Goal: Task Accomplishment & Management: Manage account settings

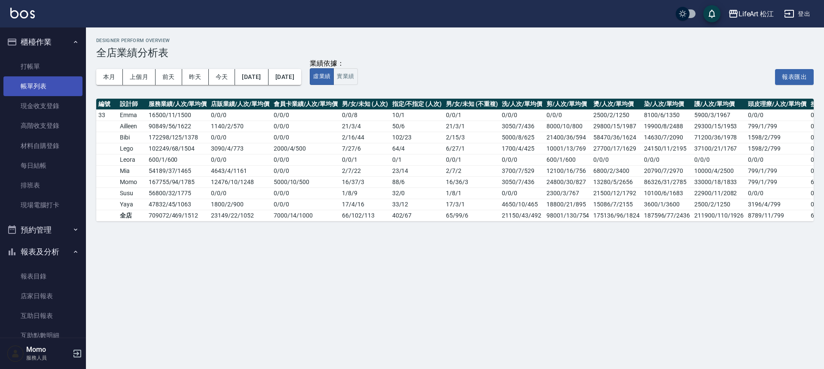
click at [64, 78] on link "帳單列表" at bounding box center [42, 86] width 79 height 20
click at [64, 77] on link "帳單列表" at bounding box center [42, 86] width 79 height 20
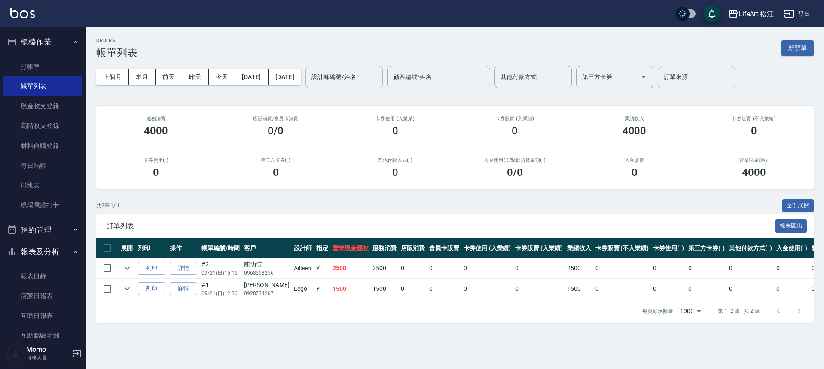
click at [379, 79] on input "設計師編號/姓名" at bounding box center [344, 77] width 70 height 15
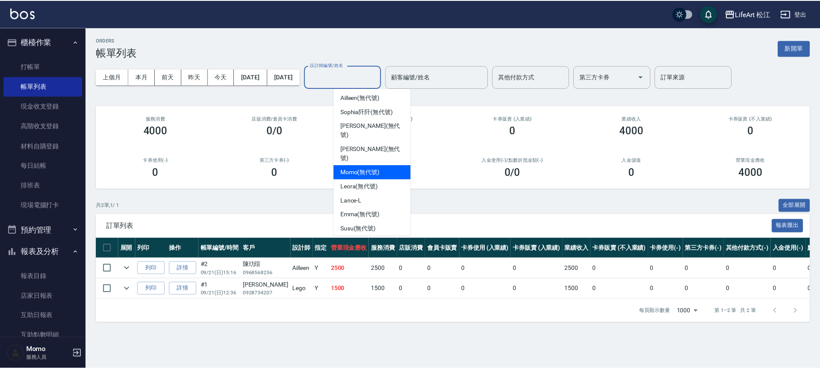
scroll to position [97, 0]
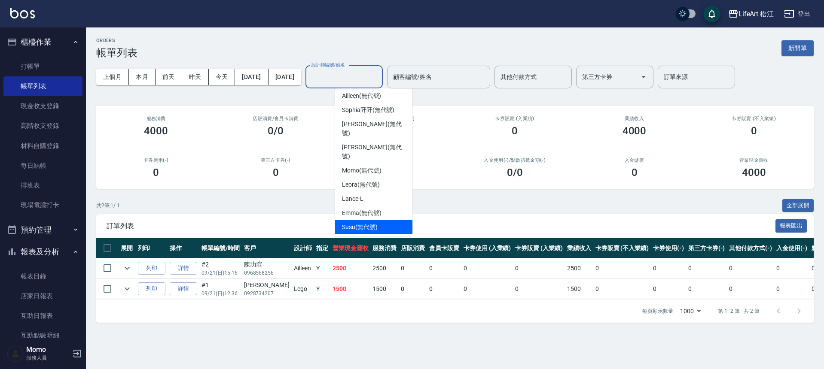
click at [371, 220] on div "Susu (無代號)" at bounding box center [373, 227] width 77 height 14
type input "Susu(無代號)"
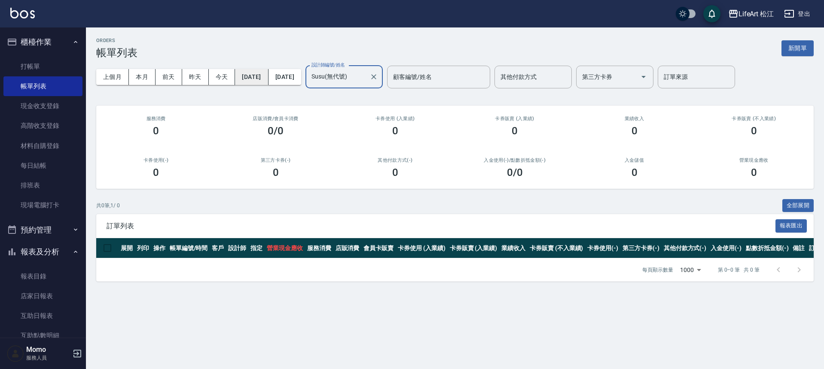
click at [268, 79] on button "[DATE]" at bounding box center [251, 77] width 33 height 16
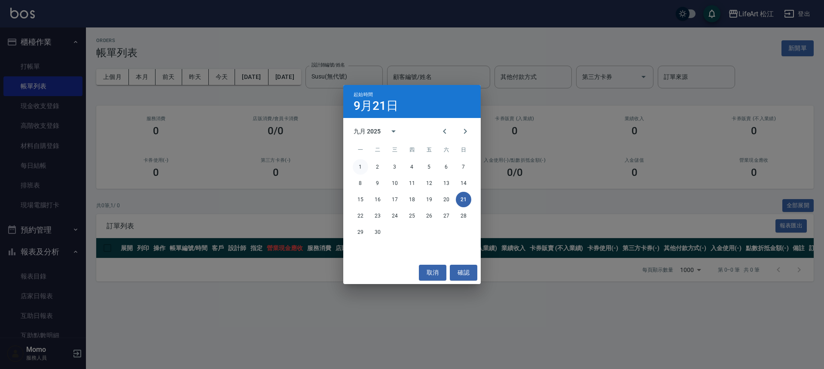
click at [363, 164] on button "1" at bounding box center [360, 166] width 15 height 15
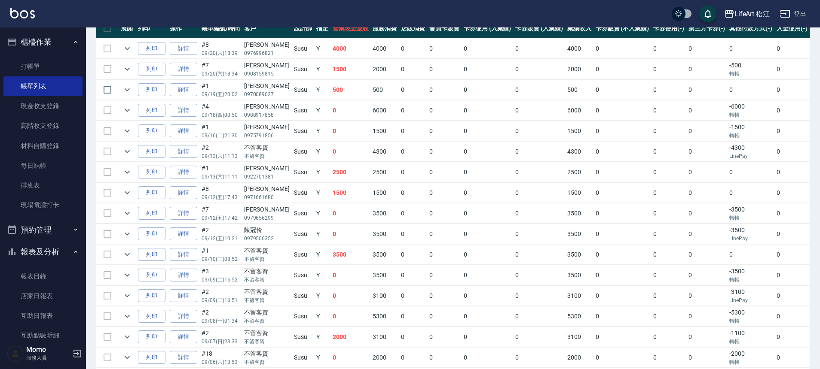
scroll to position [300, 0]
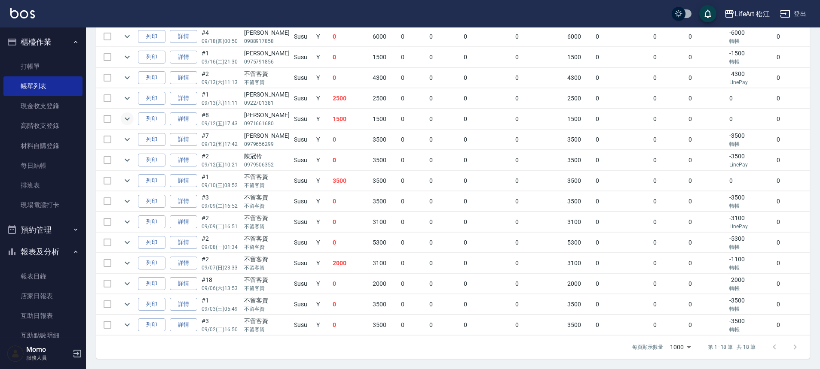
click at [125, 116] on icon "expand row" at bounding box center [127, 119] width 10 height 10
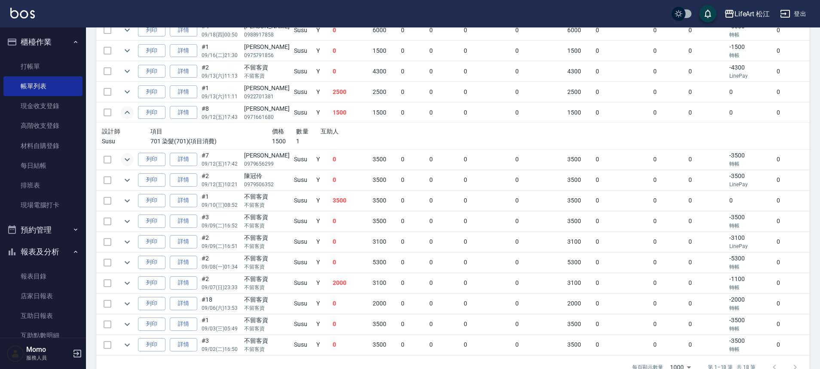
click at [130, 162] on icon "expand row" at bounding box center [127, 160] width 10 height 10
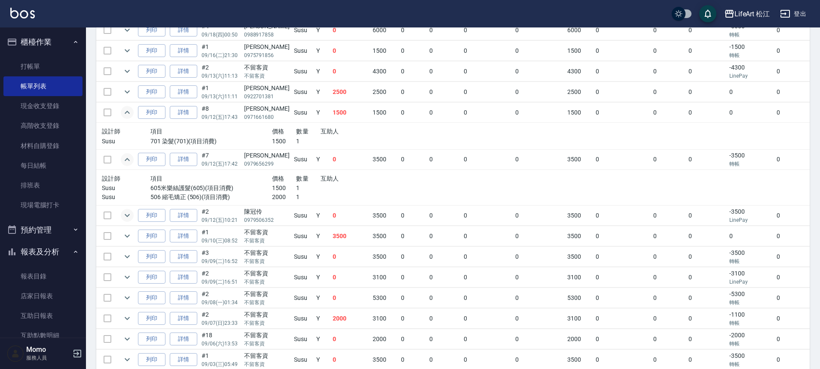
click at [125, 215] on icon "expand row" at bounding box center [127, 215] width 5 height 3
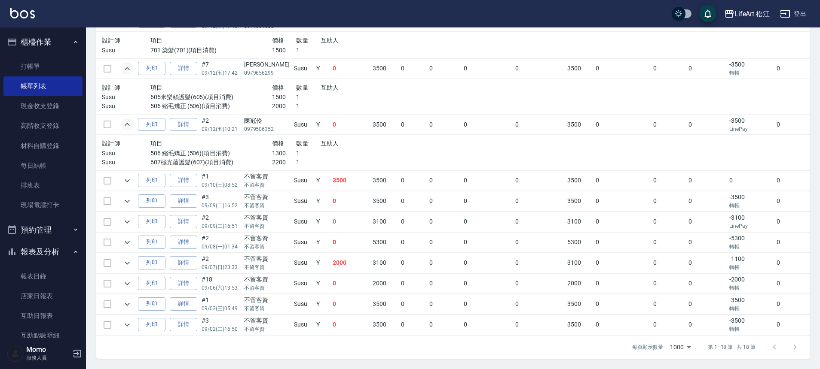
scroll to position [398, 0]
click at [126, 320] on icon "expand row" at bounding box center [127, 325] width 10 height 10
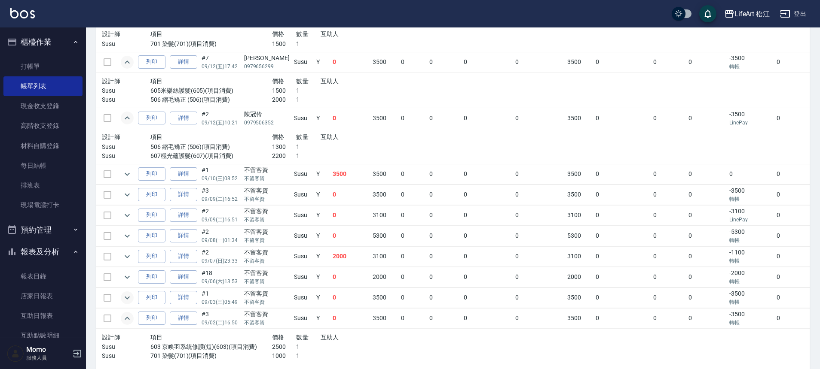
click at [130, 299] on icon "expand row" at bounding box center [127, 298] width 10 height 10
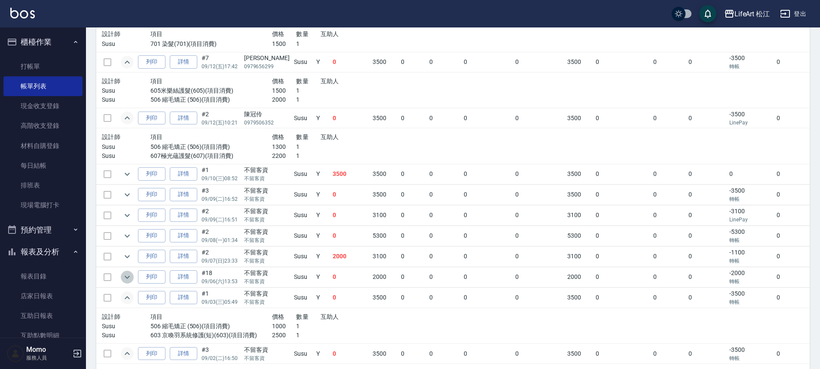
click at [130, 281] on icon "expand row" at bounding box center [127, 277] width 10 height 10
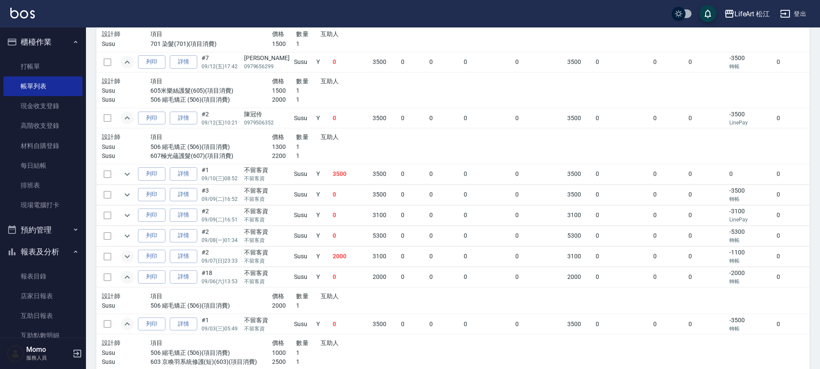
click at [128, 259] on icon "expand row" at bounding box center [127, 257] width 10 height 10
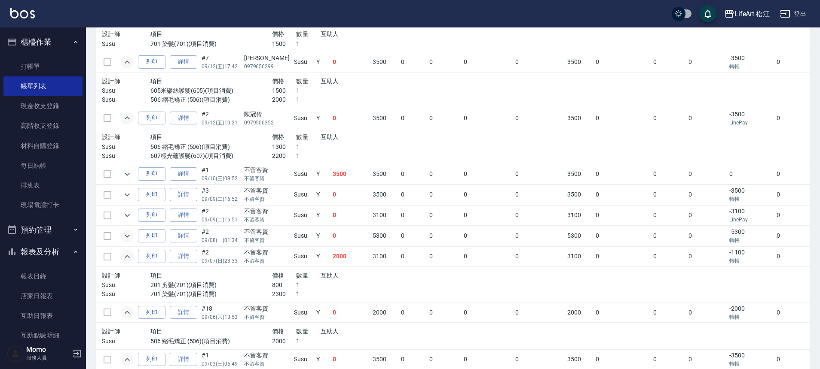
click at [128, 238] on icon "expand row" at bounding box center [127, 236] width 10 height 10
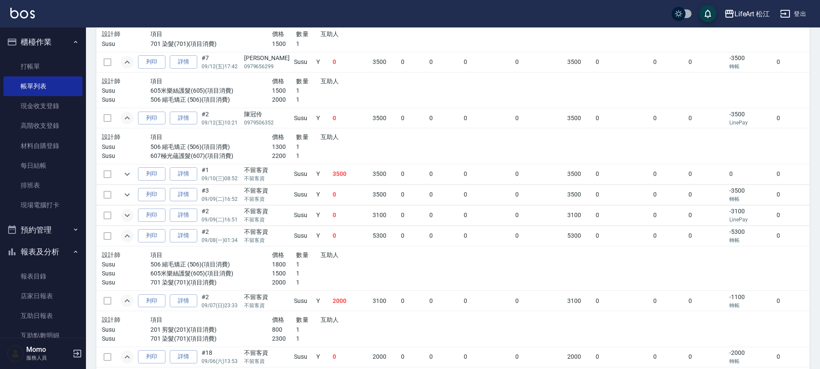
click at [128, 222] on button "expand row" at bounding box center [127, 215] width 13 height 13
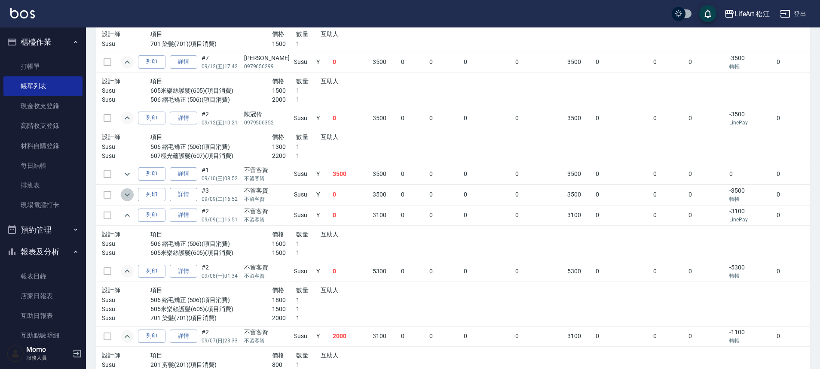
click at [129, 200] on button "expand row" at bounding box center [127, 195] width 13 height 13
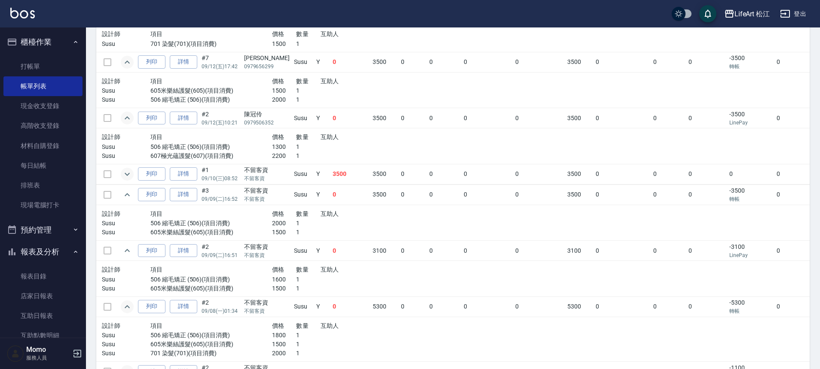
click at [129, 171] on icon "expand row" at bounding box center [127, 174] width 10 height 10
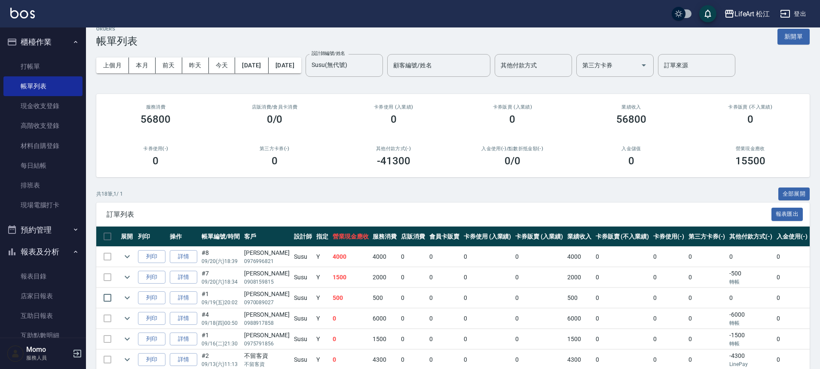
scroll to position [17, 0]
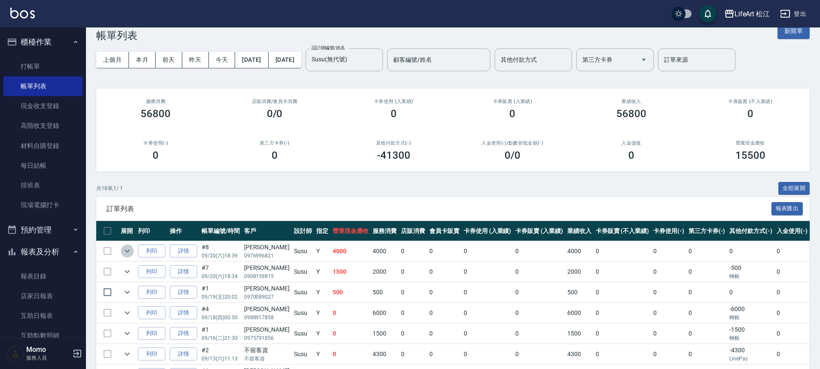
click at [126, 250] on icon "expand row" at bounding box center [127, 251] width 5 height 3
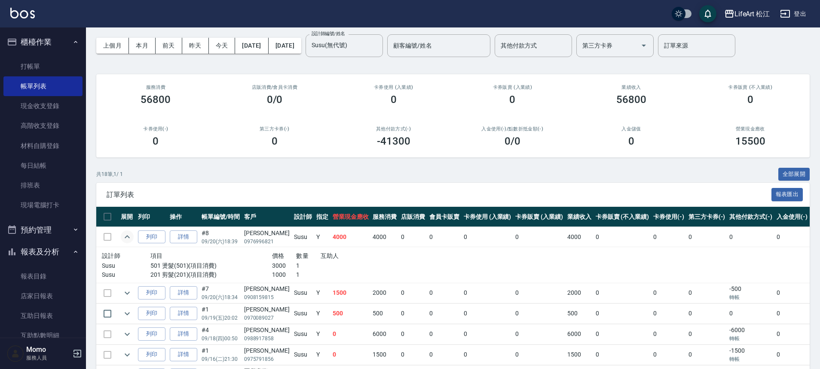
scroll to position [32, 0]
click at [125, 293] on icon "expand row" at bounding box center [127, 293] width 10 height 10
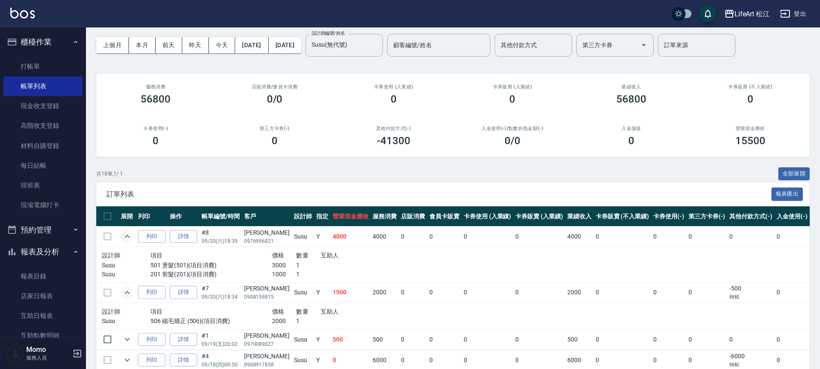
click at [125, 293] on icon "expand row" at bounding box center [127, 292] width 5 height 3
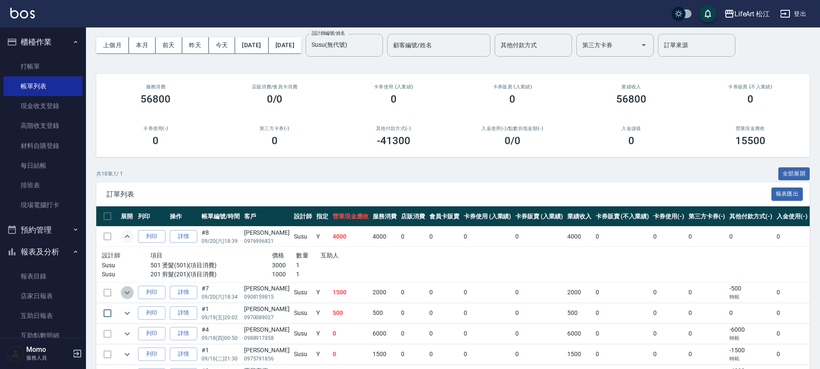
click at [125, 293] on icon "expand row" at bounding box center [127, 293] width 10 height 10
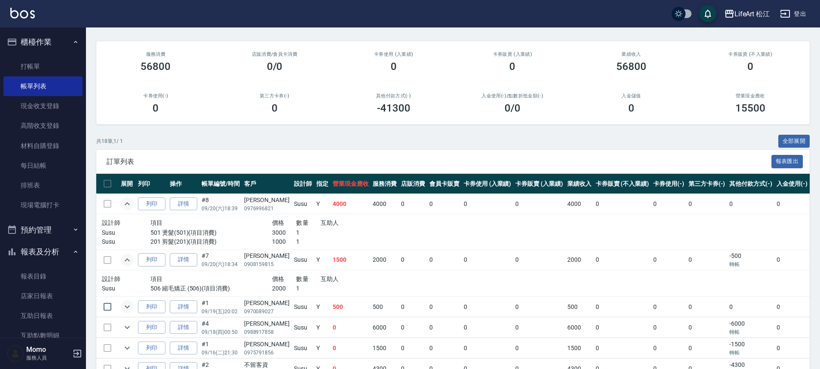
scroll to position [52, 0]
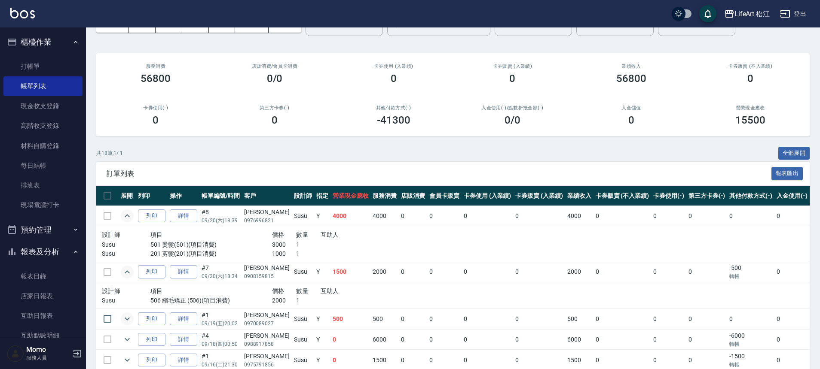
click at [125, 319] on icon "expand row" at bounding box center [127, 319] width 10 height 10
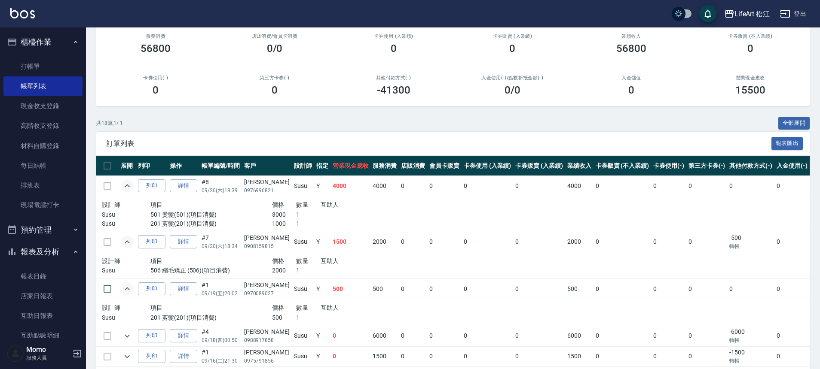
scroll to position [83, 0]
click at [126, 333] on icon "expand row" at bounding box center [127, 336] width 10 height 10
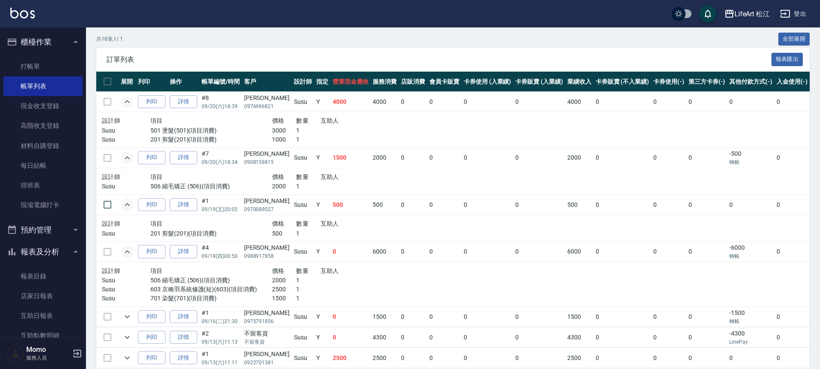
scroll to position [183, 0]
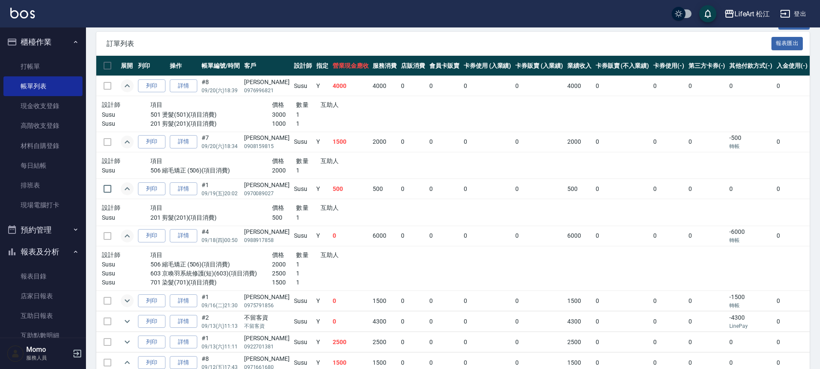
click at [129, 302] on icon "expand row" at bounding box center [127, 301] width 10 height 10
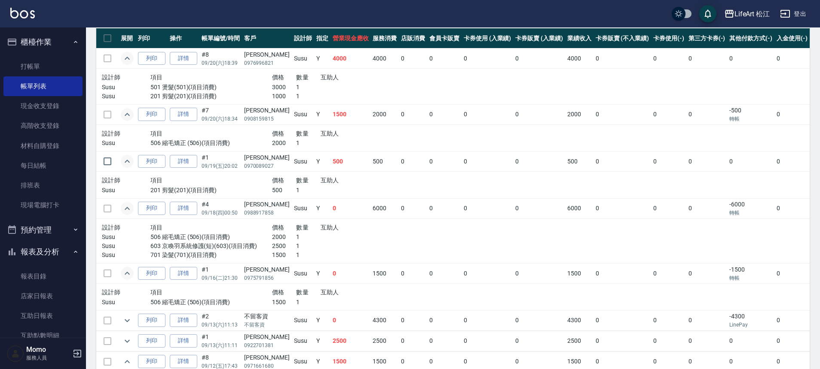
scroll to position [214, 0]
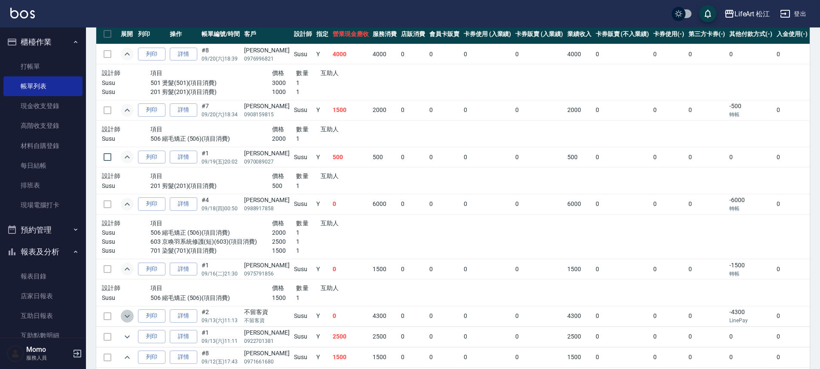
click at [128, 322] on button "expand row" at bounding box center [127, 316] width 13 height 13
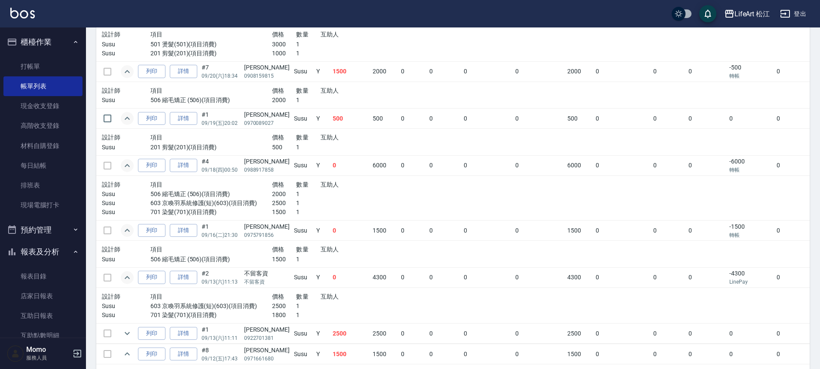
scroll to position [254, 0]
click at [125, 332] on icon "expand row" at bounding box center [127, 333] width 5 height 3
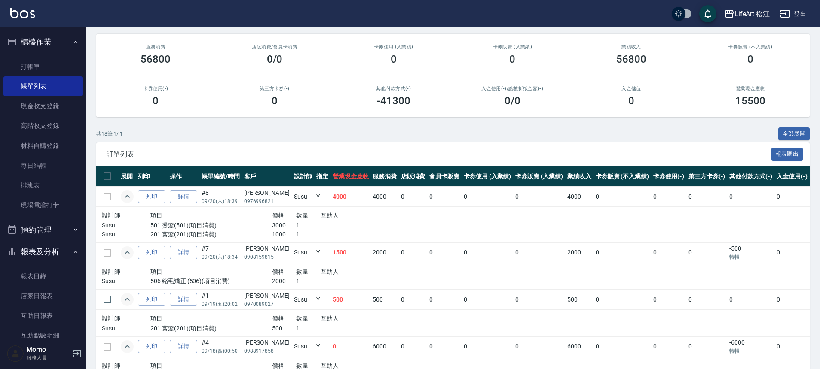
scroll to position [0, 0]
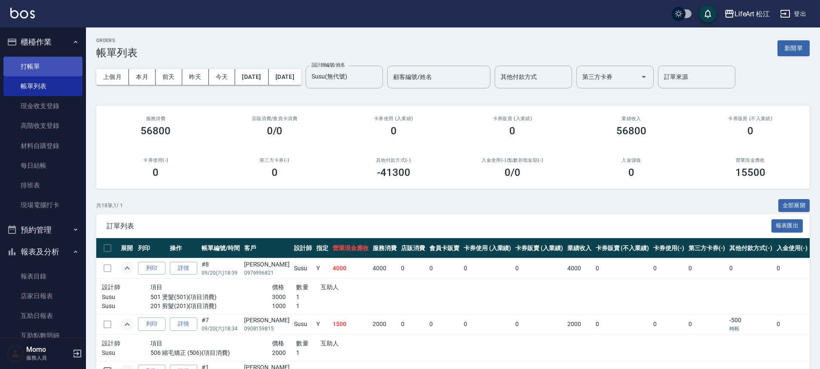
click at [53, 71] on link "打帳單" at bounding box center [42, 67] width 79 height 20
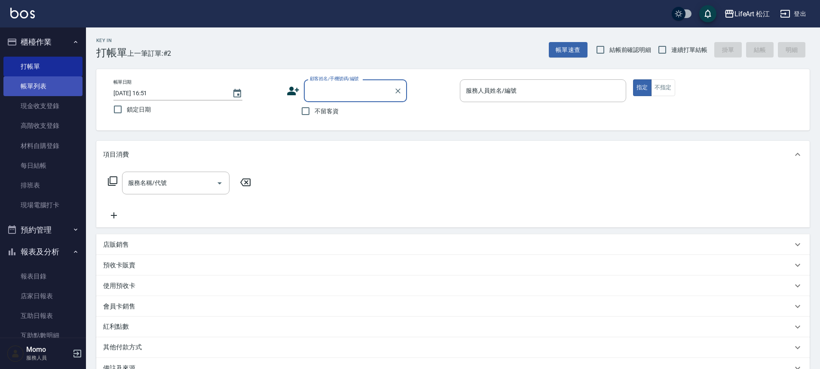
click at [41, 81] on link "帳單列表" at bounding box center [42, 86] width 79 height 20
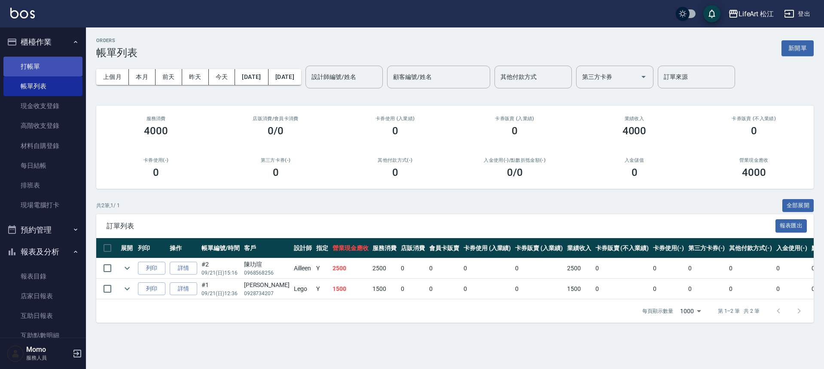
click at [31, 69] on link "打帳單" at bounding box center [42, 67] width 79 height 20
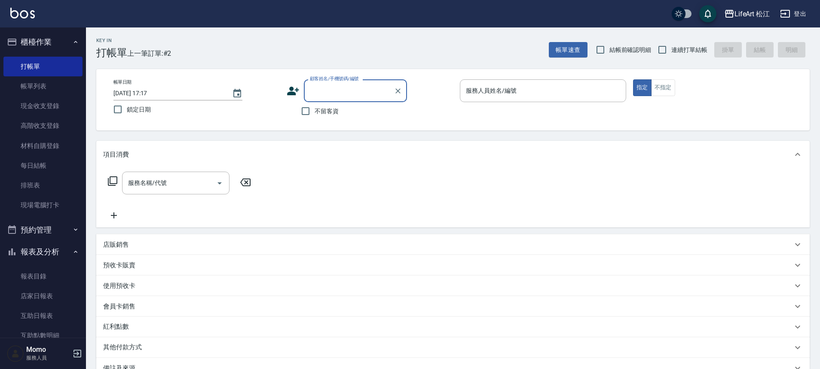
click at [333, 114] on span "不留客資" at bounding box center [326, 111] width 24 height 9
click at [314, 114] on input "不留客資" at bounding box center [305, 111] width 18 height 18
checkbox input "true"
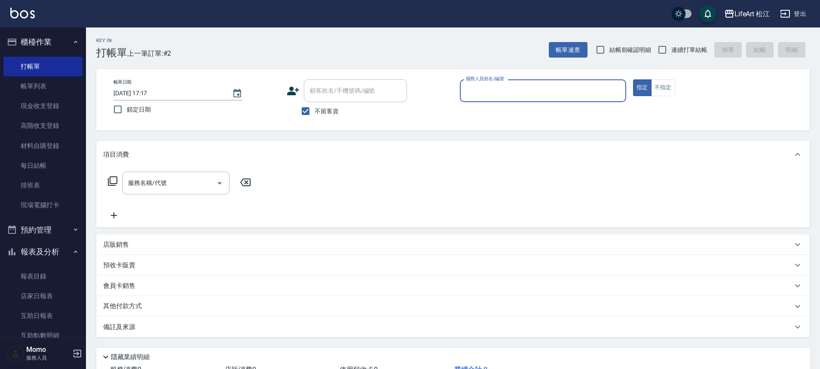
click at [527, 87] on input "服務人員姓名/編號" at bounding box center [543, 90] width 159 height 15
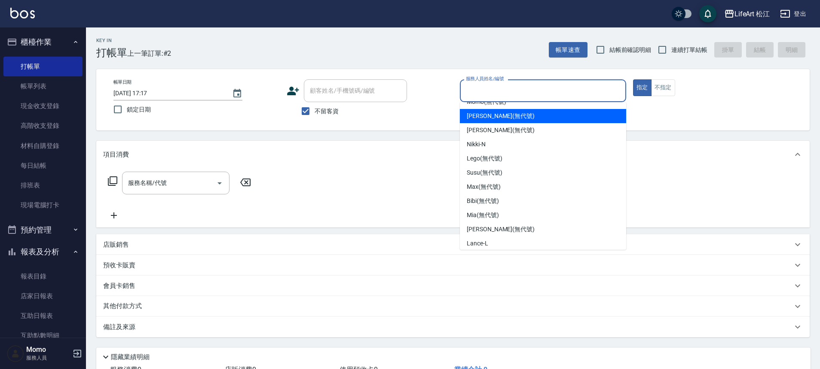
scroll to position [71, 0]
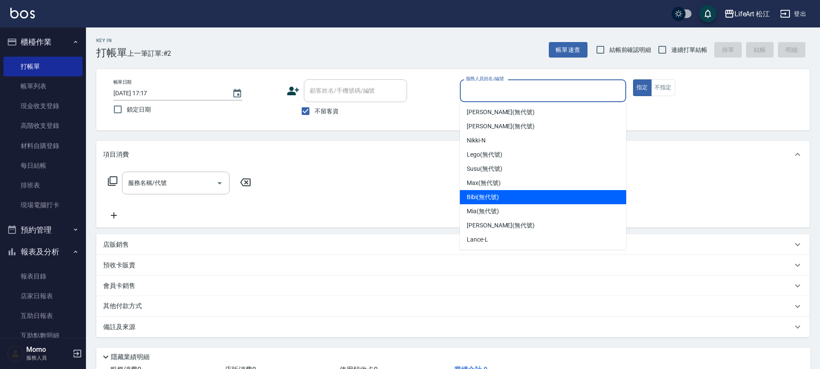
click at [532, 196] on div "Bibi (無代號)" at bounding box center [543, 197] width 166 height 14
type input "Bibi(無代號)"
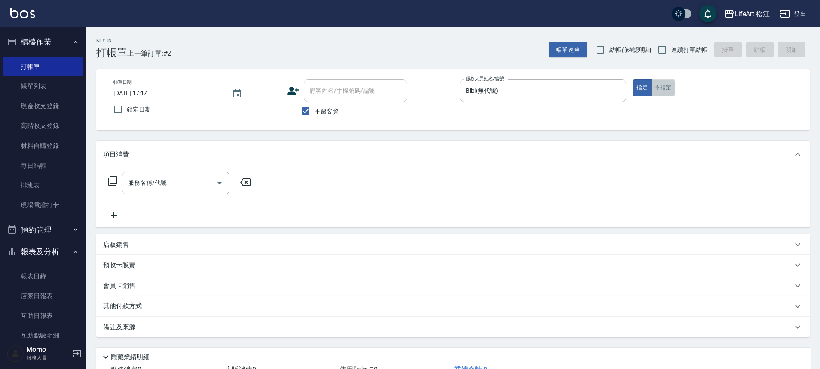
click at [662, 86] on button "不指定" at bounding box center [663, 87] width 24 height 17
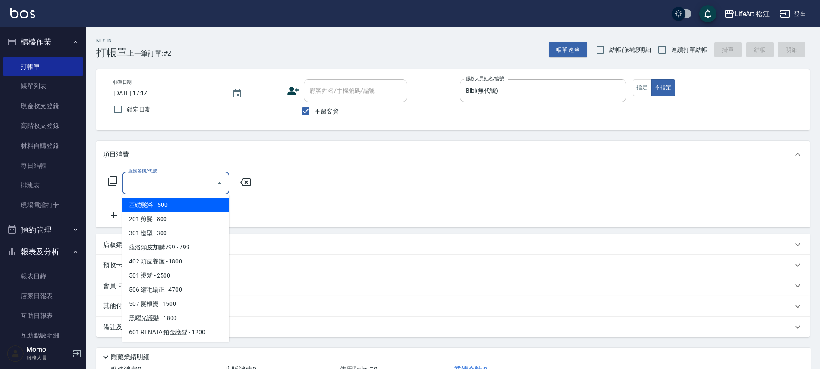
click at [180, 180] on input "服務名稱/代號" at bounding box center [169, 183] width 87 height 15
click at [185, 205] on span "基礎髮浴 - 500" at bounding box center [175, 205] width 107 height 14
type input "基礎髮浴 (101)"
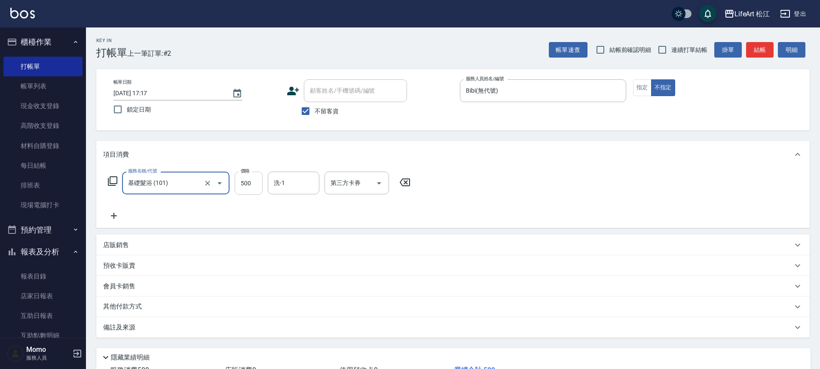
click at [252, 187] on input "500" at bounding box center [249, 183] width 28 height 23
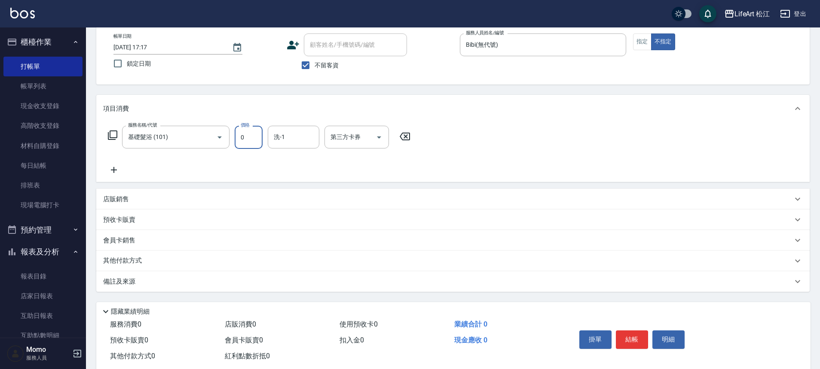
scroll to position [66, 0]
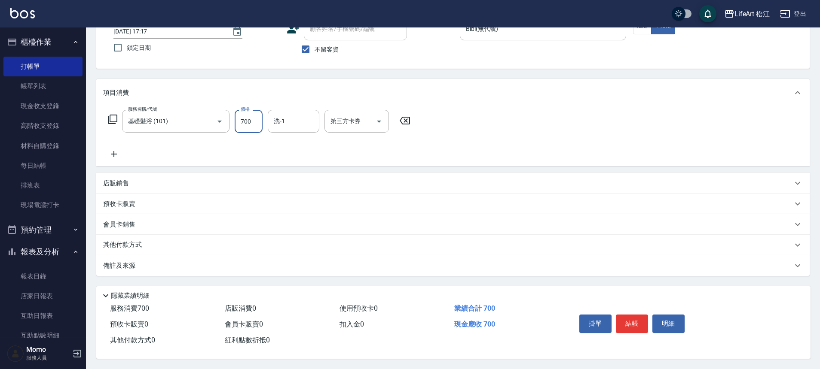
type input "700"
click at [228, 262] on div "備註及來源" at bounding box center [447, 266] width 689 height 9
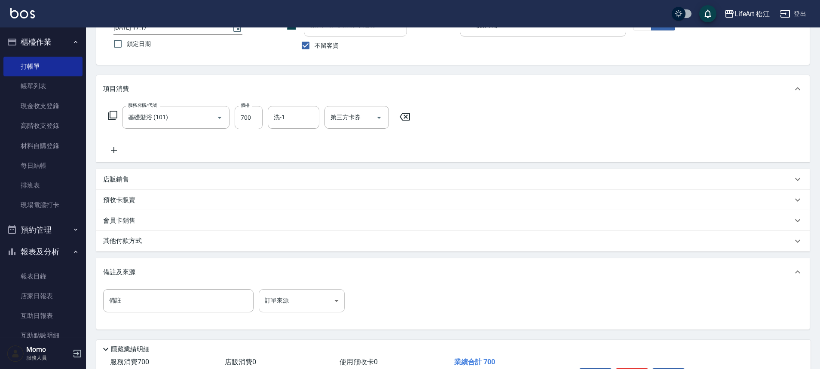
click at [288, 296] on body "LifeArt 松江 登出 櫃檯作業 打帳單 帳單列表 現金收支登錄 高階收支登錄 材料自購登錄 每日結帳 排班表 現場電腦打卡 預約管理 預約管理 單日預約…" at bounding box center [410, 178] width 820 height 489
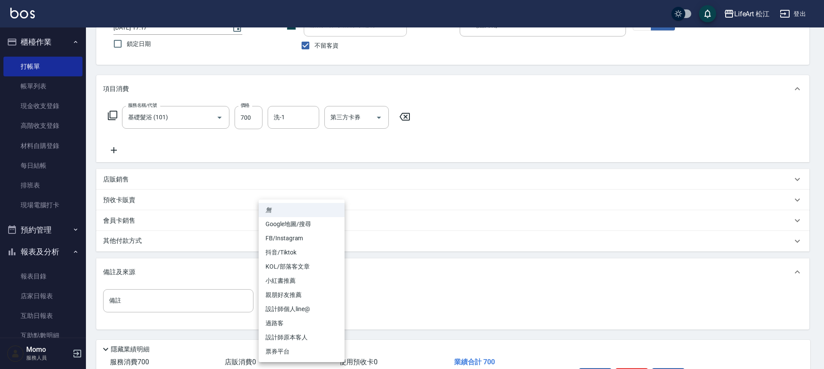
click at [289, 321] on li "過路客" at bounding box center [302, 324] width 86 height 14
type input "過路客"
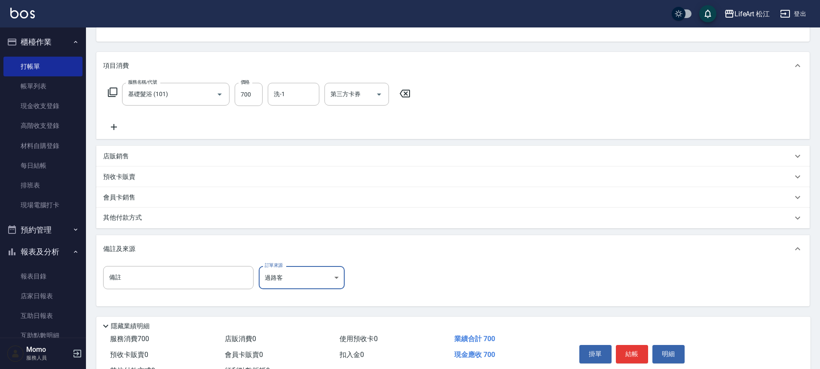
scroll to position [123, 0]
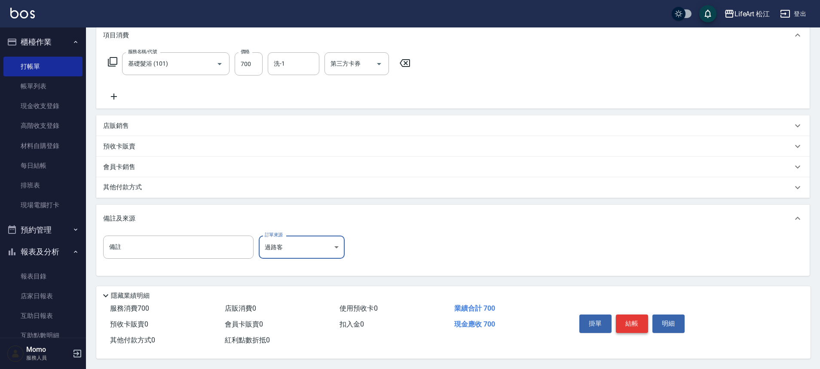
click at [640, 327] on button "結帳" at bounding box center [632, 324] width 32 height 18
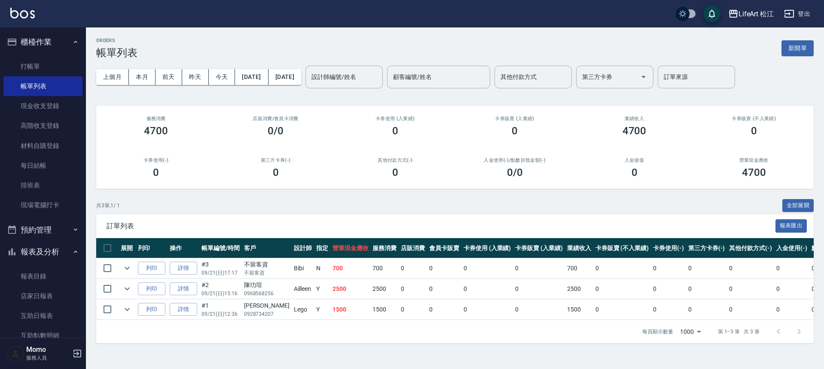
click at [49, 76] on li "帳單列表" at bounding box center [42, 86] width 79 height 20
click at [50, 69] on link "打帳單" at bounding box center [42, 67] width 79 height 20
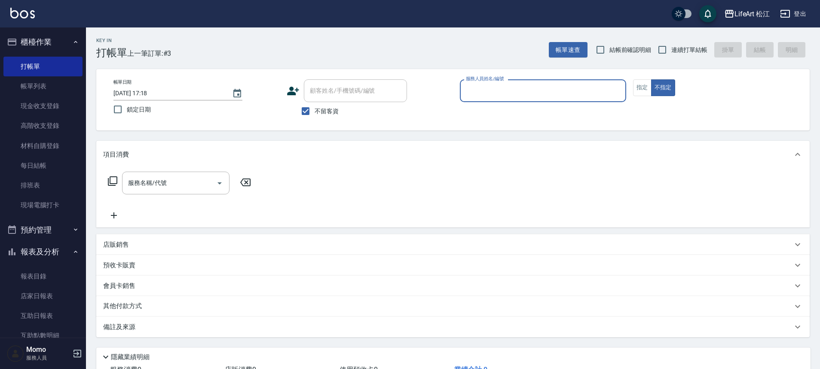
click at [520, 85] on input "服務人員姓名/編號" at bounding box center [543, 90] width 159 height 15
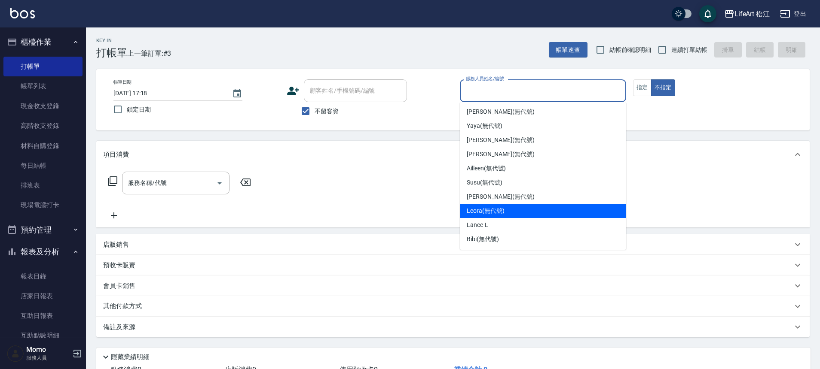
scroll to position [2, 0]
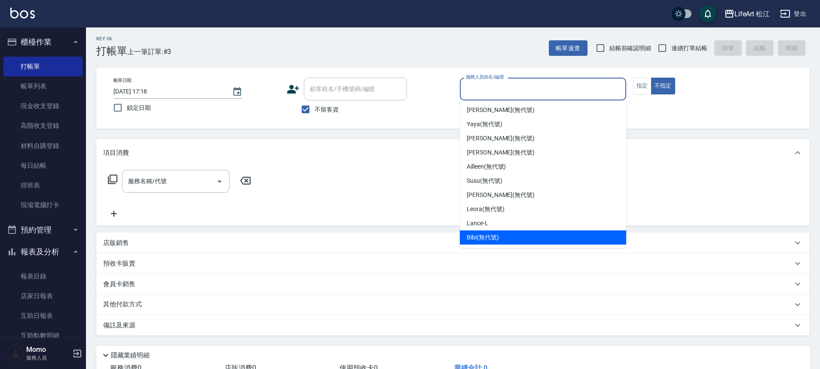
click at [505, 237] on div "Bibi (無代號)" at bounding box center [543, 238] width 166 height 14
type input "Bibi(無代號)"
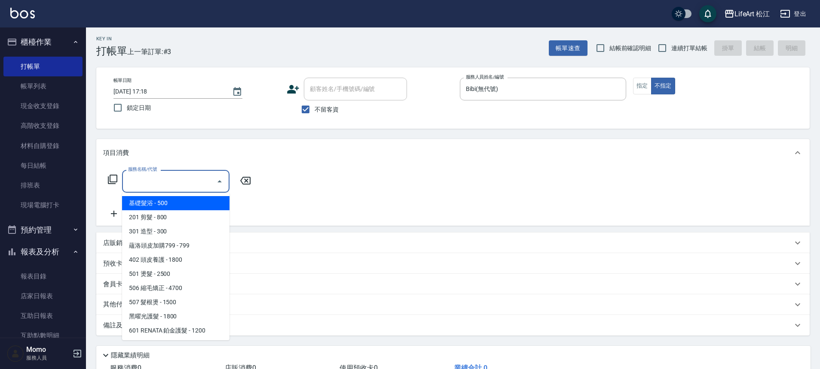
click at [181, 185] on input "服務名稱/代號" at bounding box center [169, 181] width 87 height 15
click at [199, 202] on span "基礎髮浴 - 500" at bounding box center [175, 203] width 107 height 14
type input "基礎髮浴 (101)"
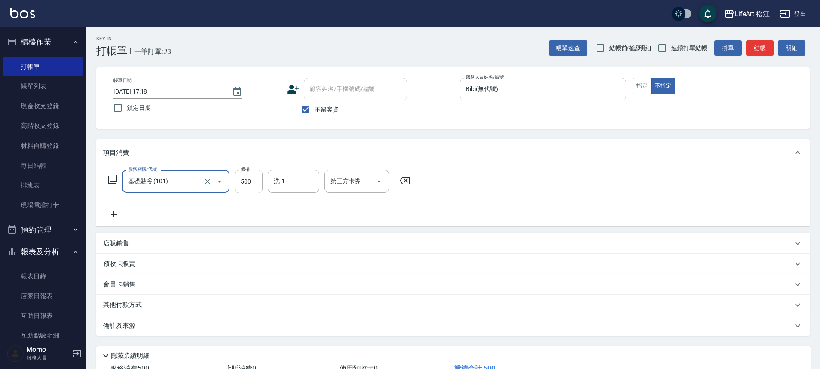
click at [102, 217] on div "服務名稱/代號 基礎髮浴 (101) 服務名稱/代號 價格 500 價格 洗-1 洗-1 第三方卡券 第三方卡券" at bounding box center [452, 197] width 713 height 60
click at [110, 215] on icon at bounding box center [113, 214] width 21 height 10
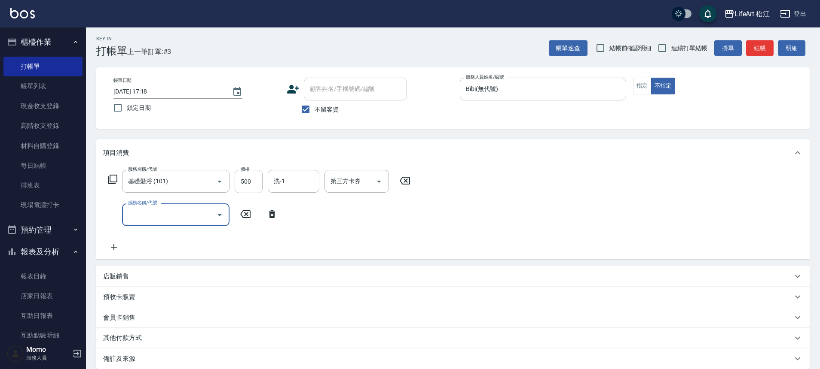
click at [195, 217] on input "服務名稱/代號" at bounding box center [169, 214] width 87 height 15
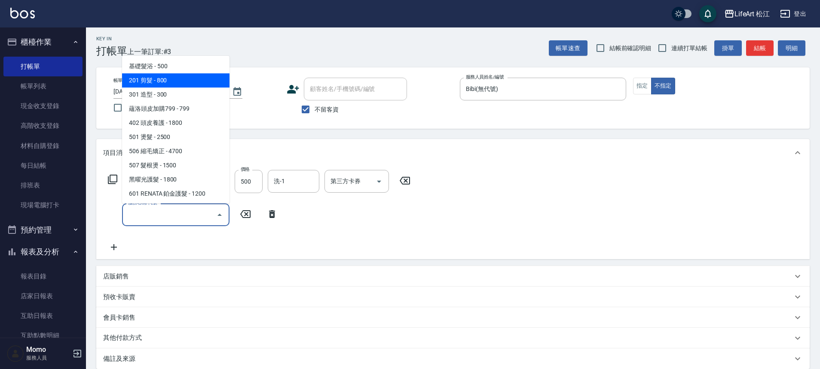
click at [193, 79] on span "201 剪髮 - 800" at bounding box center [175, 80] width 107 height 14
type input "201 剪髮(201)"
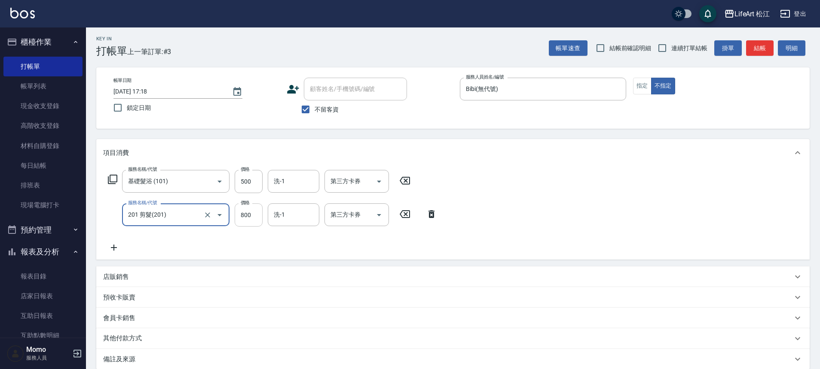
click at [254, 214] on input "800" at bounding box center [249, 215] width 28 height 23
type input "100"
click at [114, 247] on icon at bounding box center [114, 248] width 6 height 6
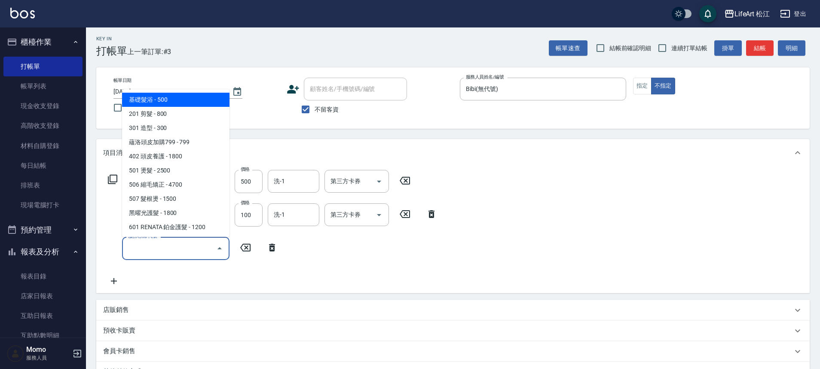
click at [167, 243] on input "服務名稱/代號" at bounding box center [169, 248] width 87 height 15
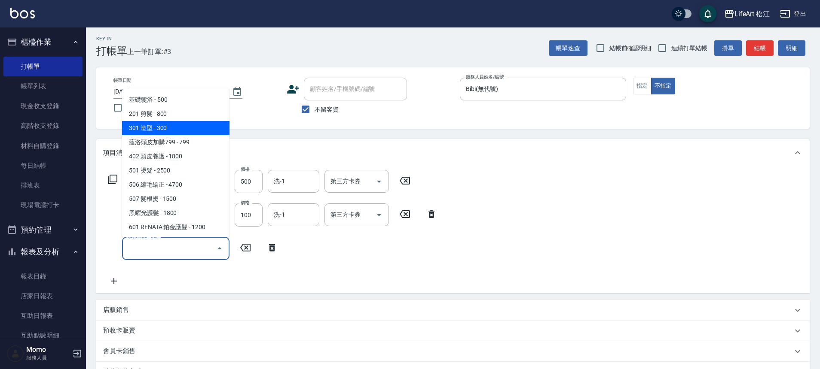
click at [184, 128] on span "301 造型 - 300" at bounding box center [175, 128] width 107 height 14
type input "301 造型(301)"
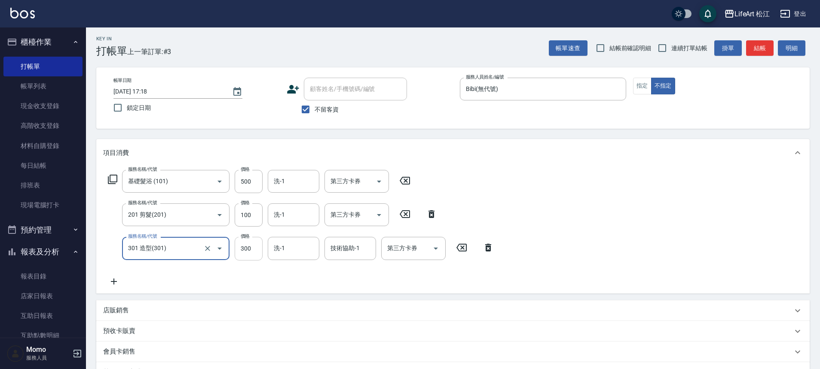
click at [249, 246] on input "300" at bounding box center [249, 248] width 28 height 23
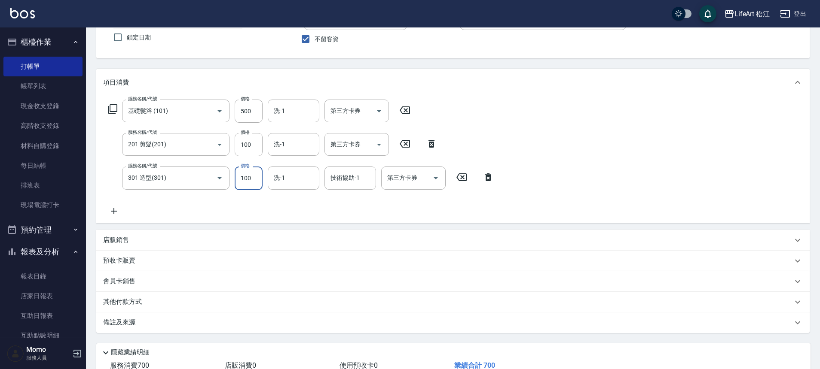
scroll to position [133, 0]
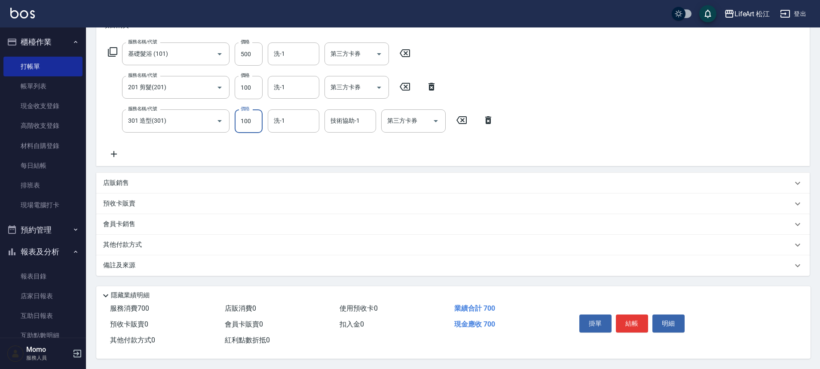
type input "100"
click at [308, 261] on div "備註及來源" at bounding box center [447, 265] width 689 height 9
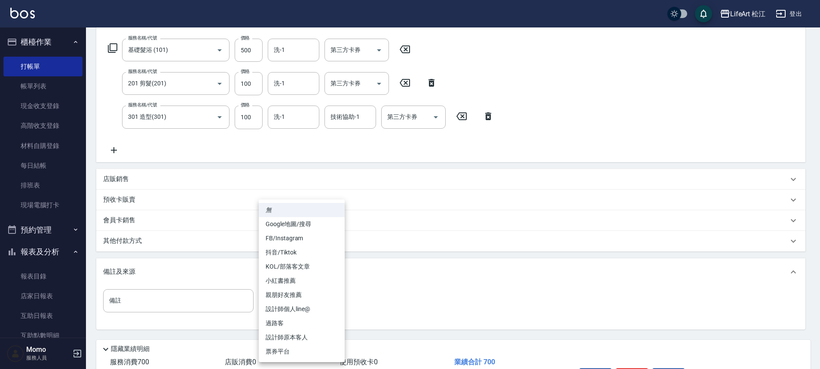
click at [333, 302] on body "LifeArt 松江 登出 櫃檯作業 打帳單 帳單列表 現金收支登錄 高階收支登錄 材料自購登錄 每日結帳 排班表 現場電腦打卡 預約管理 預約管理 單日預約…" at bounding box center [410, 145] width 820 height 556
click at [302, 320] on li "過路客" at bounding box center [302, 324] width 86 height 14
type input "過路客"
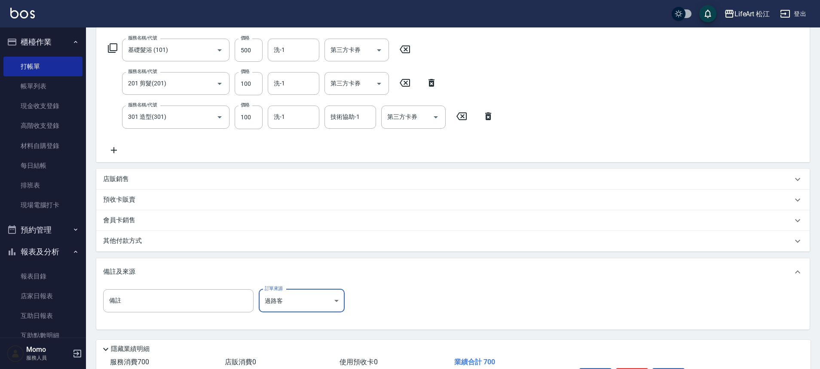
click at [254, 246] on div "其他付款方式" at bounding box center [452, 241] width 713 height 21
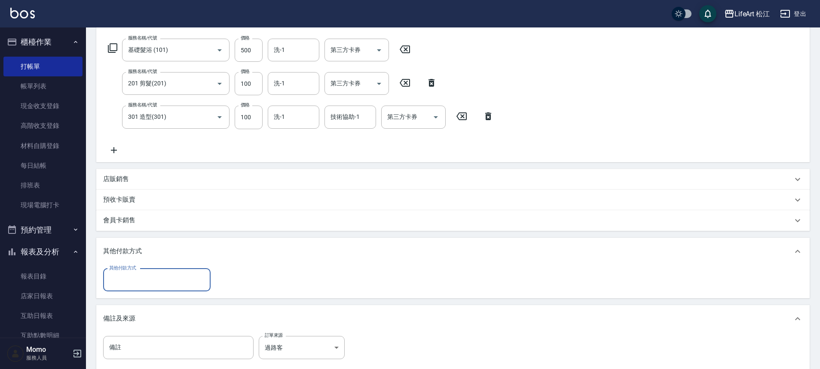
scroll to position [0, 0]
click at [123, 288] on div "其他付款方式" at bounding box center [156, 280] width 107 height 23
click at [145, 296] on span "轉帳" at bounding box center [156, 302] width 107 height 14
type input "轉帳"
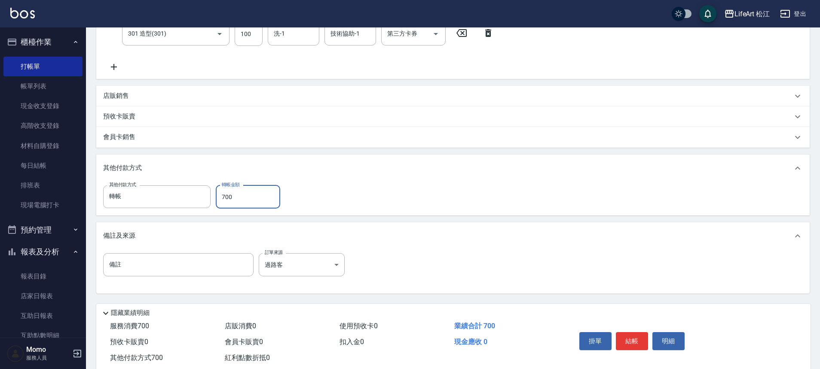
scroll to position [238, 0]
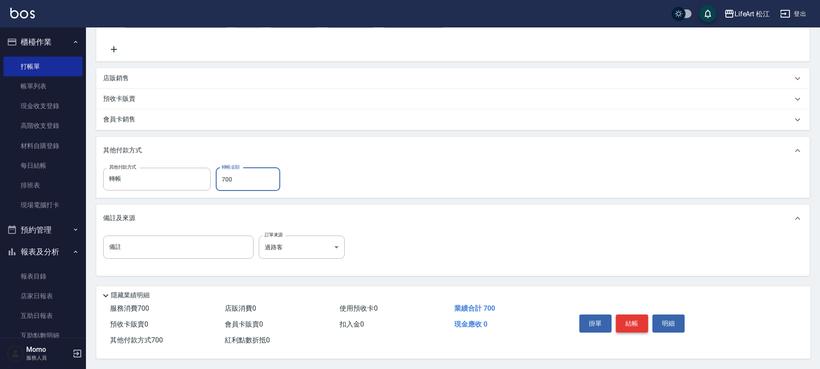
type input "700"
click at [646, 321] on button "結帳" at bounding box center [632, 324] width 32 height 18
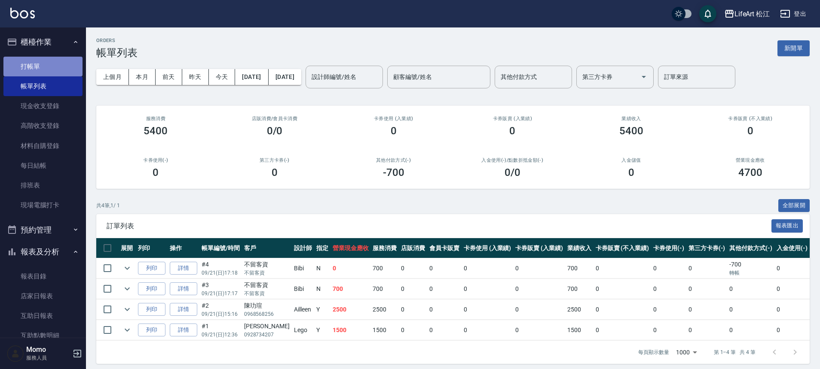
click at [56, 65] on link "打帳單" at bounding box center [42, 67] width 79 height 20
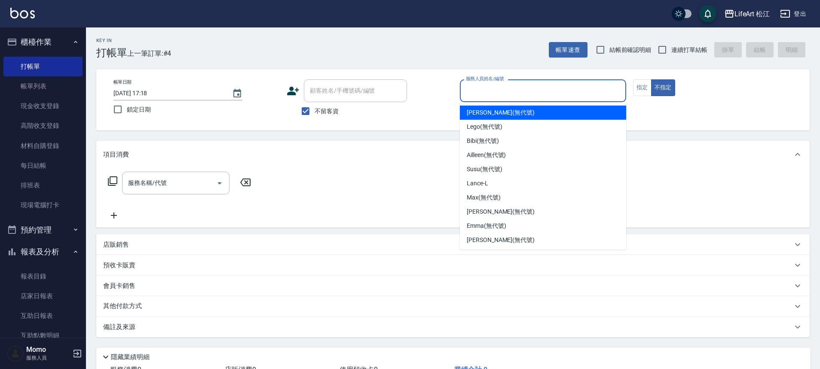
click at [553, 98] on input "服務人員姓名/編號" at bounding box center [543, 90] width 159 height 15
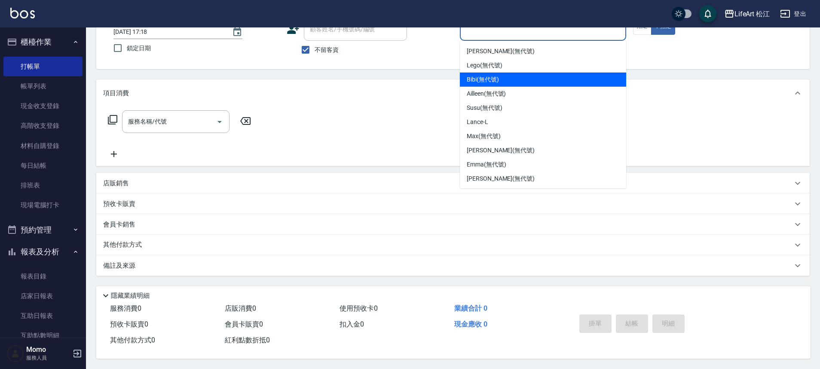
click at [509, 77] on div "Bibi (無代號)" at bounding box center [543, 80] width 166 height 14
type input "Bibi(無代號)"
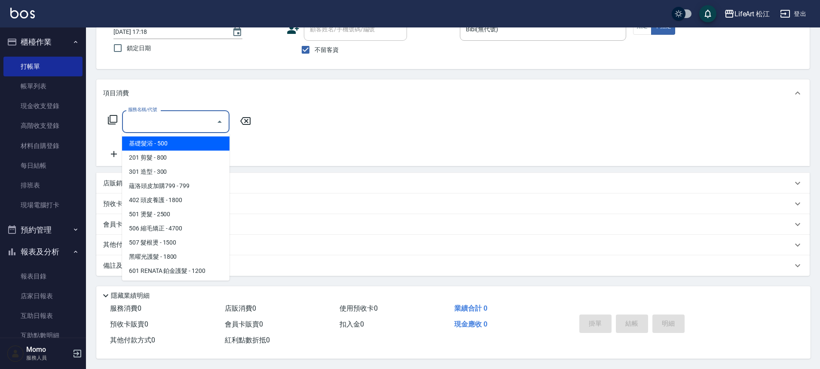
click at [193, 116] on input "服務名稱/代號" at bounding box center [169, 121] width 87 height 15
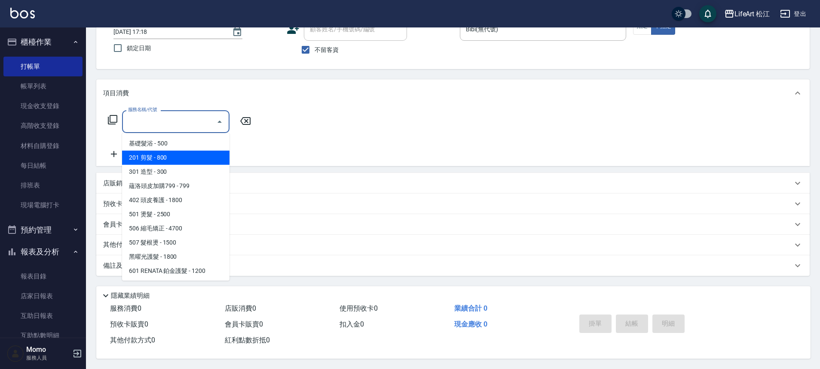
click at [186, 159] on span "201 剪髮 - 800" at bounding box center [175, 158] width 107 height 14
type input "201 剪髮(201)"
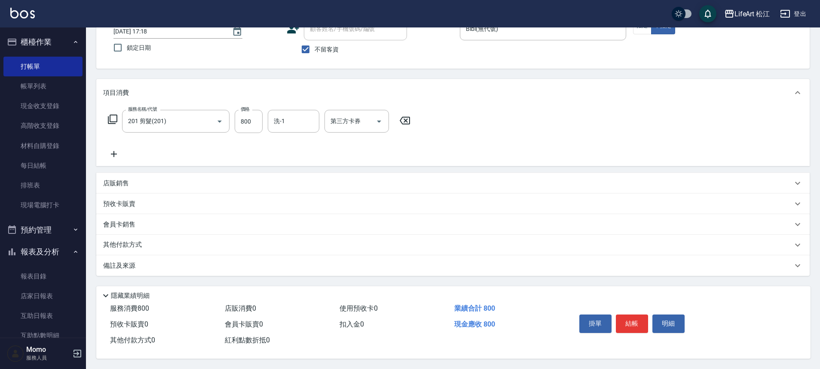
click at [207, 264] on div "備註及來源" at bounding box center [447, 266] width 689 height 9
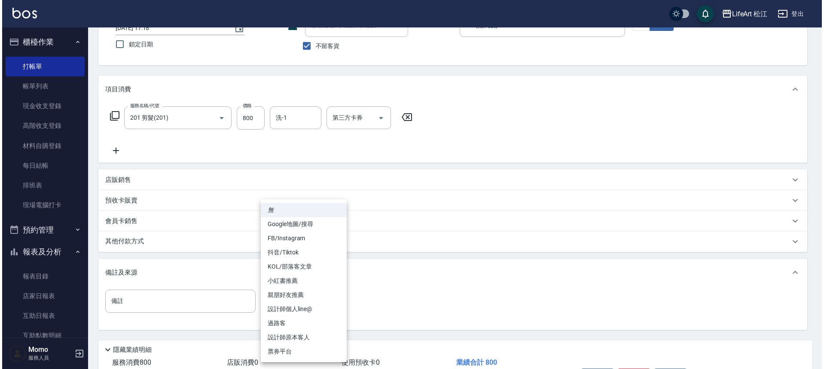
click at [291, 290] on body "LifeArt 松江 登出 櫃檯作業 打帳單 帳單列表 現金收支登錄 高階收支登錄 材料自購登錄 每日結帳 排班表 現場電腦打卡 預約管理 預約管理 單日預約…" at bounding box center [410, 179] width 820 height 489
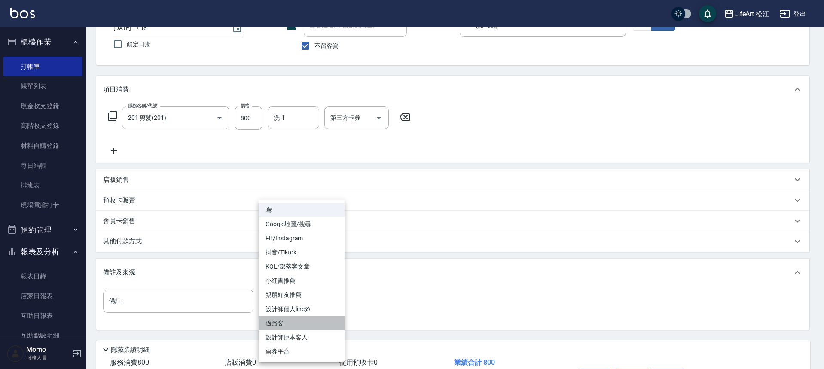
click at [286, 324] on li "過路客" at bounding box center [302, 324] width 86 height 14
type input "過路客"
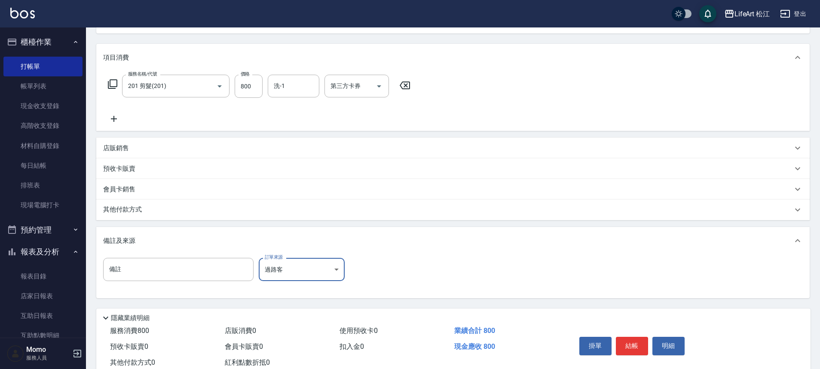
scroll to position [123, 0]
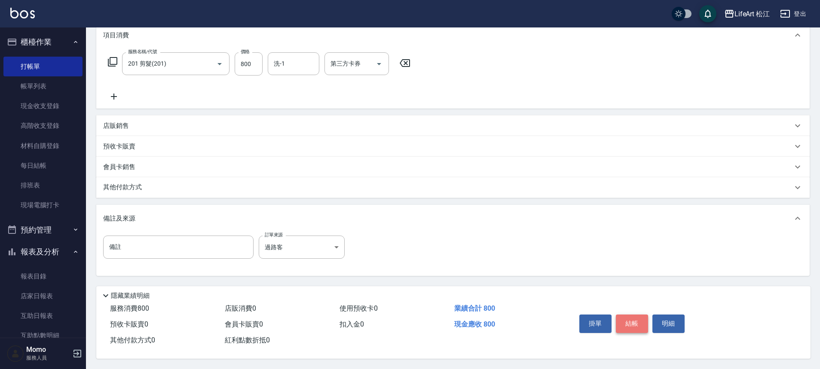
click at [627, 319] on button "結帳" at bounding box center [632, 324] width 32 height 18
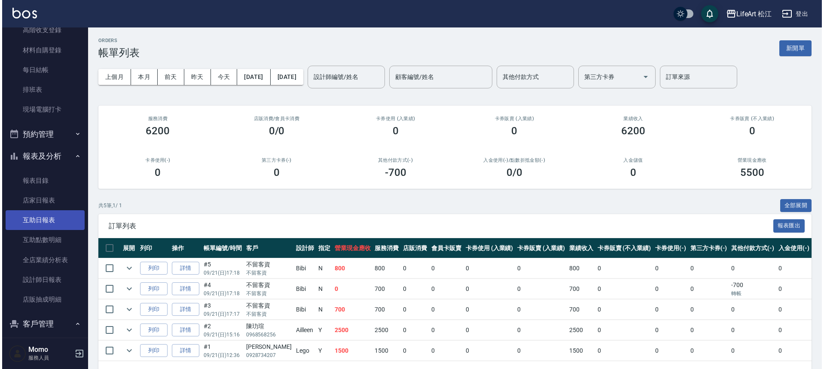
scroll to position [103, 0]
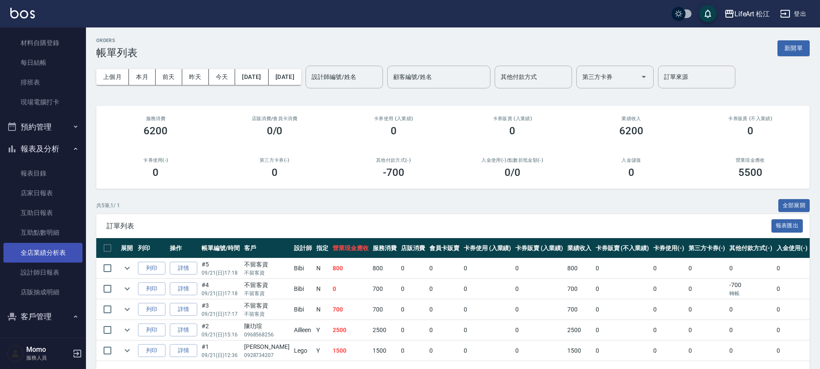
click at [47, 255] on link "全店業績分析表" at bounding box center [42, 253] width 79 height 20
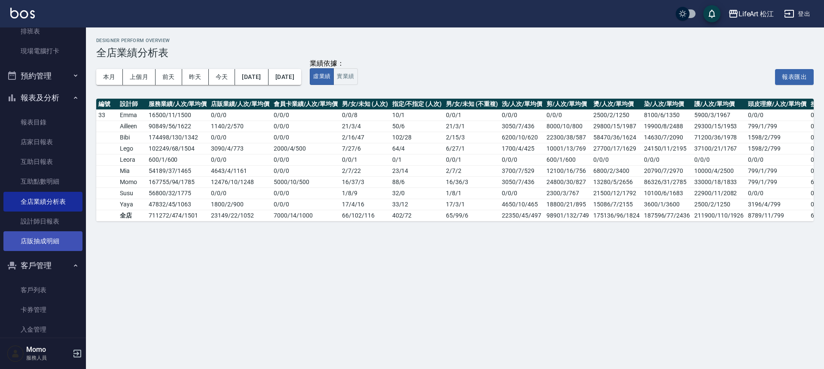
scroll to position [181, 0]
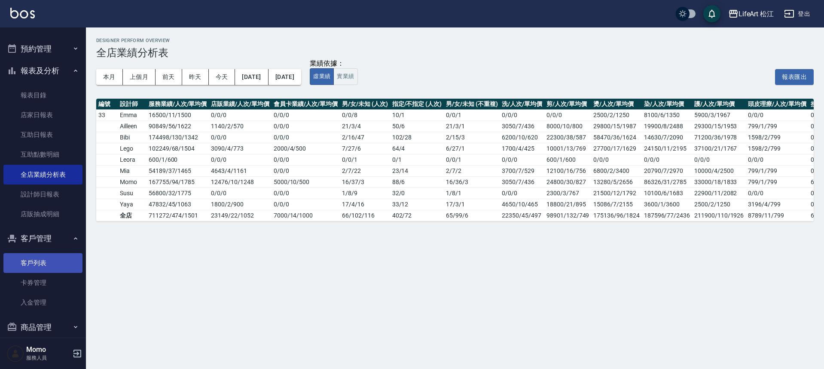
click at [59, 256] on link "客戶列表" at bounding box center [42, 263] width 79 height 20
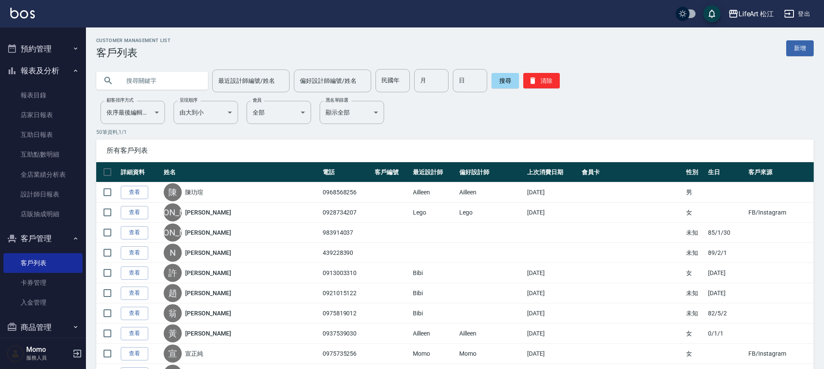
click at [149, 79] on input "text" at bounding box center [160, 80] width 81 height 23
type input "j"
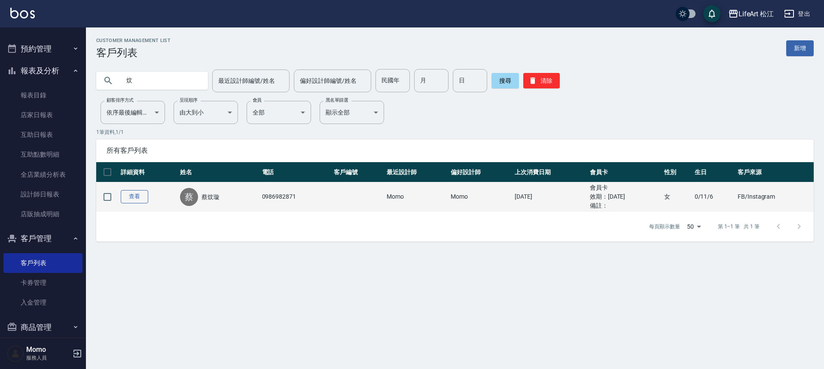
type input "炆"
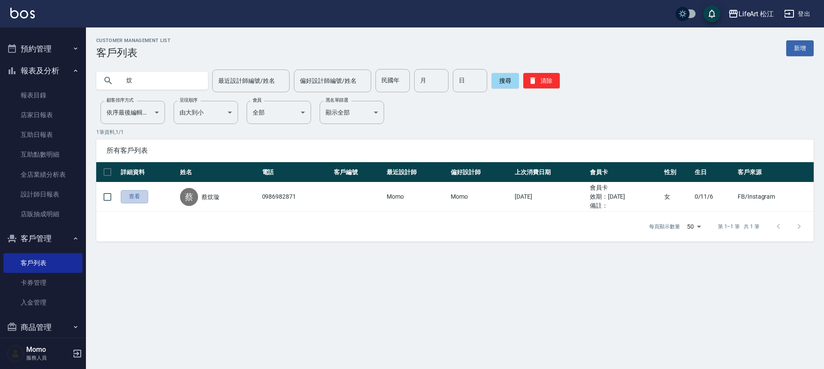
drag, startPoint x: 140, startPoint y: 195, endPoint x: 140, endPoint y: 201, distance: 6.4
click at [140, 195] on link "查看" at bounding box center [134, 196] width 27 height 13
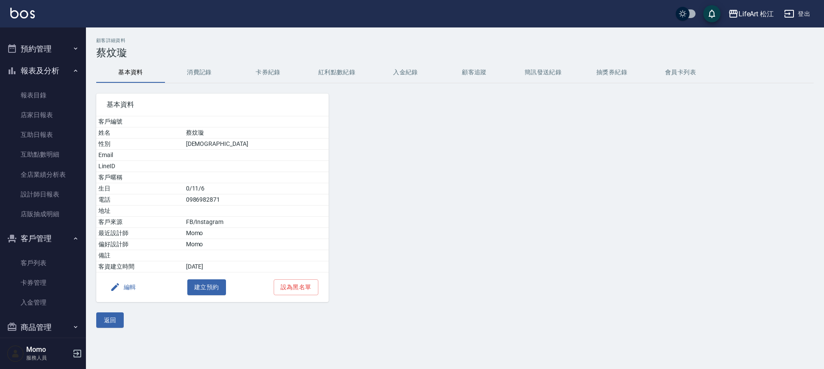
click at [201, 75] on button "消費記錄" at bounding box center [199, 72] width 69 height 21
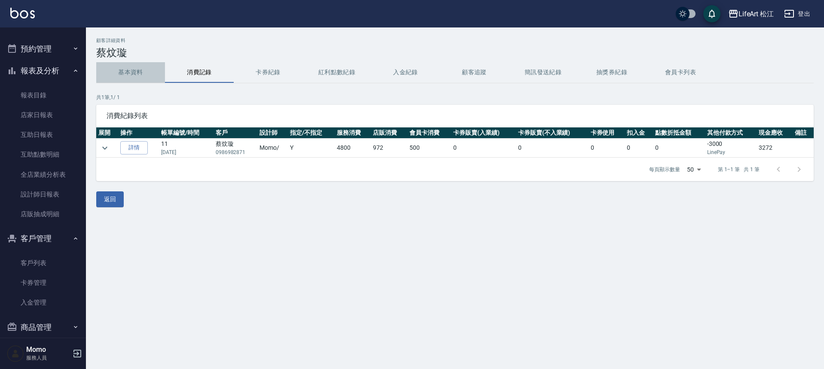
click at [137, 73] on button "基本資料" at bounding box center [130, 72] width 69 height 21
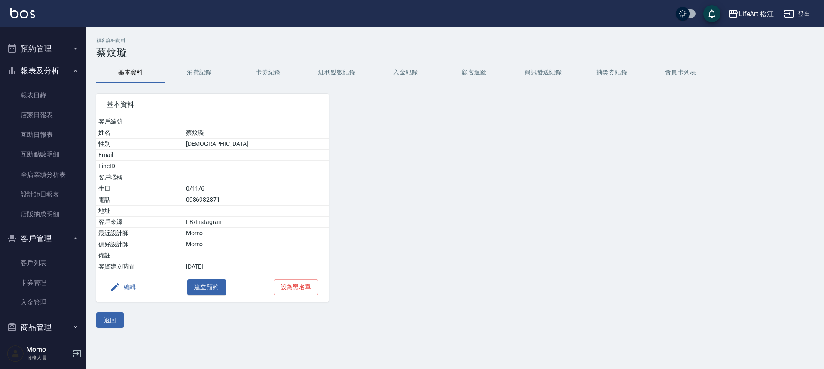
click at [186, 75] on button "消費記錄" at bounding box center [199, 72] width 69 height 21
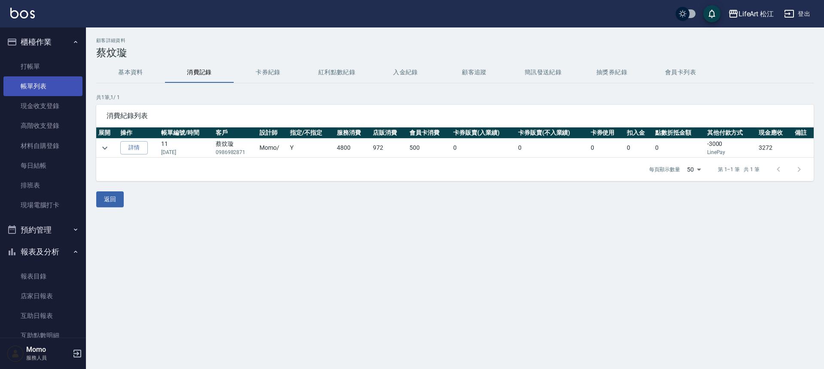
click at [32, 81] on link "帳單列表" at bounding box center [42, 86] width 79 height 20
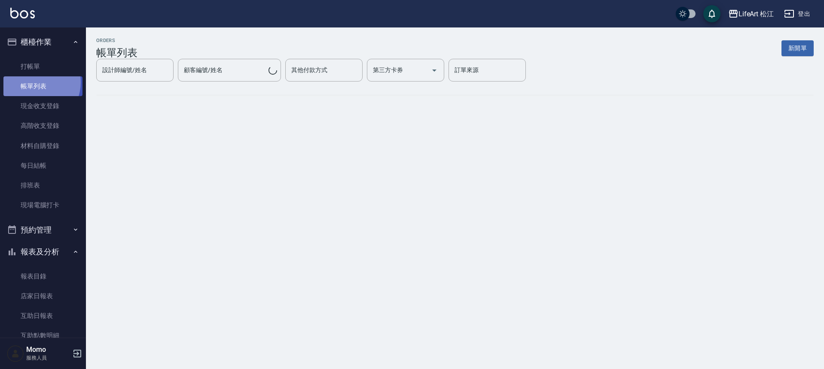
click at [34, 82] on link "帳單列表" at bounding box center [42, 86] width 79 height 20
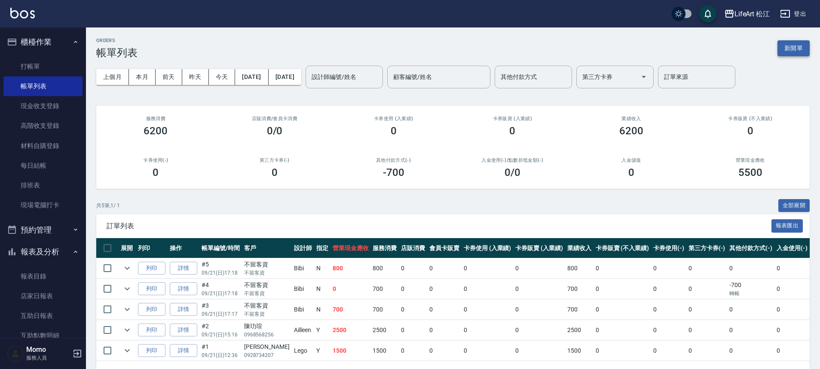
click at [788, 46] on button "新開單" at bounding box center [793, 48] width 32 height 16
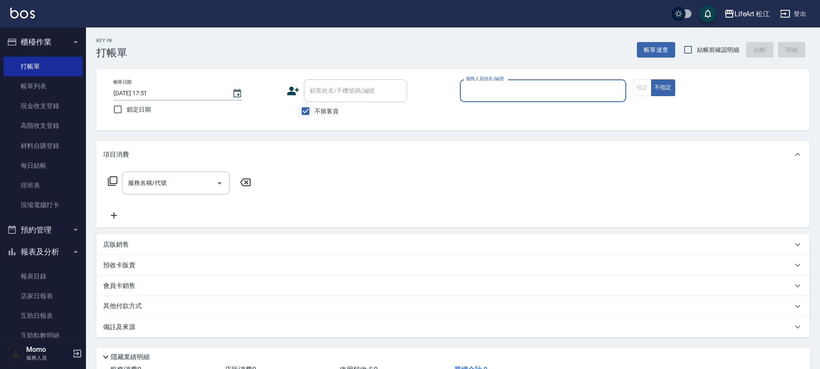
click at [301, 114] on input "不留客資" at bounding box center [305, 111] width 18 height 18
checkbox input "false"
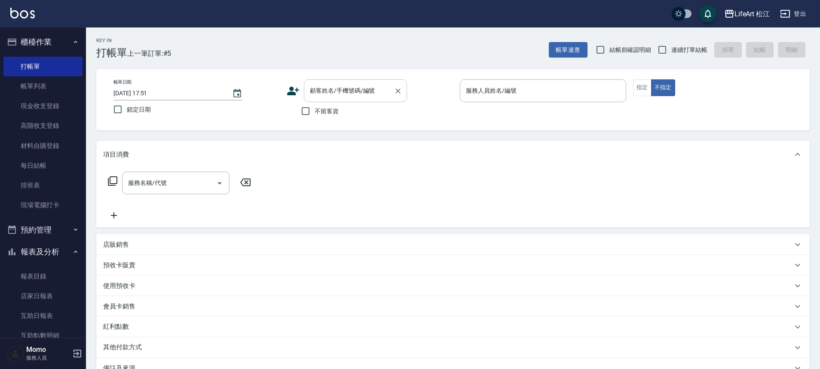
click at [327, 91] on div "顧客姓名/手機號碼/編號 顧客姓名/手機號碼/編號" at bounding box center [355, 90] width 103 height 23
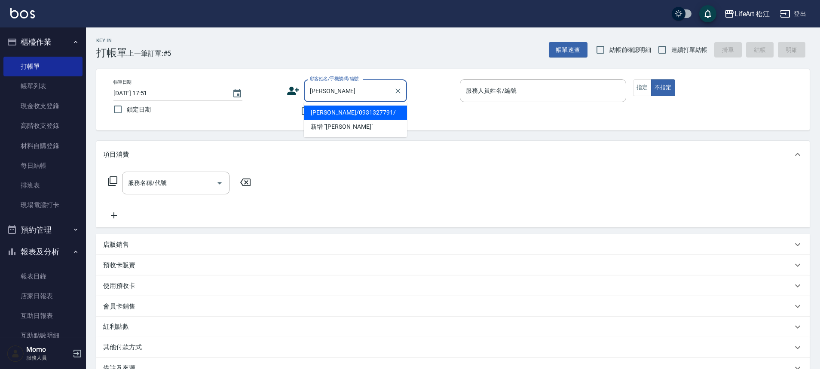
click at [322, 113] on li "[PERSON_NAME]/0931327791/" at bounding box center [355, 113] width 103 height 14
type input "[PERSON_NAME]/0931327791/"
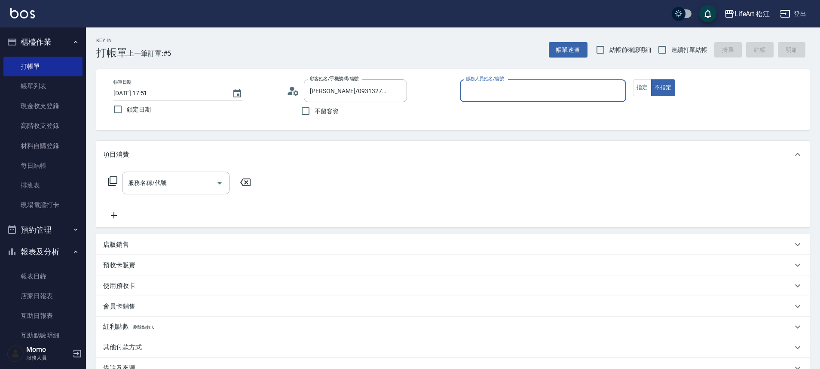
type input "Momo(無代號)"
click at [647, 89] on button "指定" at bounding box center [642, 87] width 18 height 17
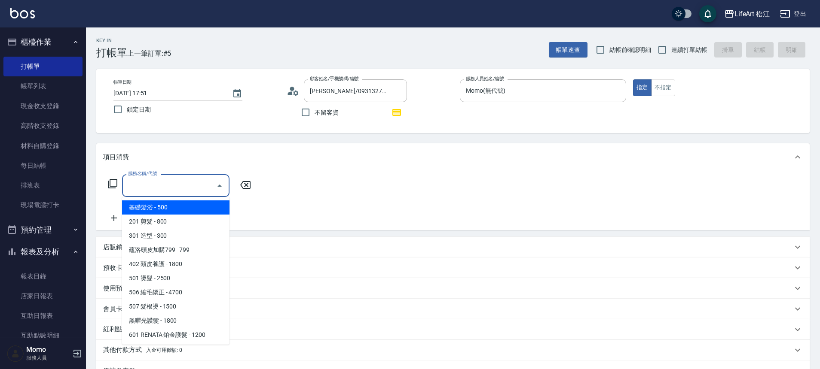
click at [168, 186] on input "服務名稱/代號" at bounding box center [169, 185] width 87 height 15
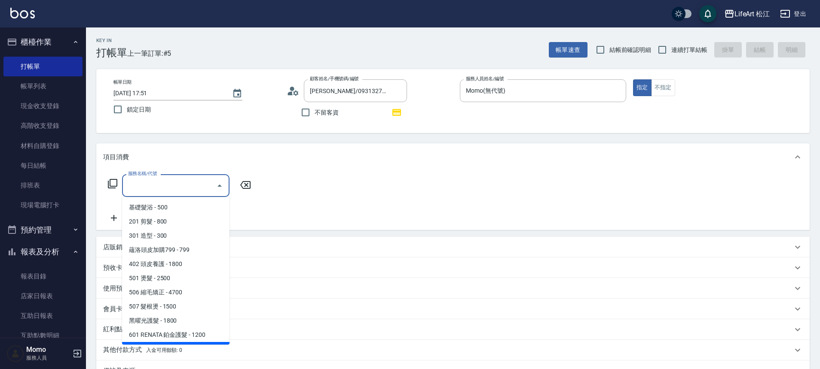
scroll to position [114, 0]
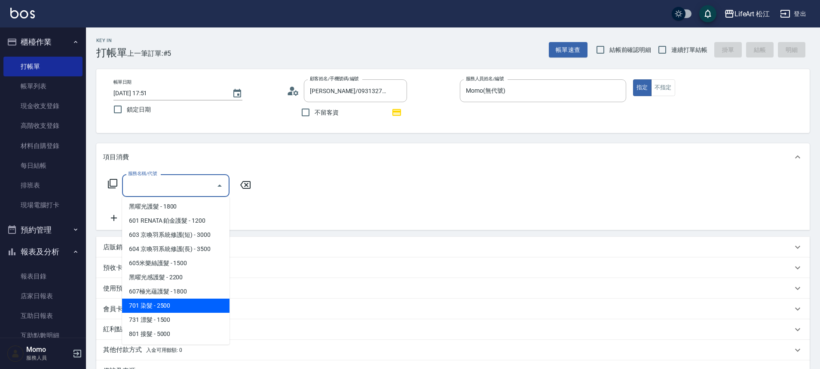
click at [165, 306] on span "701 染髮 - 2500" at bounding box center [175, 306] width 107 height 14
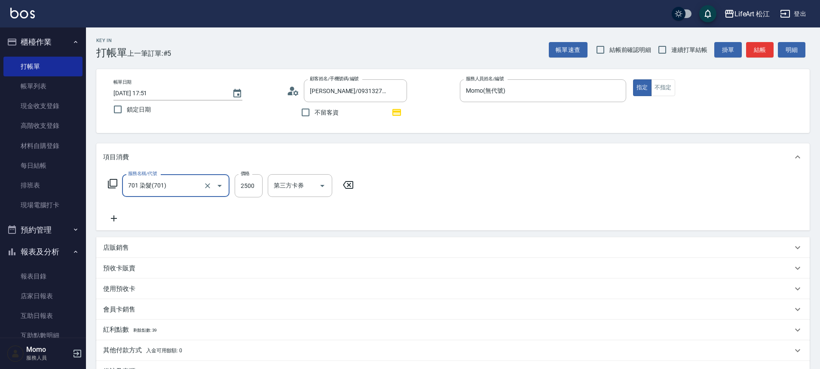
type input "701 染髮(701)"
click at [111, 220] on icon at bounding box center [113, 218] width 21 height 10
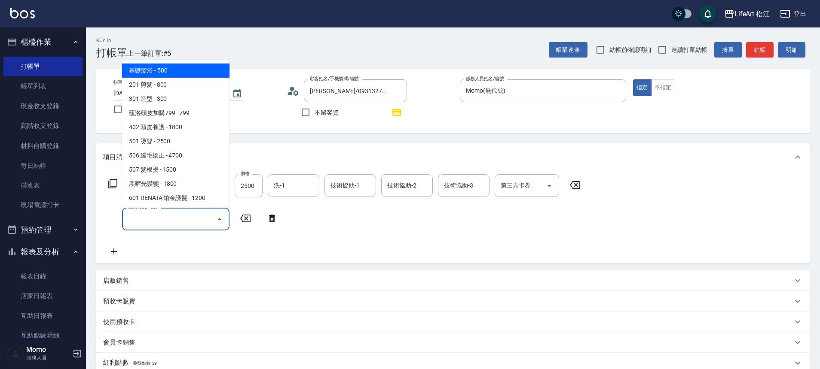
click at [201, 215] on input "服務名稱/代號" at bounding box center [169, 219] width 87 height 15
click at [183, 73] on span "基礎髮浴 - 500" at bounding box center [175, 71] width 107 height 14
type input "基礎髮浴 (101)"
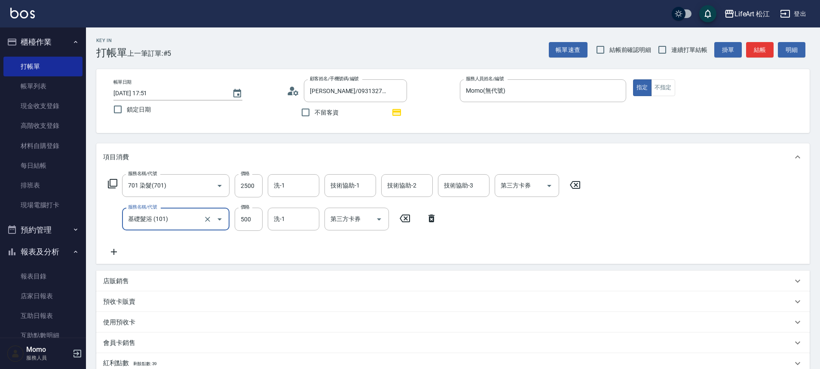
click at [114, 253] on icon at bounding box center [113, 252] width 21 height 10
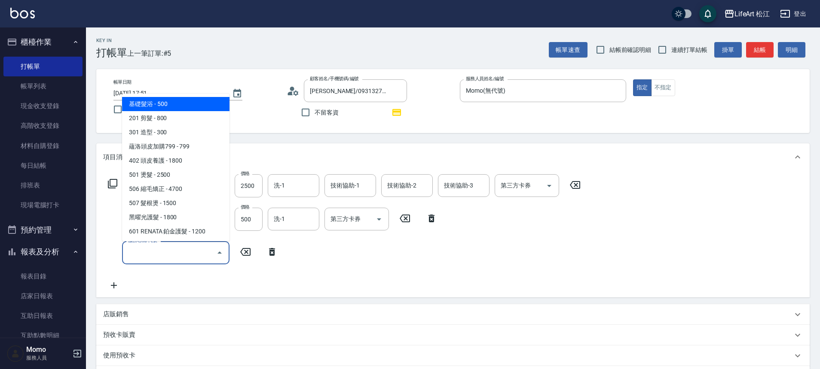
click at [166, 252] on input "服務名稱/代號" at bounding box center [169, 252] width 87 height 15
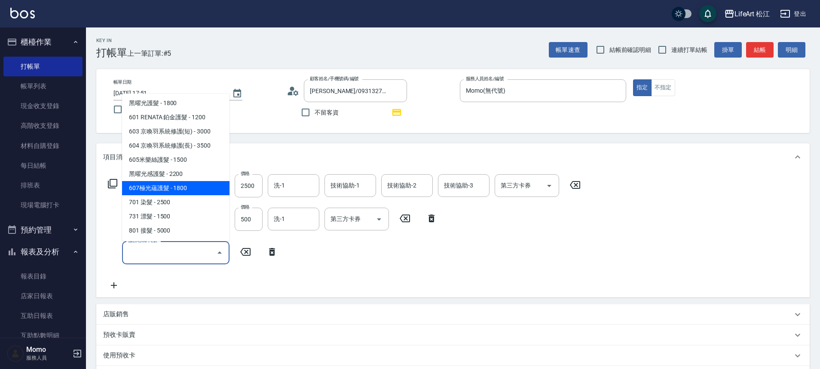
click at [165, 184] on span "607極光蘊護髮 - 1800" at bounding box center [175, 188] width 107 height 14
type input "607極光蘊護髮(607)"
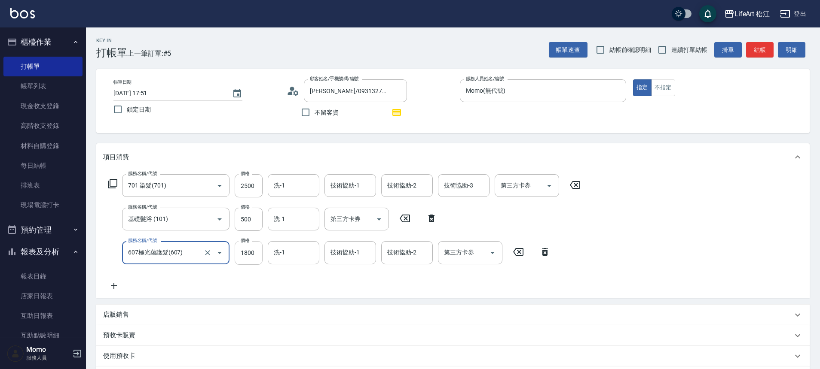
click at [246, 253] on input "1800" at bounding box center [249, 252] width 28 height 23
type input "2200"
click at [248, 220] on input "500" at bounding box center [249, 219] width 28 height 23
type input "350"
click at [259, 185] on input "2500" at bounding box center [249, 185] width 28 height 23
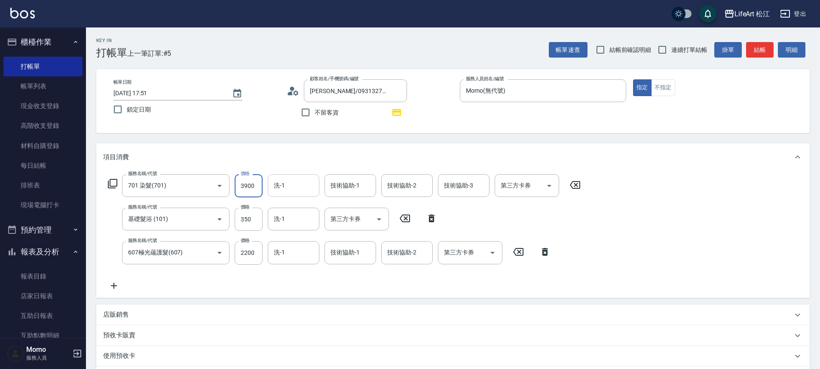
type input "3900"
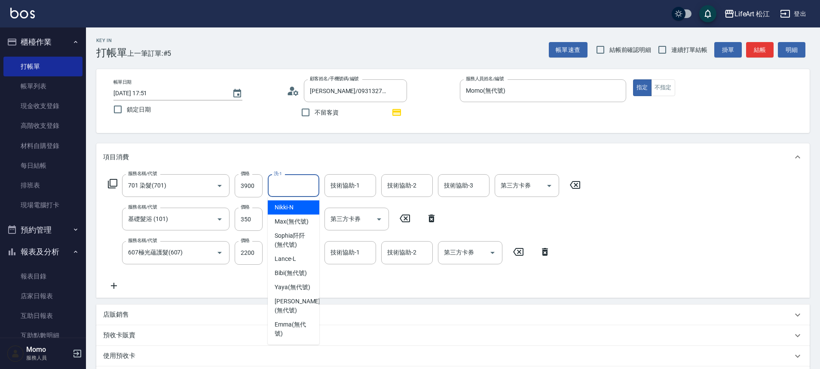
click at [293, 192] on input "洗-1" at bounding box center [293, 185] width 44 height 15
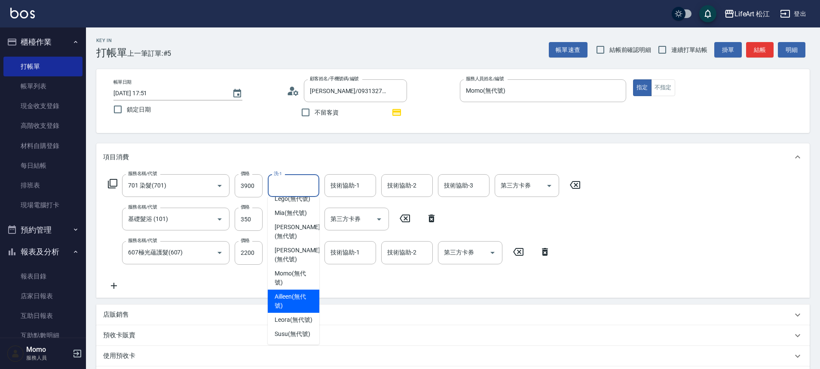
scroll to position [208, 0]
click at [278, 316] on span "Leora (無代號)" at bounding box center [293, 320] width 38 height 9
type input "Leora(無代號)"
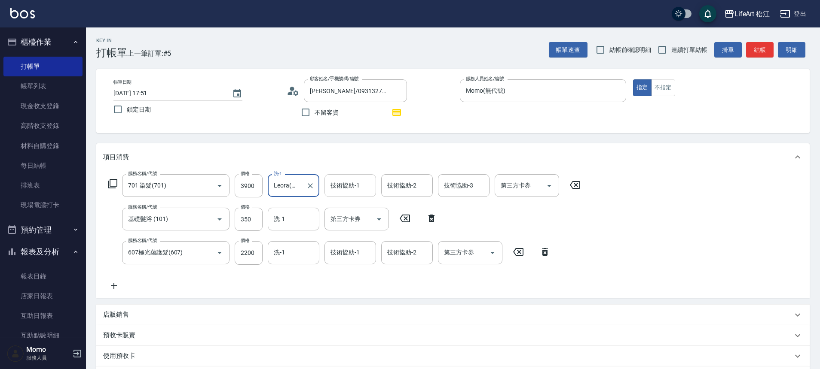
click at [344, 189] on div "技術協助-1 技術協助-1" at bounding box center [350, 185] width 52 height 23
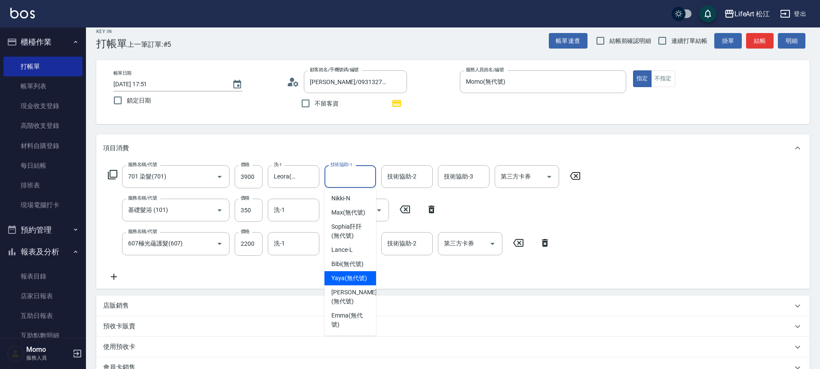
scroll to position [15, 0]
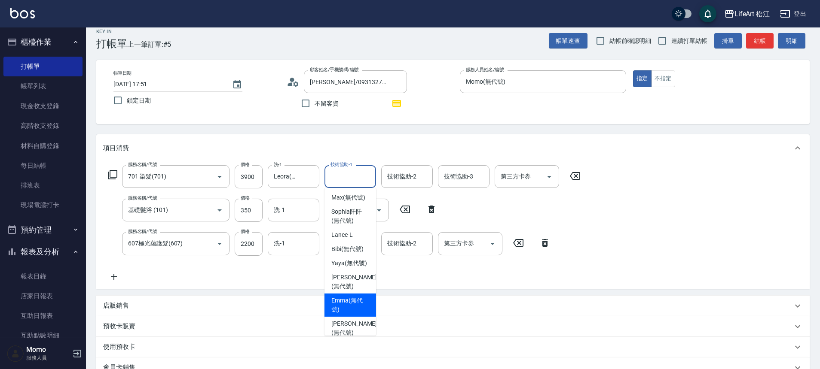
click at [346, 313] on div "[PERSON_NAME] (無代號)" at bounding box center [350, 305] width 52 height 23
type input "[PERSON_NAME](無代號)"
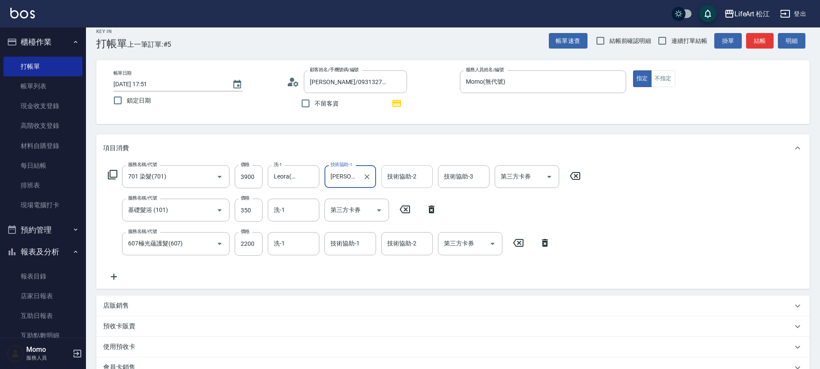
click at [407, 180] on div "技術協助-2 技術協助-2" at bounding box center [407, 176] width 52 height 23
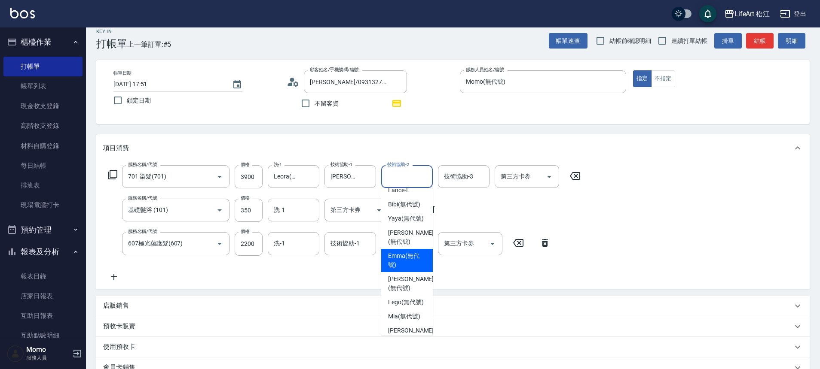
scroll to position [59, 0]
click at [402, 271] on span "[PERSON_NAME] (無代號)" at bounding box center [407, 262] width 38 height 18
type input "[PERSON_NAME](無代號)"
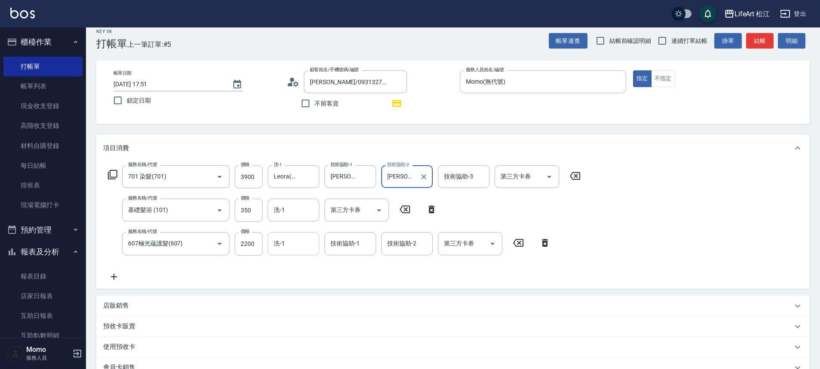
click at [287, 247] on input "洗-1" at bounding box center [293, 243] width 44 height 15
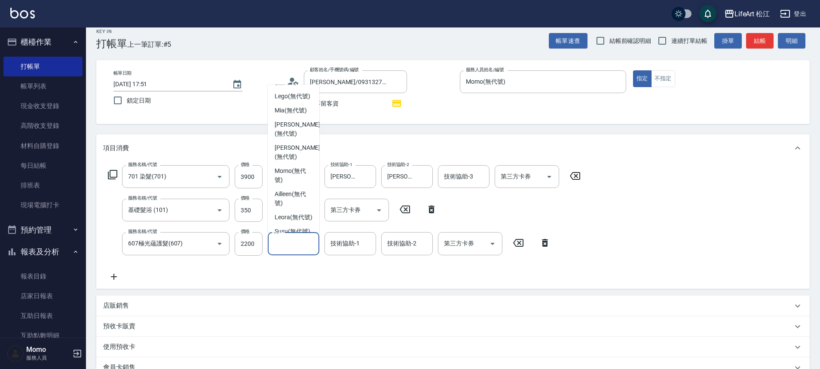
scroll to position [208, 0]
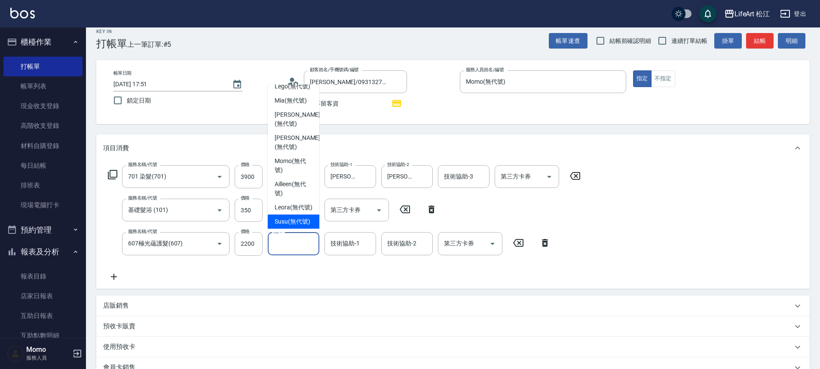
drag, startPoint x: 291, startPoint y: 212, endPoint x: 304, endPoint y: 214, distance: 13.6
click at [291, 217] on span "Susu (無代號)" at bounding box center [292, 221] width 36 height 9
type input "Susu(無代號)"
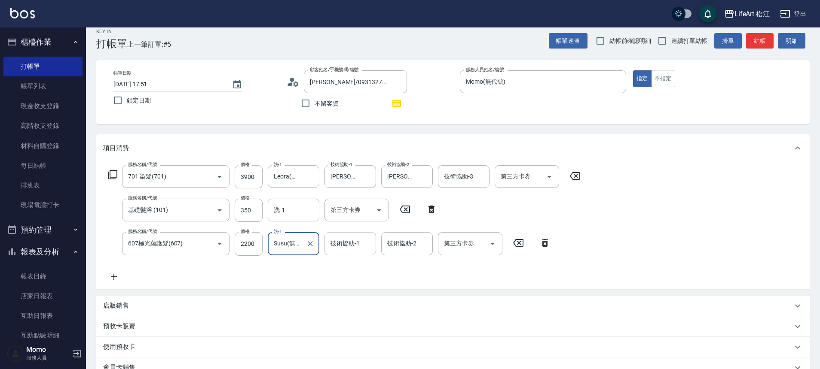
click at [348, 242] on div "技術協助-1 技術協助-1" at bounding box center [350, 243] width 52 height 23
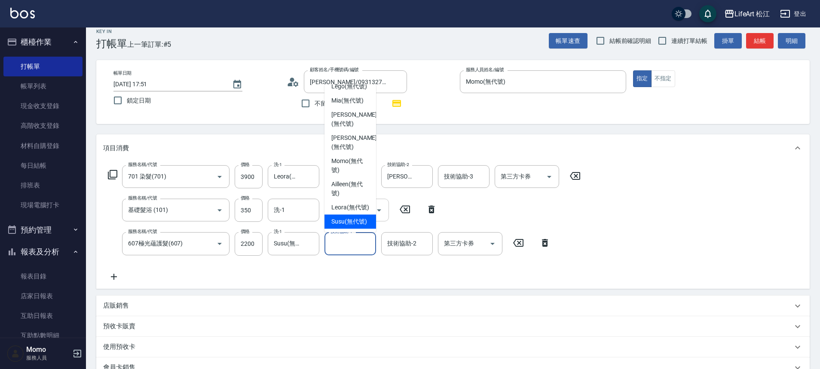
drag, startPoint x: 347, startPoint y: 213, endPoint x: 351, endPoint y: 213, distance: 4.4
click at [347, 217] on span "Susu (無代號)" at bounding box center [349, 221] width 36 height 9
type input "Susu(無代號)"
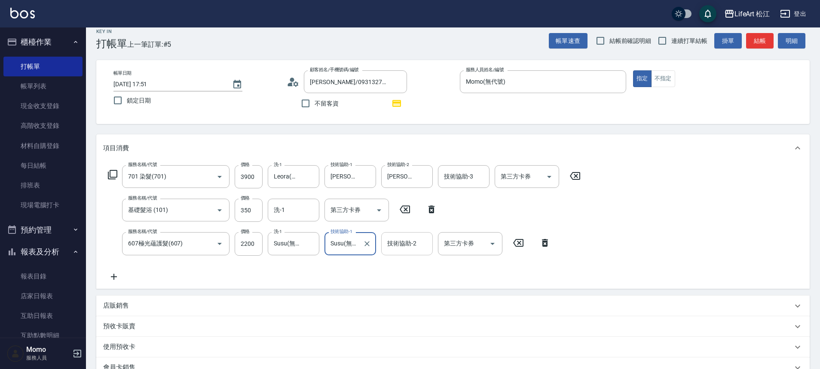
click at [415, 250] on input "技術協助-2" at bounding box center [407, 243] width 44 height 15
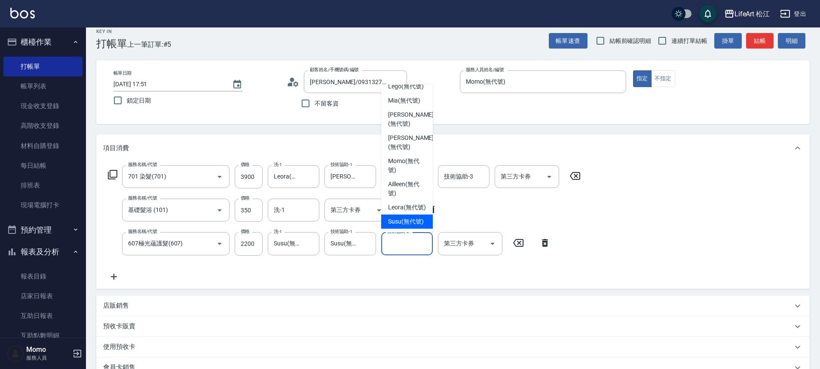
click at [401, 217] on span "Susu (無代號)" at bounding box center [406, 221] width 36 height 9
type input "Susu(無代號)"
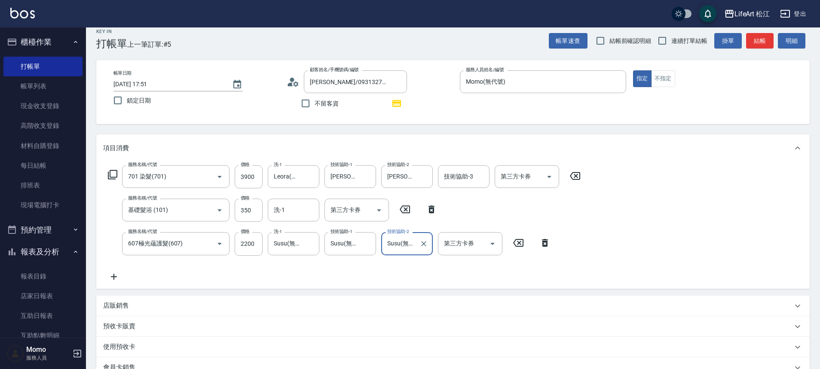
click at [451, 178] on div "技術協助-3 技術協助-3" at bounding box center [464, 176] width 52 height 23
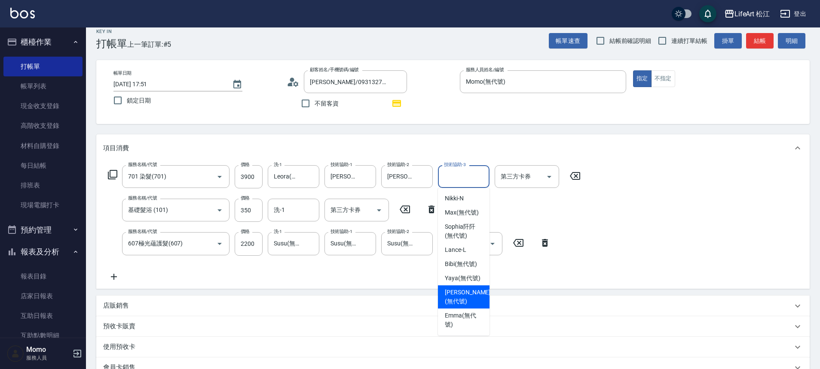
scroll to position [188, 0]
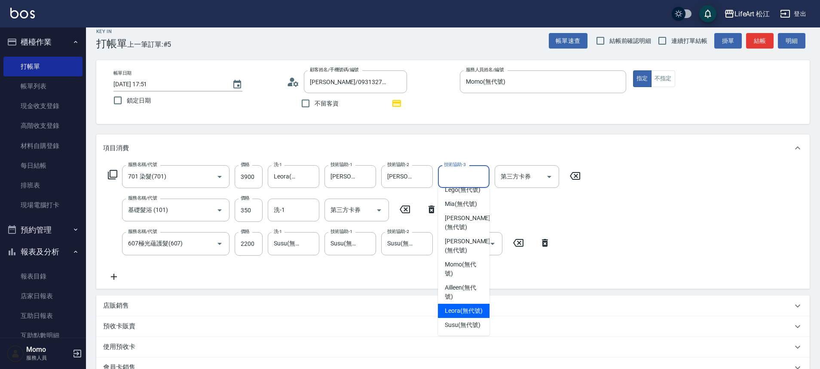
click at [460, 314] on span "Leora (無代號)" at bounding box center [464, 311] width 38 height 9
type input "Leora(無代號)"
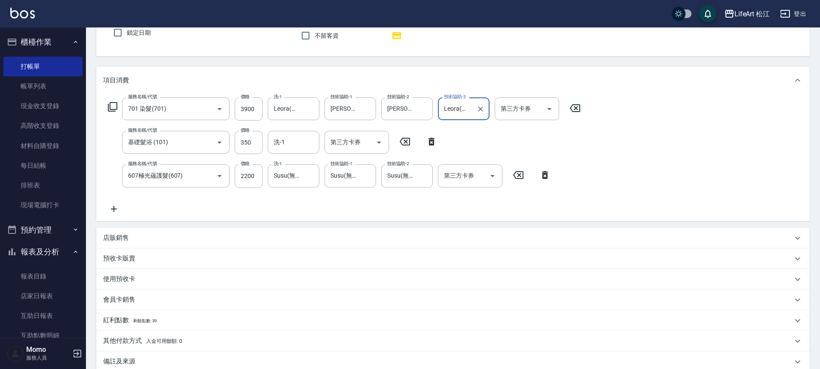
scroll to position [177, 0]
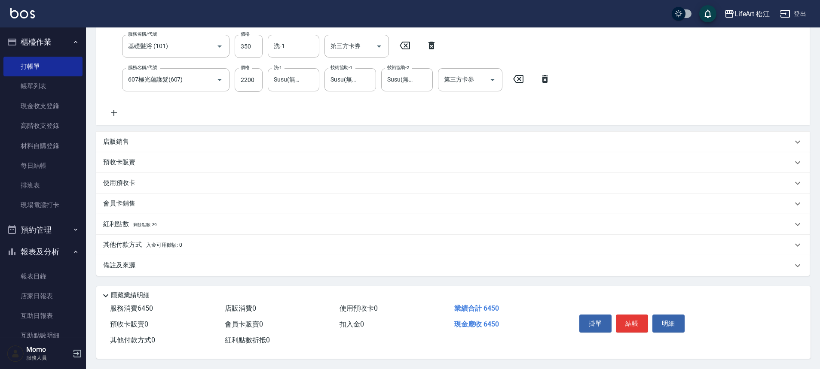
drag, startPoint x: 193, startPoint y: 263, endPoint x: 305, endPoint y: 276, distance: 112.9
click at [193, 263] on div "備註及來源" at bounding box center [447, 265] width 689 height 9
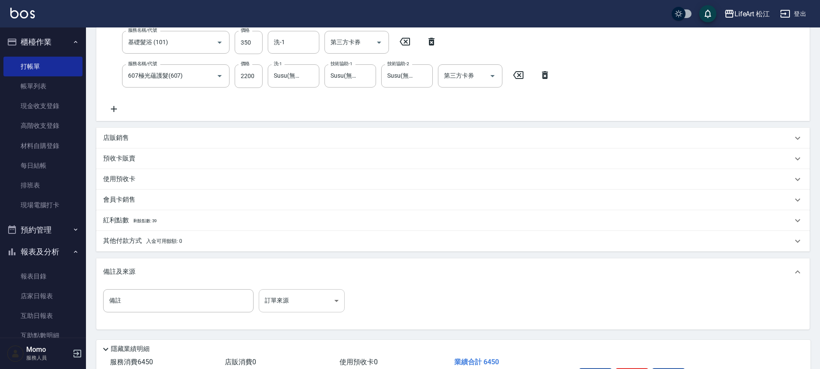
click at [326, 301] on body "LifeArt 松江 登出 櫃檯作業 打帳單 帳單列表 現金收支登錄 高階收支登錄 材料自購登錄 每日結帳 排班表 現場電腦打卡 預約管理 預約管理 單日預約…" at bounding box center [410, 123] width 820 height 600
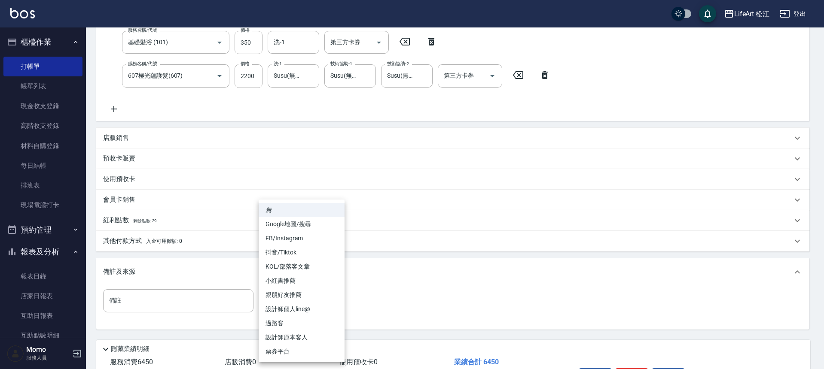
drag, startPoint x: 317, startPoint y: 307, endPoint x: 313, endPoint y: 311, distance: 5.2
click at [317, 308] on li "設計師個人line@" at bounding box center [302, 309] width 86 height 14
type input "設計師個人line@"
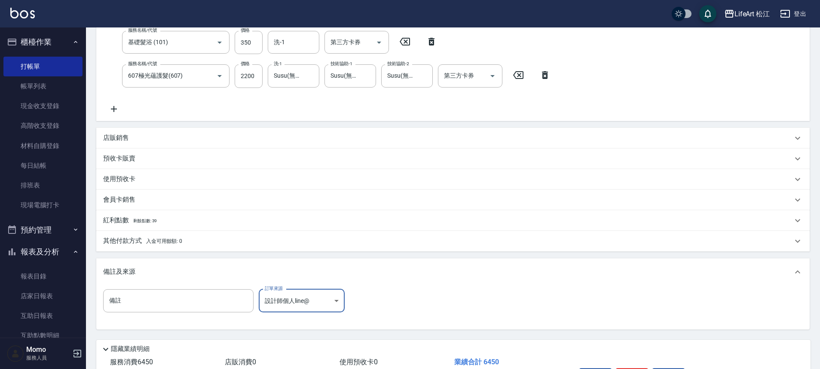
click at [236, 247] on div "其他付款方式 入金可用餘額: 0" at bounding box center [452, 241] width 713 height 21
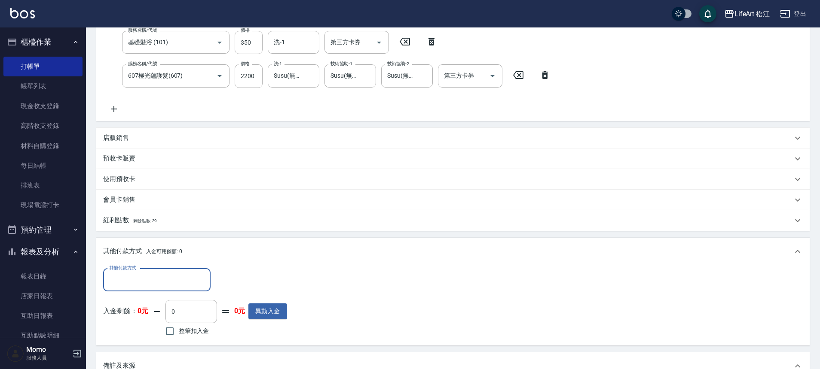
scroll to position [0, 0]
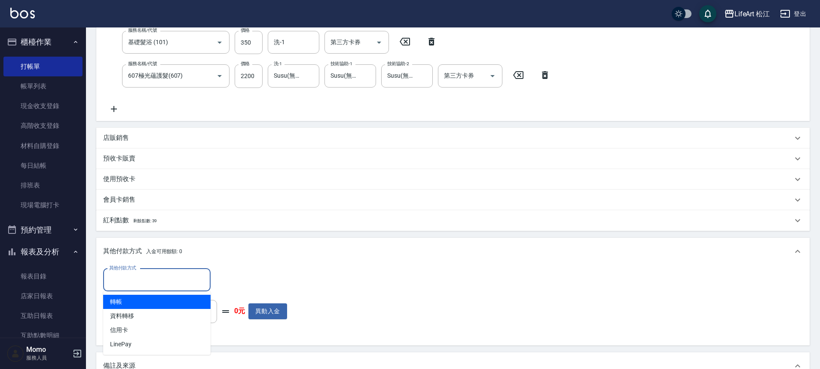
click at [147, 279] on input "其他付款方式" at bounding box center [157, 280] width 100 height 15
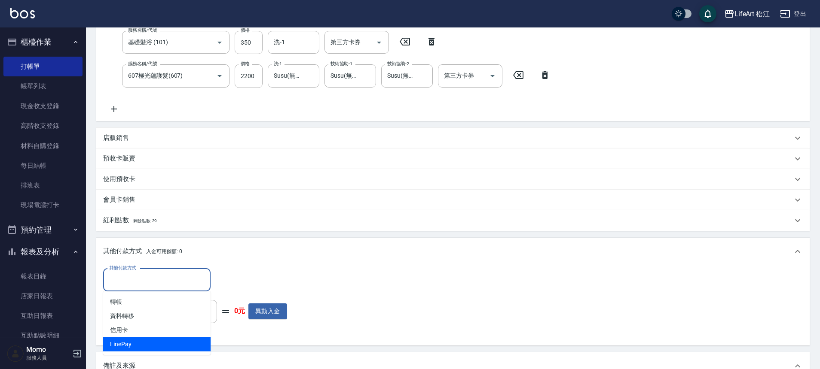
click at [141, 341] on span "LinePay" at bounding box center [156, 345] width 107 height 14
type input "LinePay"
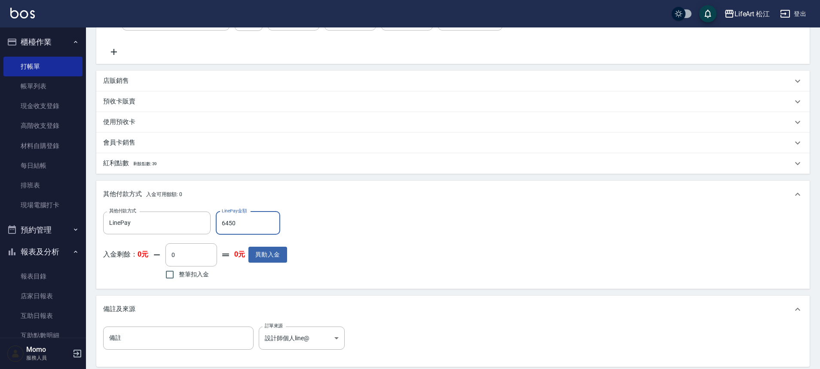
scroll to position [159, 0]
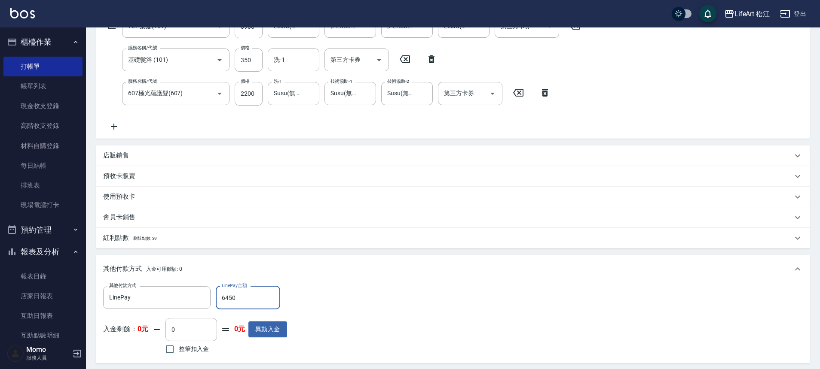
type input "6450"
click at [156, 242] on p "紅利點數 剩餘點數: 39" at bounding box center [130, 238] width 54 height 9
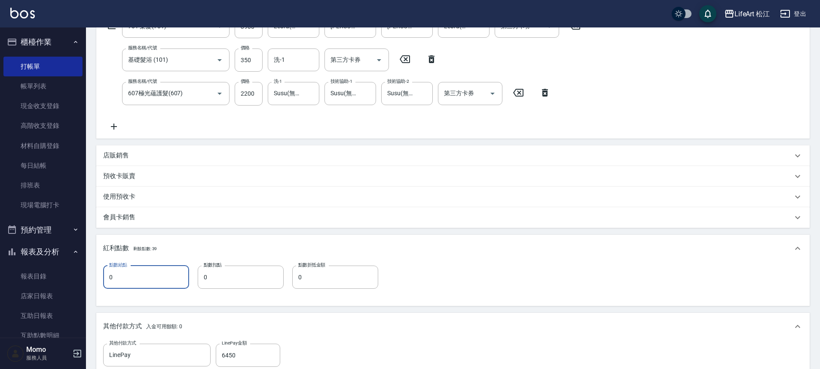
click at [143, 283] on input "0" at bounding box center [146, 277] width 86 height 23
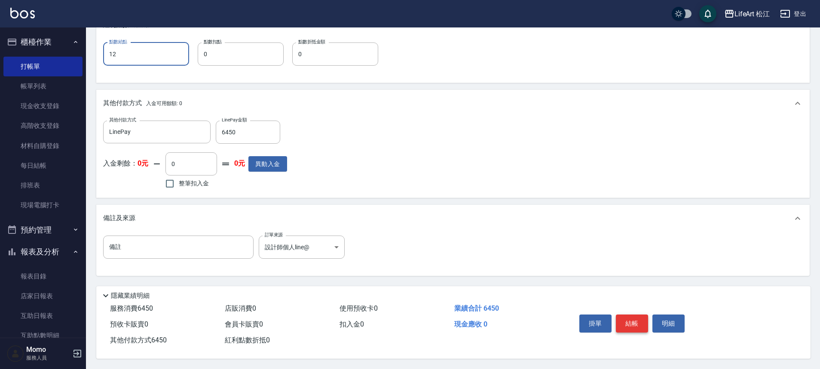
type input "12"
click at [622, 324] on button "結帳" at bounding box center [632, 324] width 32 height 18
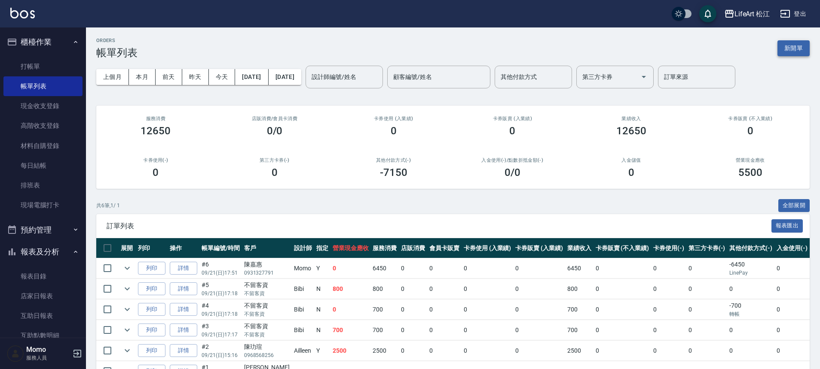
click at [792, 45] on button "新開單" at bounding box center [793, 48] width 32 height 16
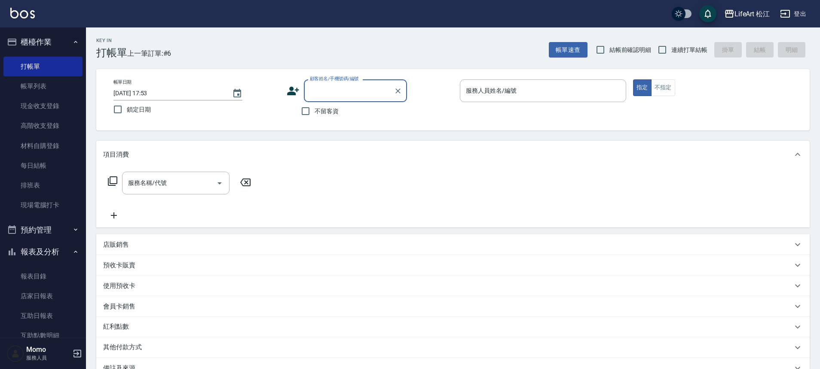
type input "g"
type input "ㄓ"
click at [335, 116] on li "[PERSON_NAME]/0928561976/" at bounding box center [355, 113] width 103 height 14
type input "[PERSON_NAME]/0928561976/"
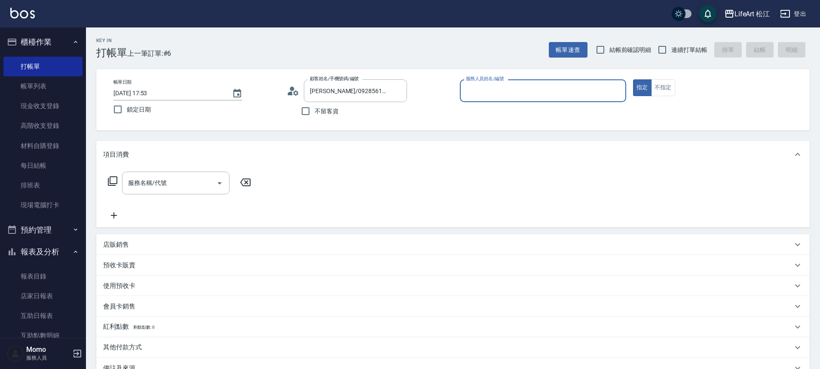
type input "Momo(無代號)"
click at [178, 184] on input "服務名稱/代號" at bounding box center [169, 183] width 87 height 15
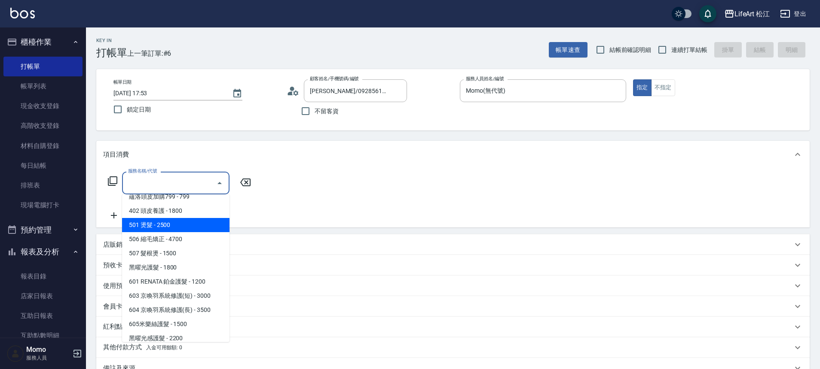
scroll to position [114, 0]
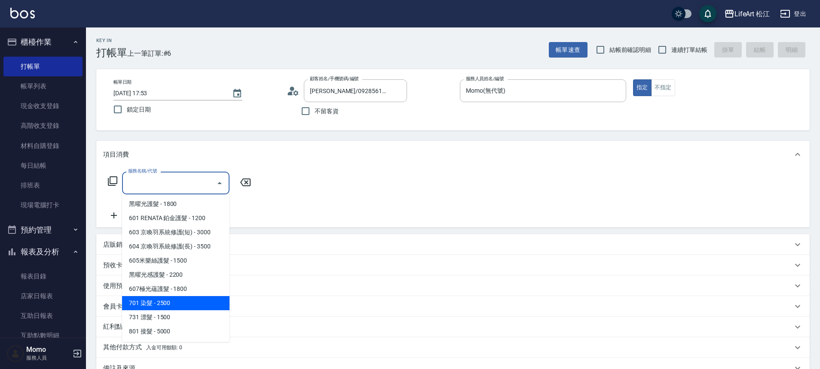
click at [174, 306] on span "701 染髮 - 2500" at bounding box center [175, 303] width 107 height 14
type input "701 染髮(701)"
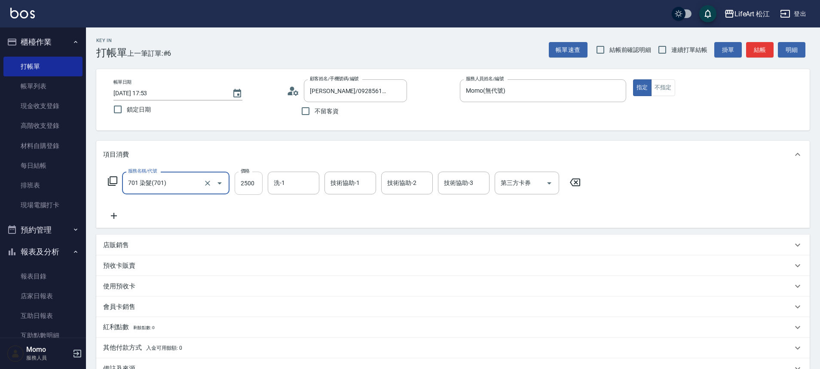
click at [253, 187] on input "2500" at bounding box center [249, 183] width 28 height 23
type input "3400"
click at [305, 182] on input "洗-1" at bounding box center [293, 183] width 44 height 15
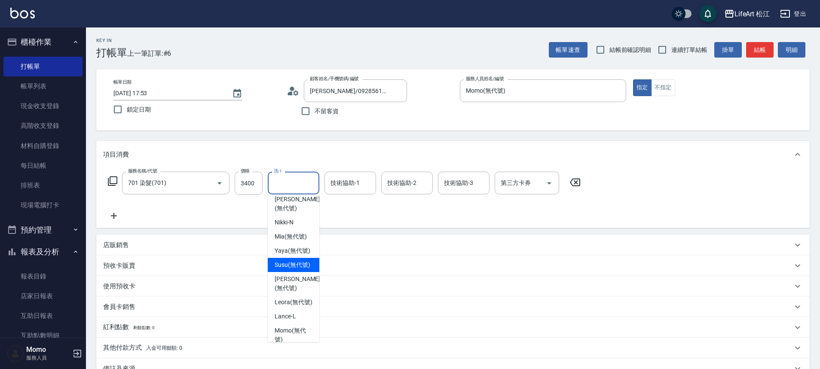
scroll to position [0, 0]
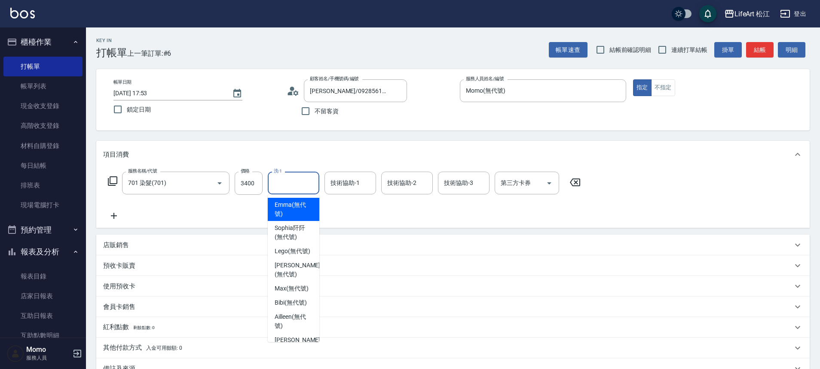
click at [298, 209] on span "[PERSON_NAME] (無代號)" at bounding box center [293, 210] width 38 height 18
type input "[PERSON_NAME](無代號)"
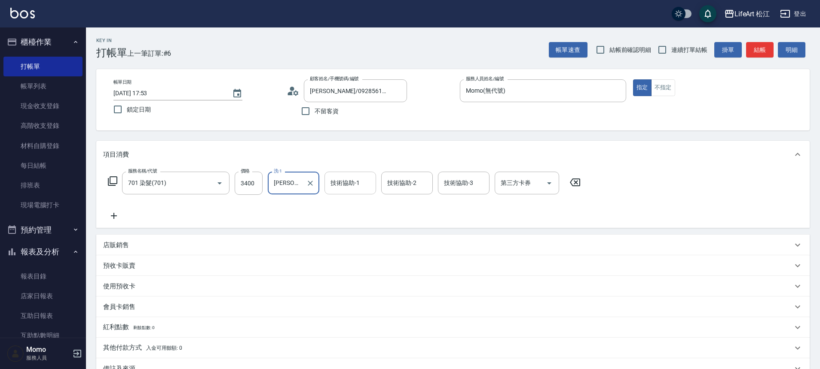
click at [357, 183] on div "技術協助-1 技術協助-1" at bounding box center [350, 183] width 52 height 23
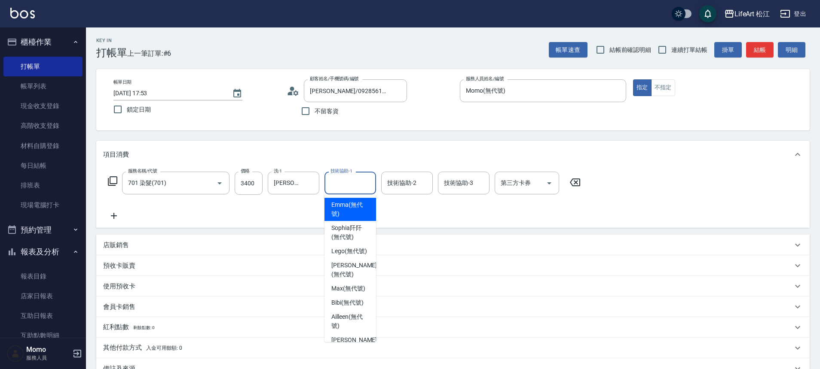
click at [354, 213] on span "[PERSON_NAME] (無代號)" at bounding box center [350, 210] width 38 height 18
type input "[PERSON_NAME](無代號)"
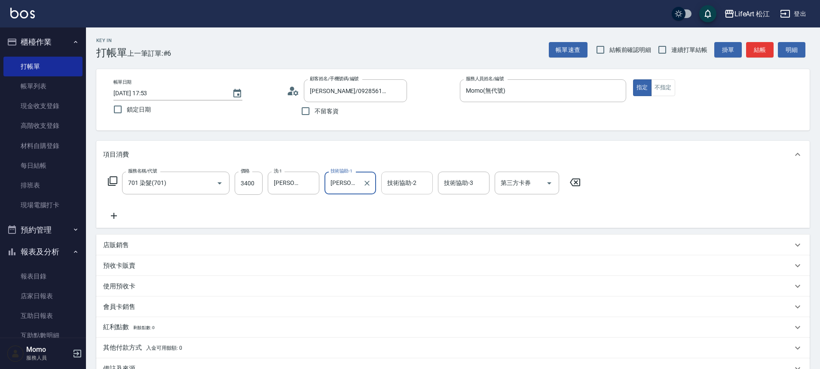
click at [400, 188] on input "技術協助-2" at bounding box center [407, 183] width 44 height 15
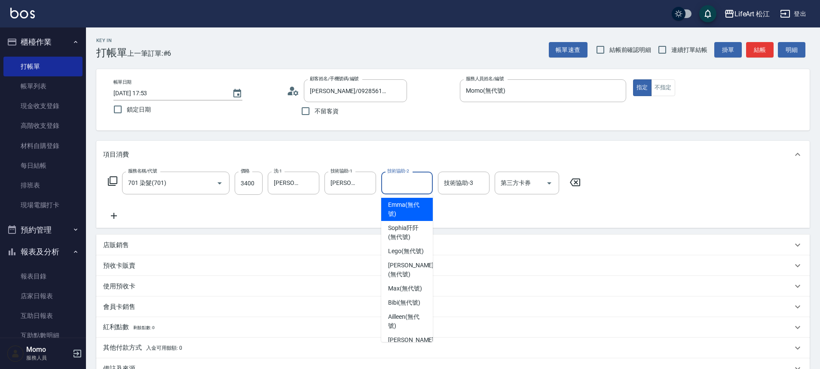
click at [398, 206] on span "[PERSON_NAME] (無代號)" at bounding box center [407, 210] width 38 height 18
type input "[PERSON_NAME](無代號)"
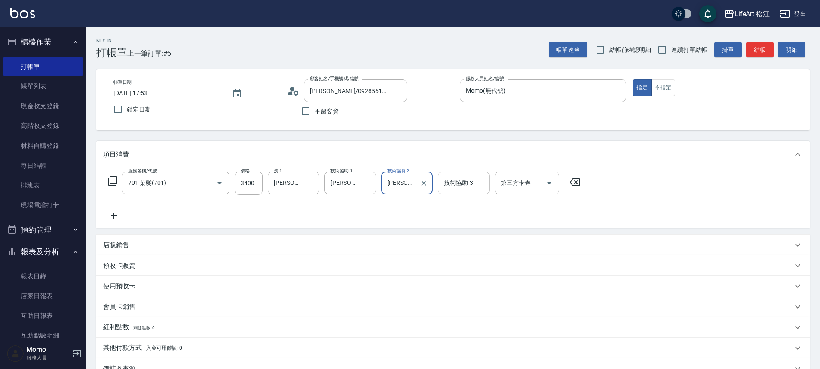
click at [474, 181] on input "技術協助-3" at bounding box center [464, 183] width 44 height 15
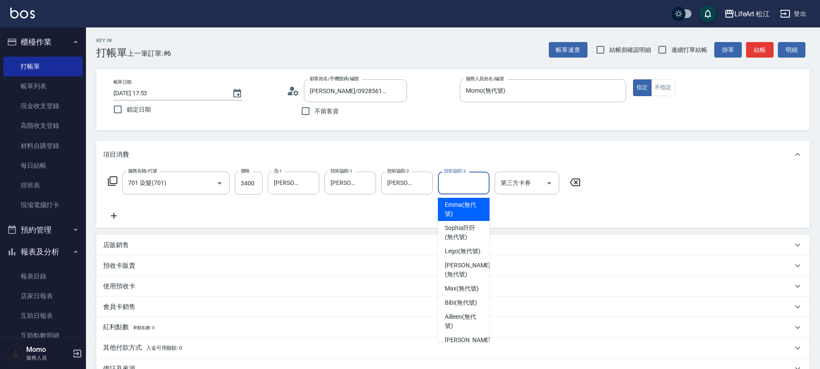
click at [470, 201] on span "[PERSON_NAME] (無代號)" at bounding box center [464, 210] width 38 height 18
type input "[PERSON_NAME](無代號)"
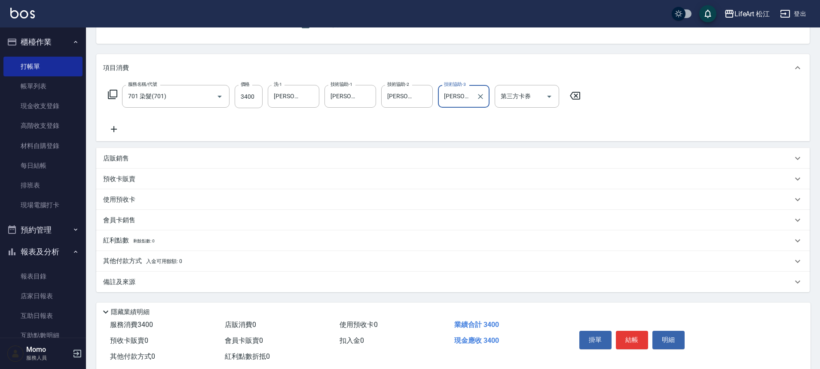
scroll to position [107, 0]
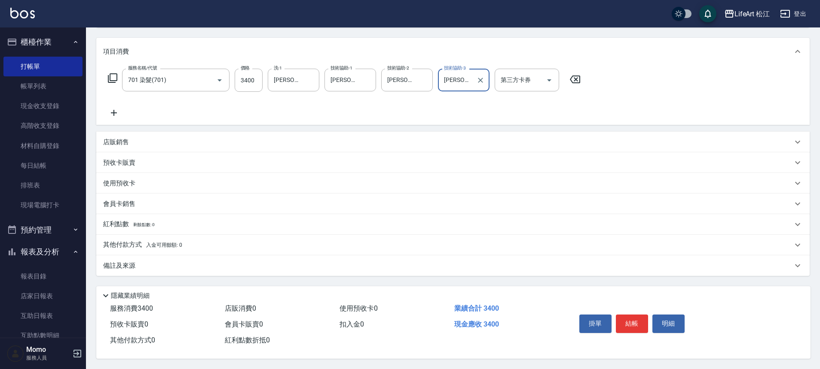
click at [146, 201] on div "會員卡銷售" at bounding box center [447, 204] width 689 height 9
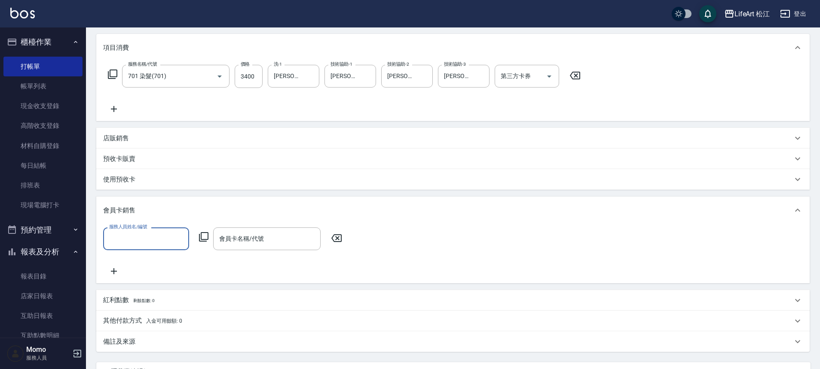
scroll to position [0, 0]
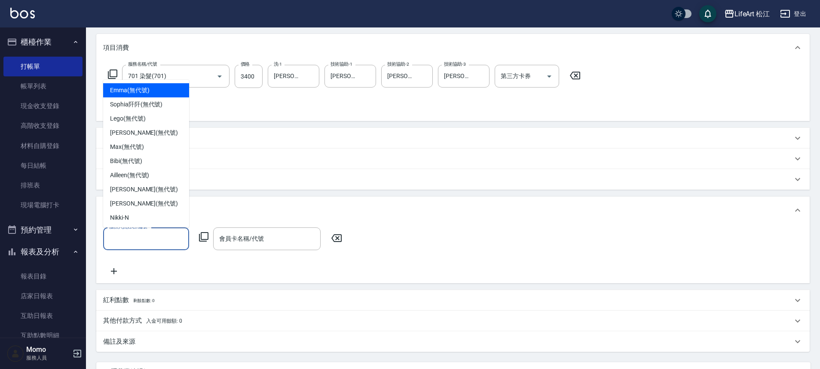
click at [140, 237] on input "服務人員姓名/編號" at bounding box center [146, 239] width 78 height 15
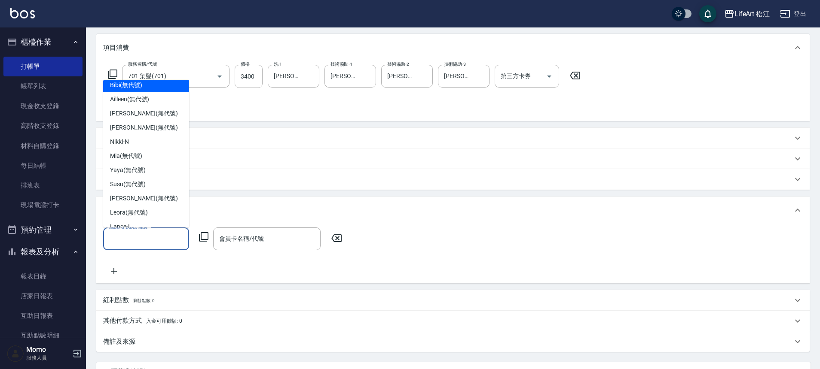
scroll to position [100, 0]
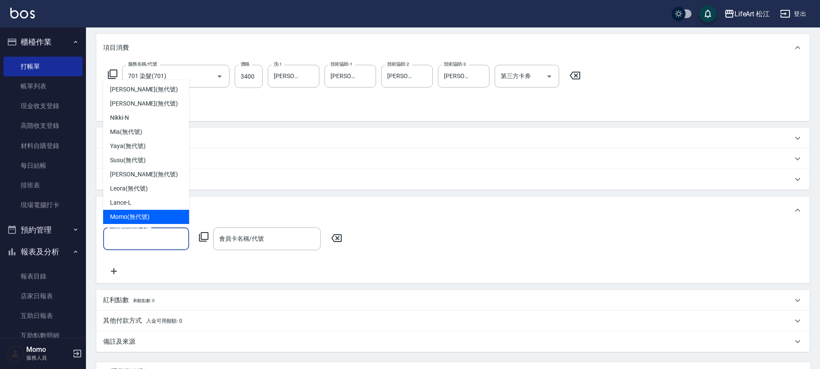
click at [138, 218] on span "Momo (無代號)" at bounding box center [130, 217] width 40 height 9
type input "Momo(無代號)"
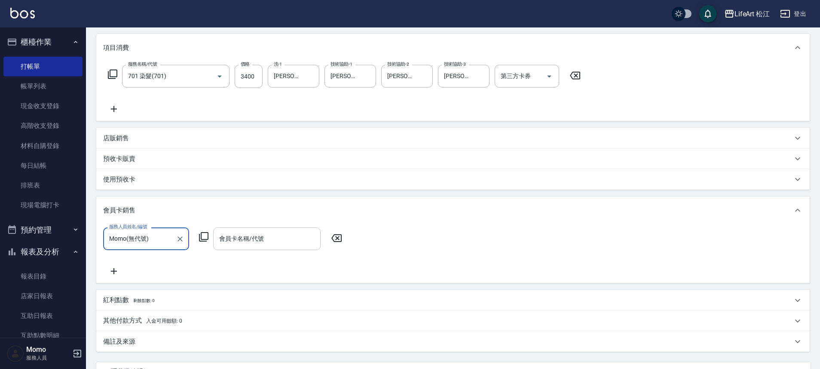
click at [253, 236] on input "會員卡名稱/代號" at bounding box center [267, 239] width 100 height 15
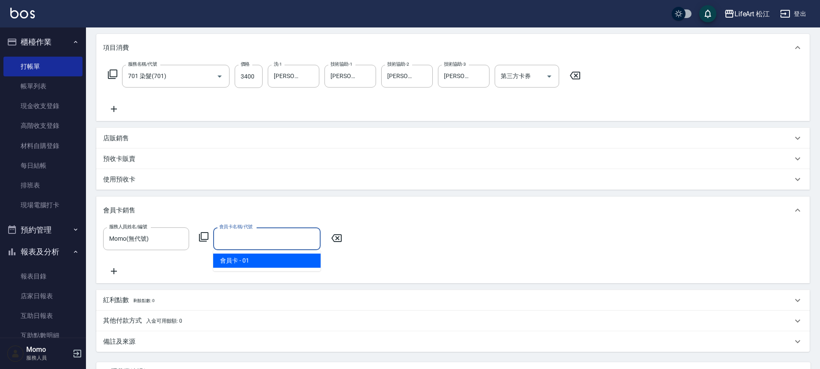
click at [253, 254] on ul "會員卡 - 01" at bounding box center [266, 260] width 107 height 21
click at [251, 255] on span "會員卡 - 01" at bounding box center [266, 261] width 107 height 14
type input "會員卡-0天"
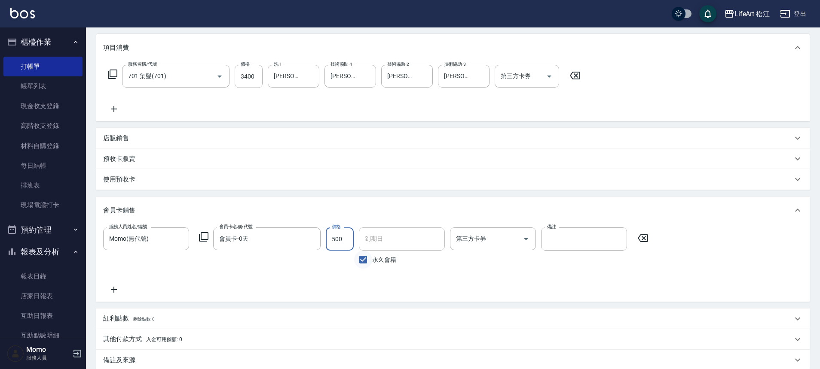
click at [360, 258] on input "永久會籍" at bounding box center [363, 260] width 18 height 18
checkbox input "false"
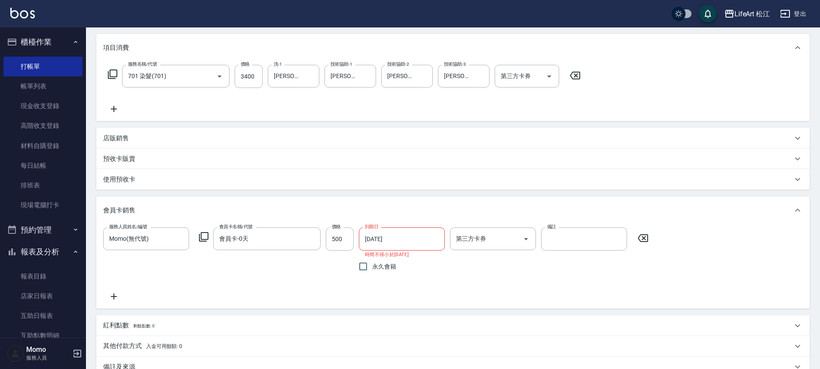
click at [392, 244] on input "[DATE]" at bounding box center [399, 239] width 80 height 23
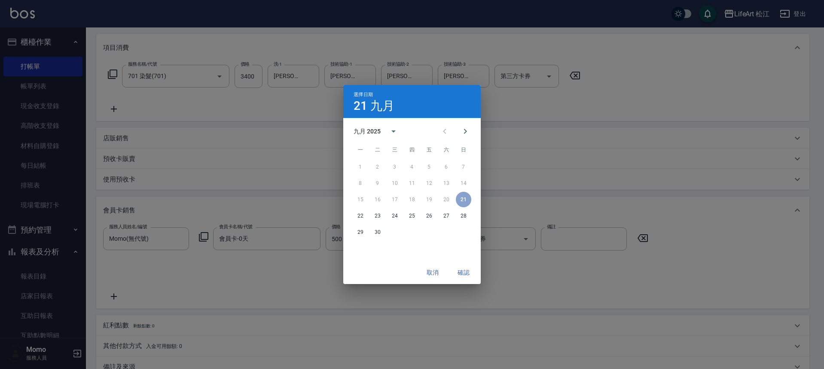
click at [375, 131] on div "九月 2025" at bounding box center [367, 131] width 27 height 9
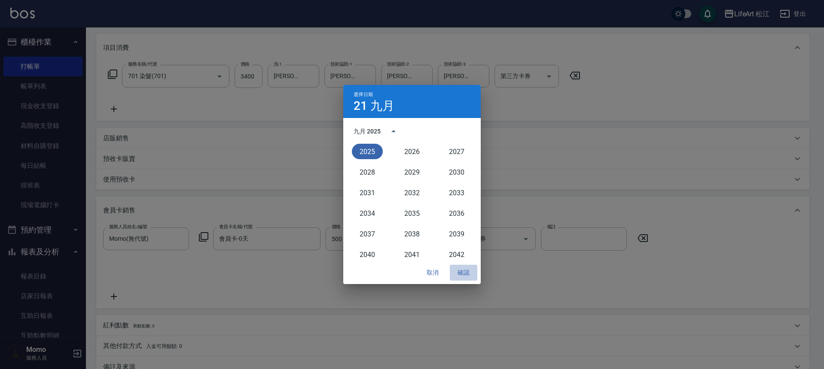
click at [463, 271] on button "確認" at bounding box center [463, 273] width 27 height 16
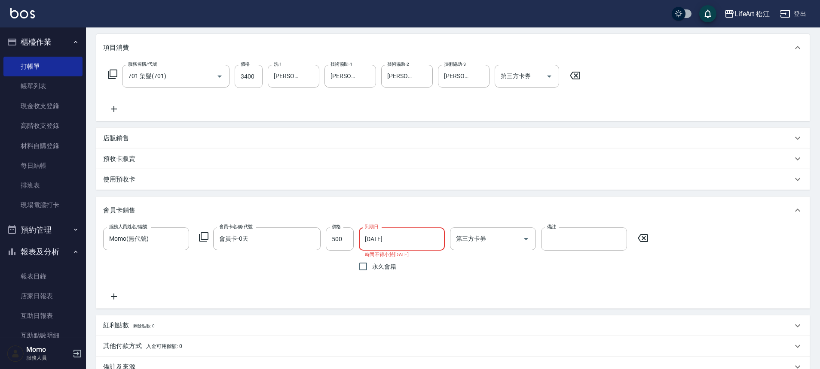
click at [389, 248] on input "[DATE]" at bounding box center [399, 239] width 80 height 23
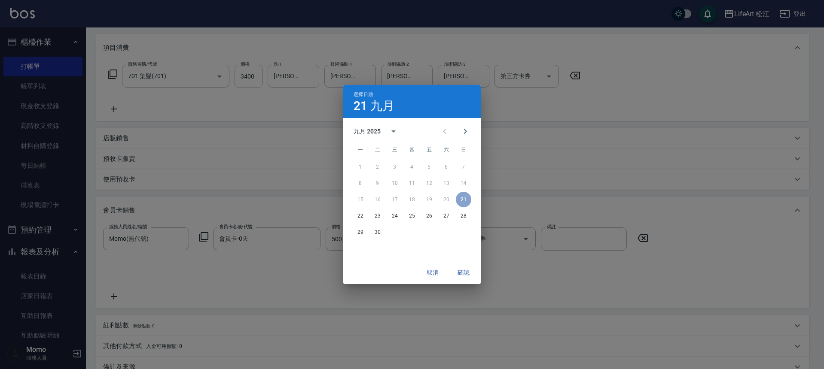
click at [372, 129] on div "九月 2025" at bounding box center [367, 131] width 27 height 9
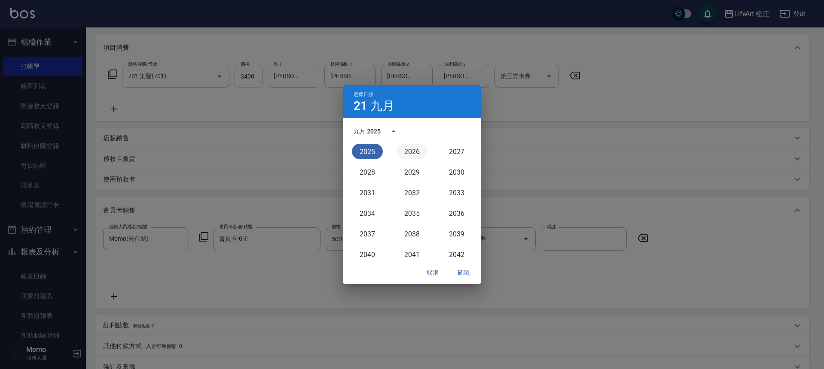
click at [406, 149] on button "2026" at bounding box center [411, 151] width 31 height 15
type input "[DATE]"
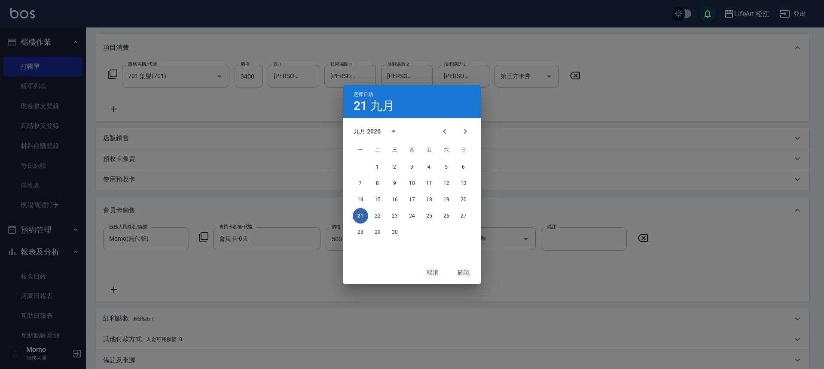
click at [468, 280] on button "確認" at bounding box center [463, 273] width 27 height 16
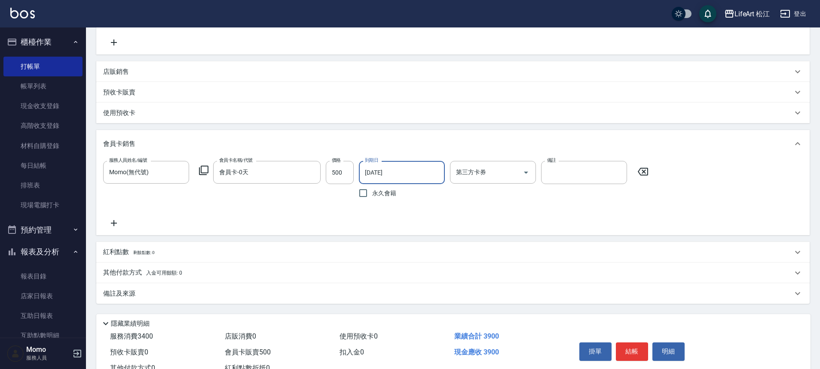
scroll to position [205, 0]
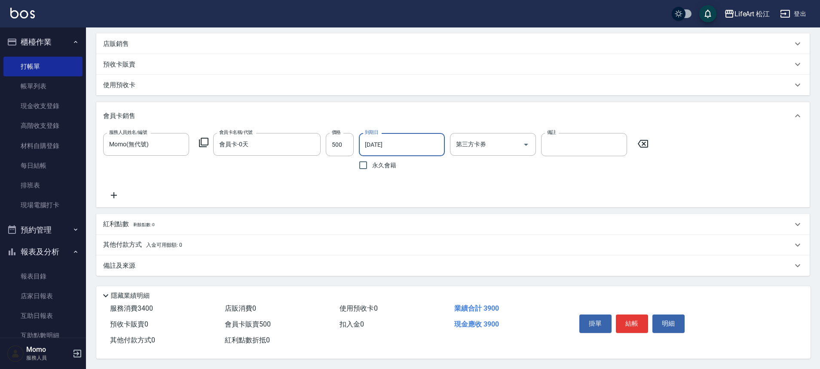
click at [158, 270] on div "備註及來源" at bounding box center [452, 266] width 713 height 21
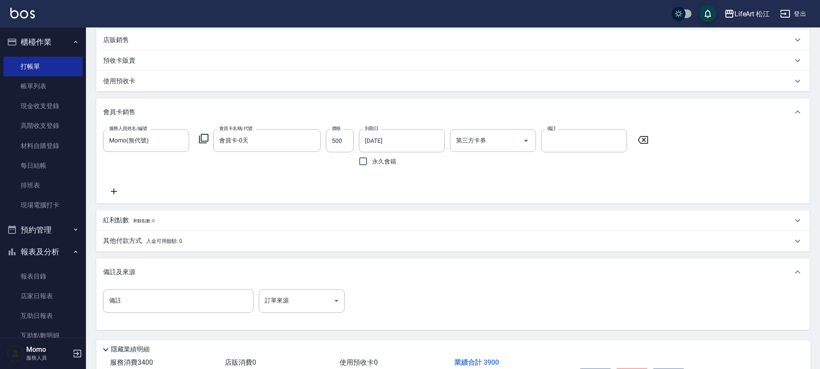
click at [305, 313] on div "備註 備註 訂單來源 ​ 訂單來源" at bounding box center [452, 307] width 699 height 34
click at [309, 307] on body "LifeArt 松江 登出 櫃檯作業 打帳單 帳單列表 現金收支登錄 高階收支登錄 材料自購登錄 每日結帳 排班表 現場電腦打卡 預約管理 預約管理 單日預約…" at bounding box center [410, 109] width 820 height 629
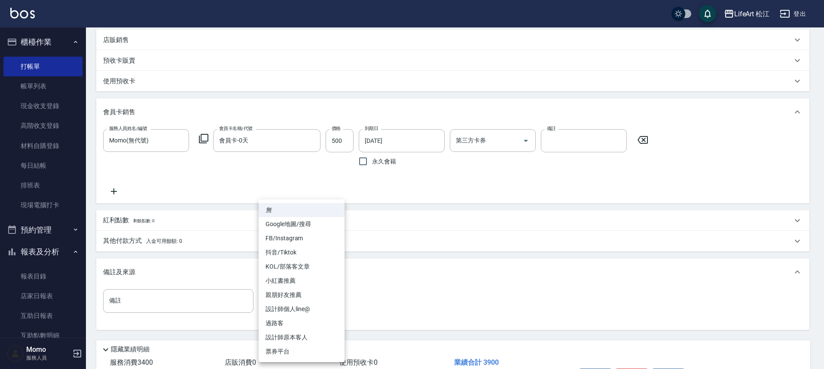
click at [310, 307] on li "設計師個人line@" at bounding box center [302, 309] width 86 height 14
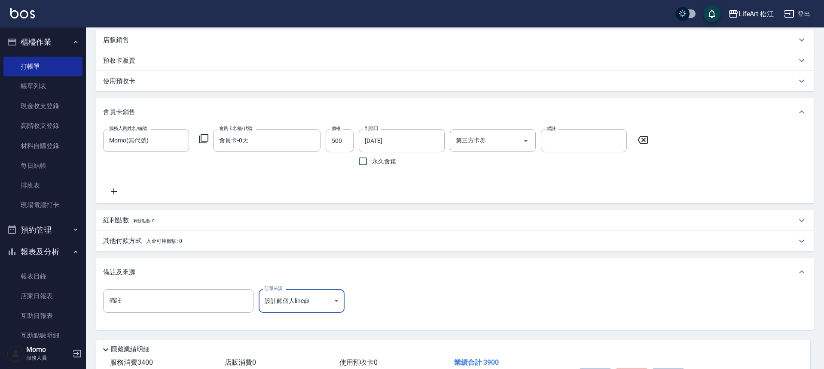
type input "設計師個人line@"
click at [154, 224] on p "紅利點數 剩餘點數: 0" at bounding box center [128, 220] width 51 height 9
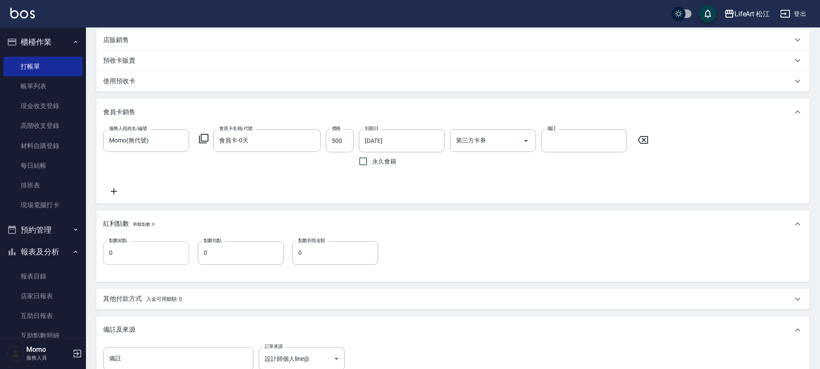
click at [145, 256] on input "0" at bounding box center [146, 252] width 86 height 23
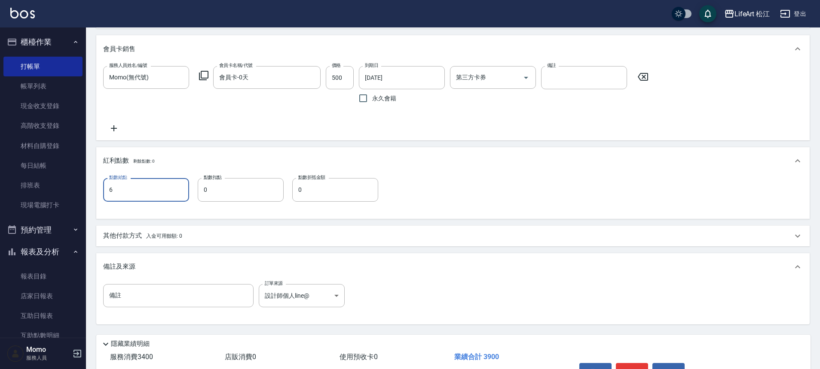
scroll to position [321, 0]
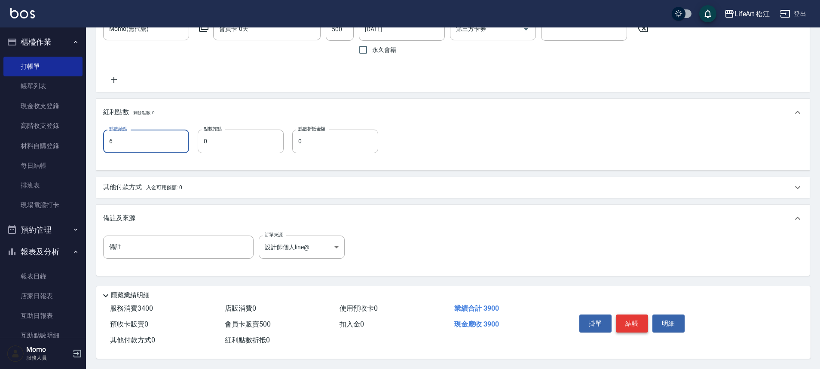
type input "6"
click at [637, 317] on button "結帳" at bounding box center [632, 324] width 32 height 18
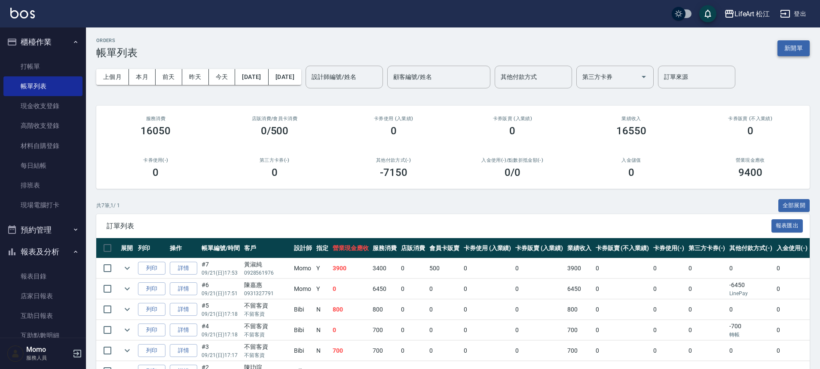
click at [791, 52] on button "新開單" at bounding box center [793, 48] width 32 height 16
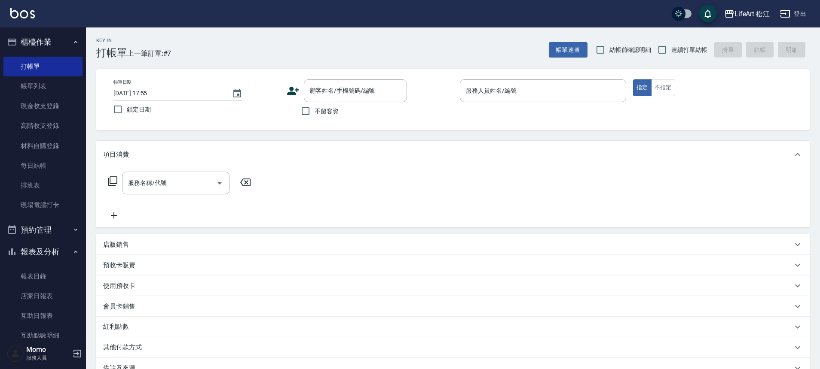
click at [288, 91] on icon at bounding box center [293, 91] width 13 height 13
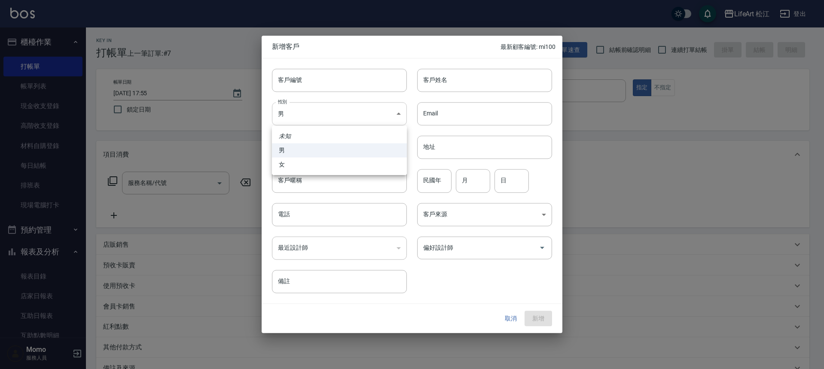
click at [341, 119] on body "LifeArt 松江 登出 櫃檯作業 打帳單 帳單列表 現金收支登錄 高階收支登錄 材料自購登錄 每日結帳 排班表 現場電腦打卡 預約管理 預約管理 單日預約…" at bounding box center [412, 236] width 824 height 472
click at [354, 158] on li "女" at bounding box center [339, 165] width 135 height 14
type input "[DEMOGRAPHIC_DATA]"
click at [474, 73] on input "客戶姓名" at bounding box center [484, 80] width 135 height 23
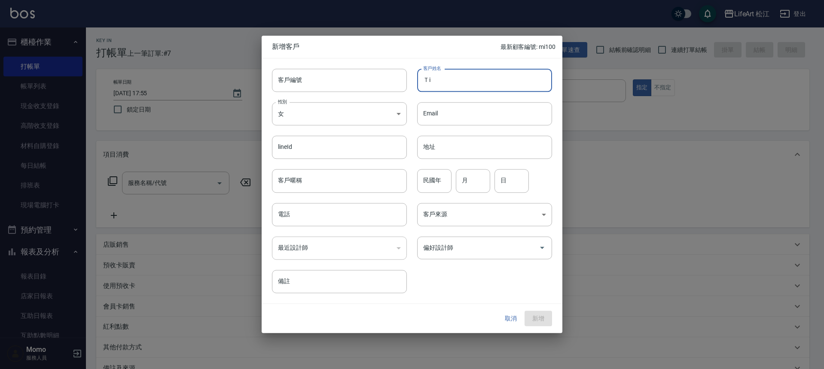
type input "Ｔ"
type input "[PERSON_NAME]"
click at [458, 217] on body "LifeArt 松江 登出 櫃檯作業 打帳單 帳單列表 現金收支登錄 高階收支登錄 材料自購登錄 每日結帳 排班表 現場電腦打卡 預約管理 預約管理 單日預約…" at bounding box center [412, 236] width 824 height 472
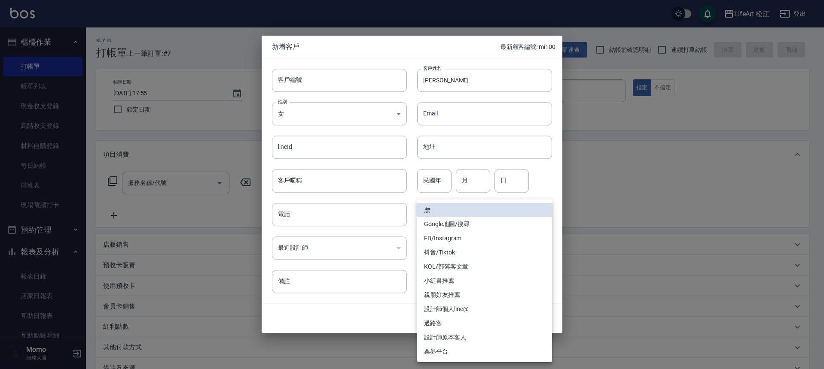
click at [442, 239] on li "FB/Instagram" at bounding box center [484, 239] width 135 height 14
type input "FB/Instagram"
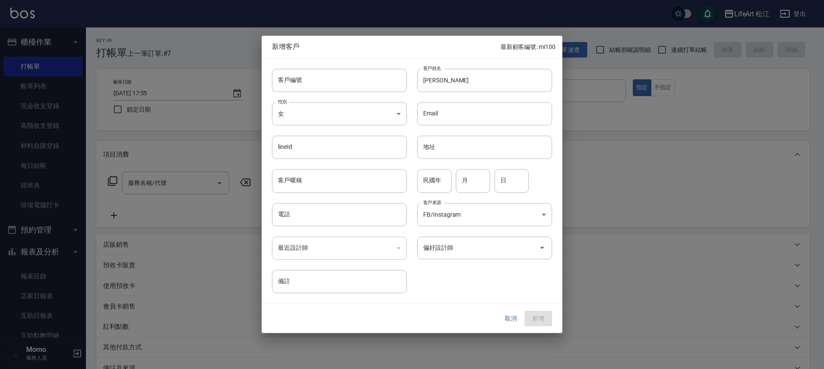
click at [445, 234] on div "偏好設計師 偏好設計師" at bounding box center [479, 243] width 145 height 34
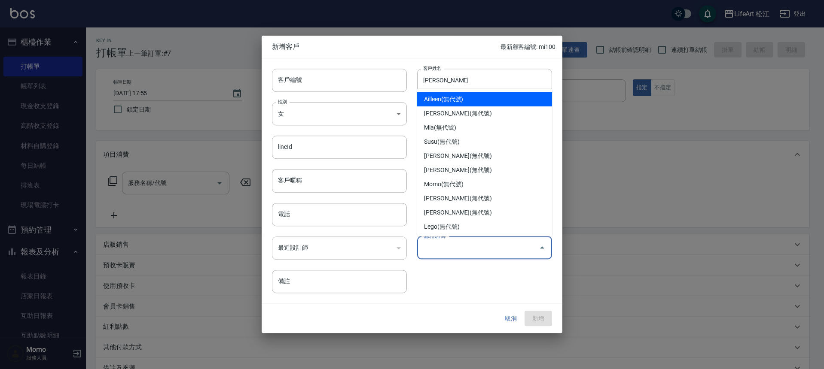
click at [445, 242] on div "偏好設計師 偏好設計師" at bounding box center [484, 248] width 135 height 23
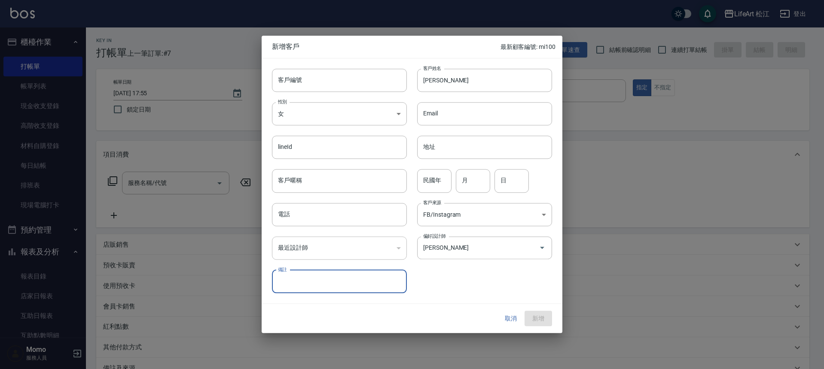
click at [294, 253] on div "​" at bounding box center [339, 248] width 135 height 23
click at [295, 253] on div "​" at bounding box center [339, 248] width 135 height 23
click at [456, 253] on input "[PERSON_NAME]" at bounding box center [472, 248] width 103 height 15
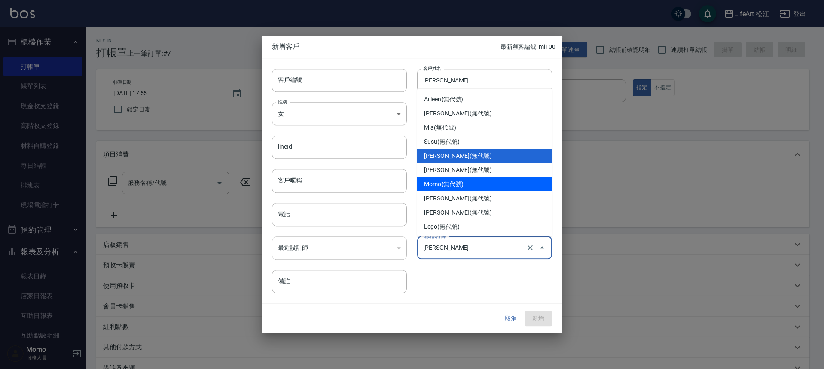
click at [451, 182] on li "Momo(無代號)" at bounding box center [484, 184] width 135 height 14
type input "Momo"
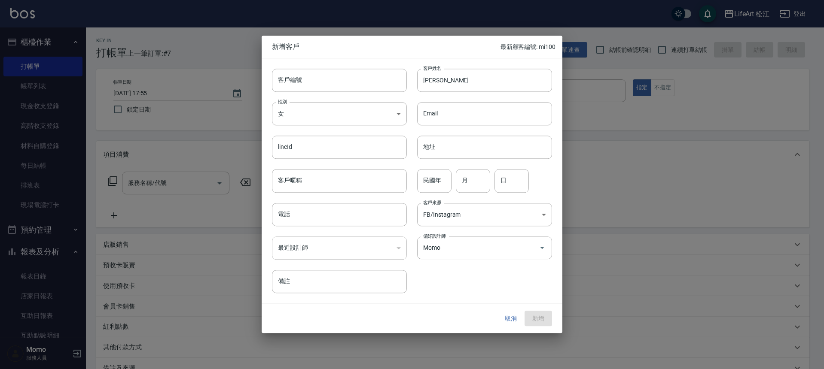
click at [388, 247] on div "​" at bounding box center [339, 248] width 135 height 23
click at [359, 244] on div "​" at bounding box center [339, 248] width 135 height 23
click at [303, 212] on input "電話" at bounding box center [339, 214] width 135 height 23
type input "0958056878"
click at [545, 316] on button "新增" at bounding box center [538, 319] width 27 height 16
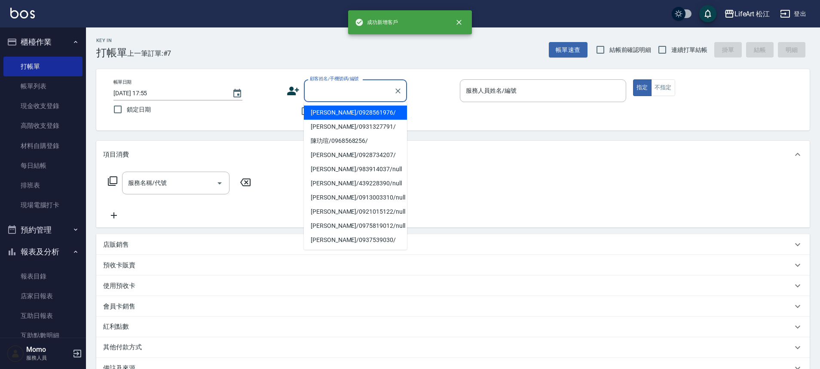
click at [339, 91] on input "顧客姓名/手機號碼/編號" at bounding box center [349, 90] width 82 height 15
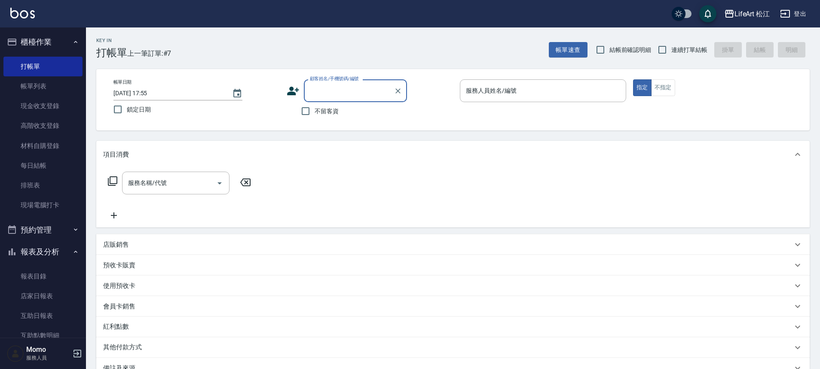
click at [338, 88] on input "顧客姓名/手機號碼/編號" at bounding box center [349, 90] width 82 height 15
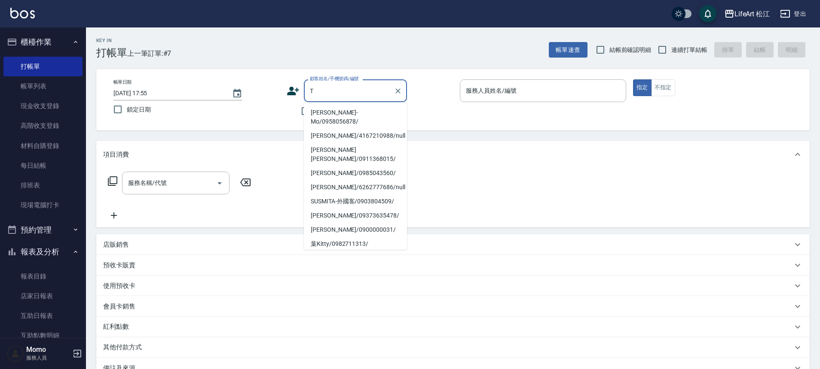
click at [359, 112] on li "[PERSON_NAME]-Mo/0958056878/" at bounding box center [355, 117] width 103 height 23
type input "[PERSON_NAME]-Mo/0958056878/"
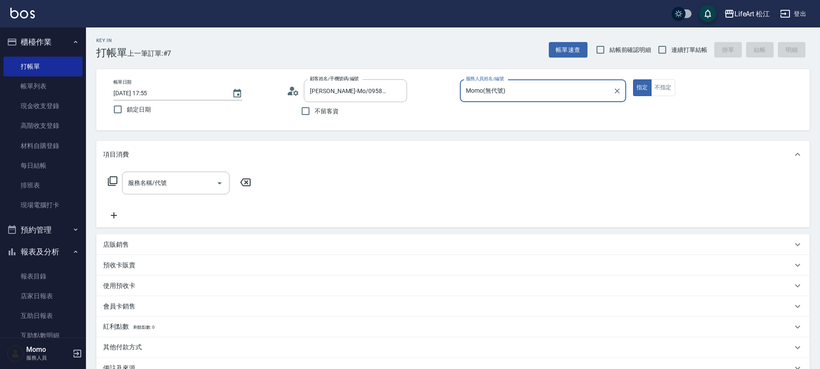
type input "Momo(無代號)"
click at [163, 180] on div "服務名稱/代號 服務名稱/代號" at bounding box center [175, 183] width 107 height 23
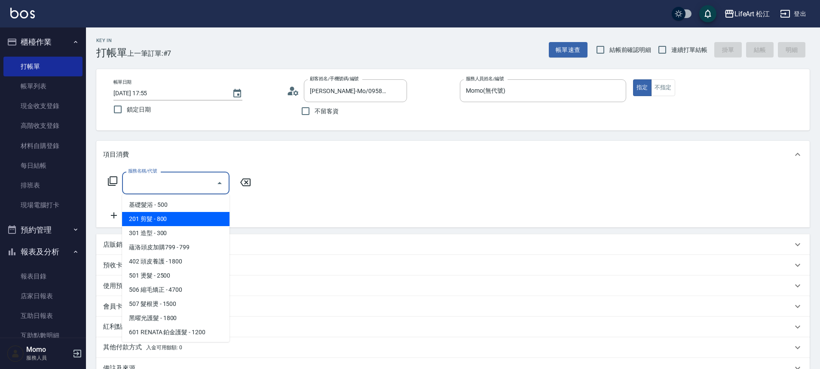
click at [166, 217] on span "201 剪髮 - 800" at bounding box center [175, 219] width 107 height 14
type input "201 剪髮(201)"
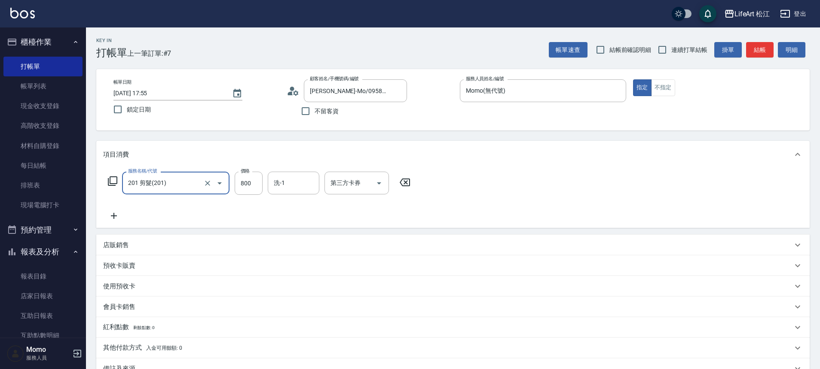
click at [112, 213] on icon at bounding box center [113, 216] width 21 height 10
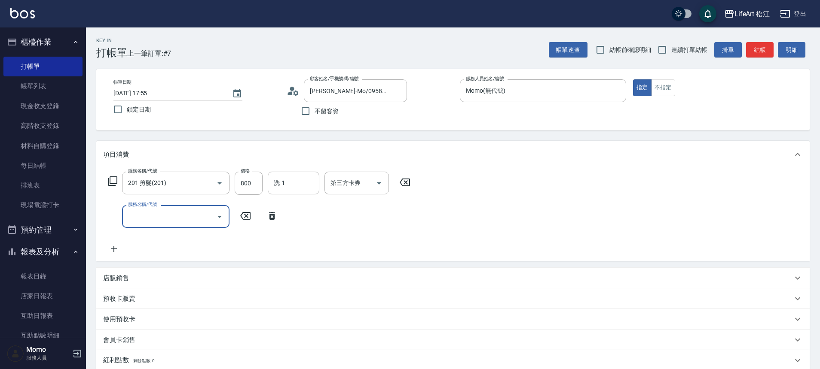
click at [163, 217] on input "服務名稱/代號" at bounding box center [169, 216] width 87 height 15
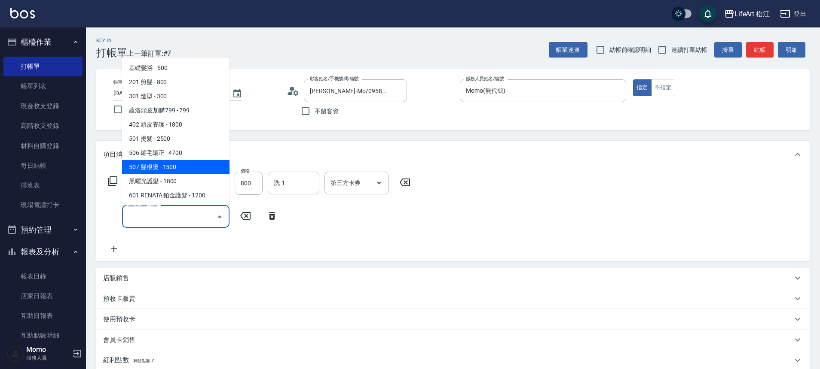
scroll to position [114, 0]
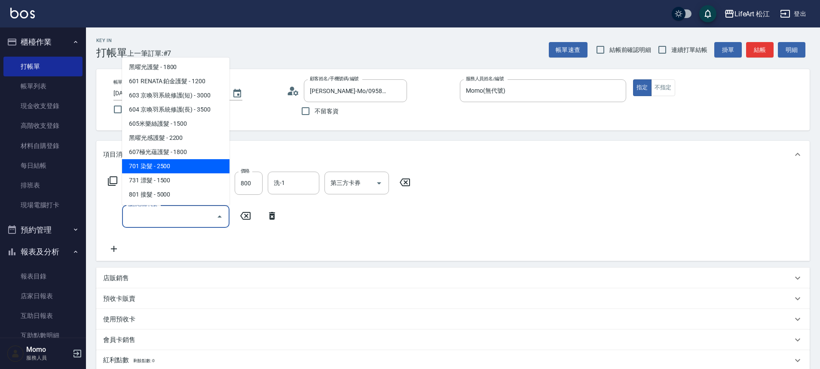
click at [168, 161] on span "701 染髮 - 2500" at bounding box center [175, 166] width 107 height 14
type input "701 染髮(701)"
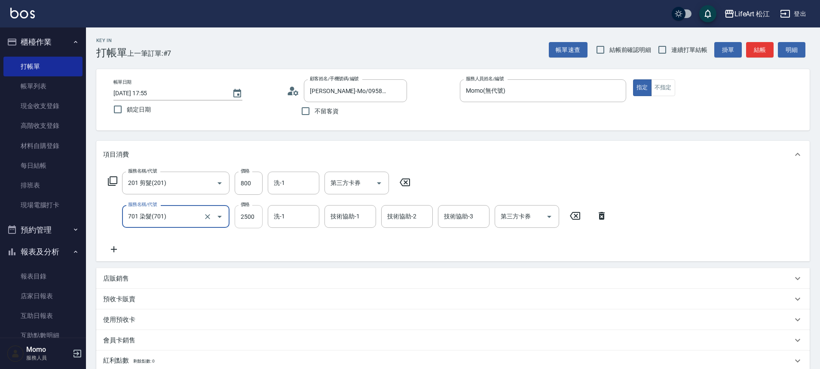
click at [258, 214] on input "2500" at bounding box center [249, 216] width 28 height 23
type input "2750"
click at [116, 247] on icon at bounding box center [113, 249] width 21 height 10
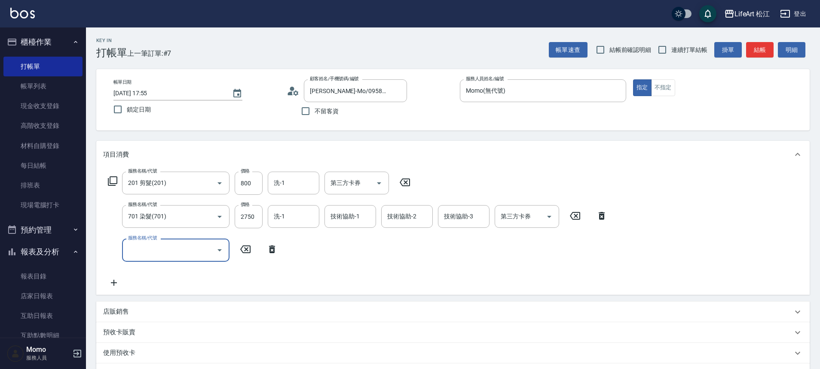
click at [213, 258] on div at bounding box center [219, 250] width 13 height 23
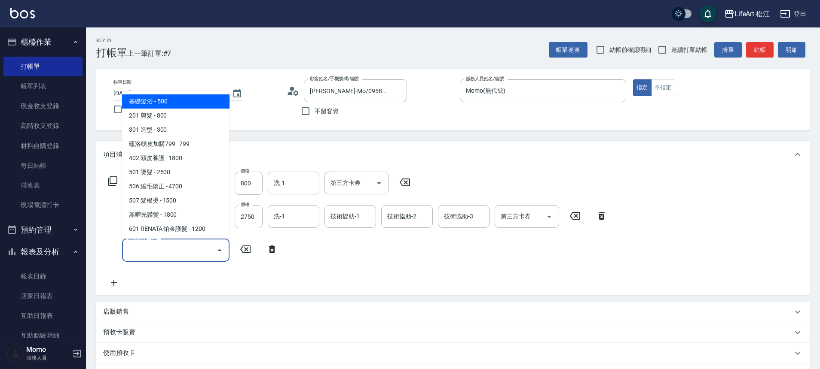
click at [186, 252] on input "服務名稱/代號" at bounding box center [169, 250] width 87 height 15
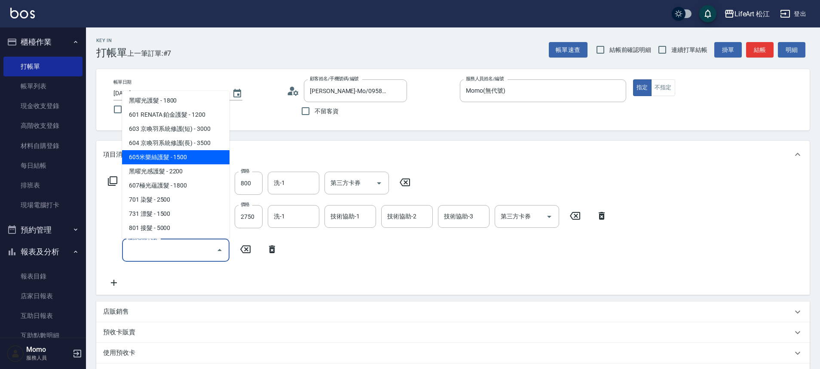
click at [177, 158] on span "605米樂絲護髮 - 1500" at bounding box center [175, 157] width 107 height 14
type input "605米樂絲護髮(605)"
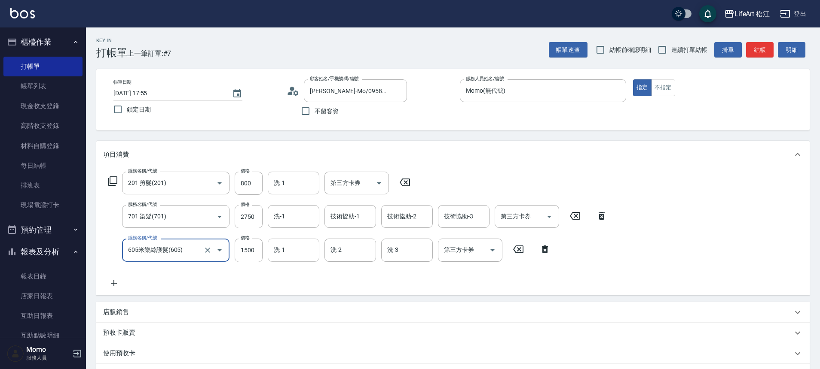
click at [287, 254] on input "洗-1" at bounding box center [293, 250] width 44 height 15
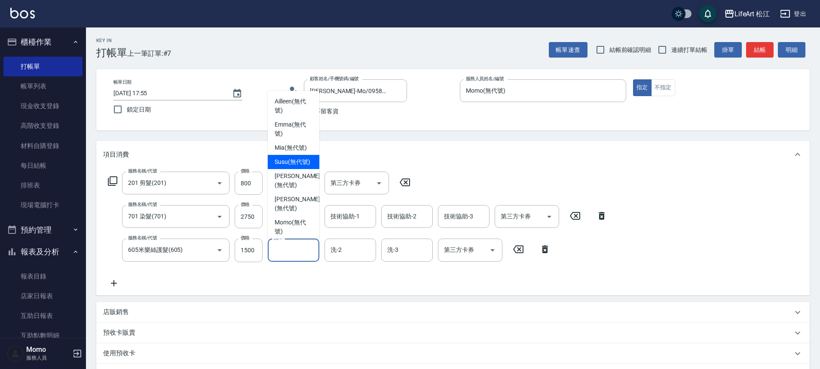
click at [297, 167] on span "Susu (無代號)" at bounding box center [292, 162] width 36 height 9
type input "Susu(無代號)"
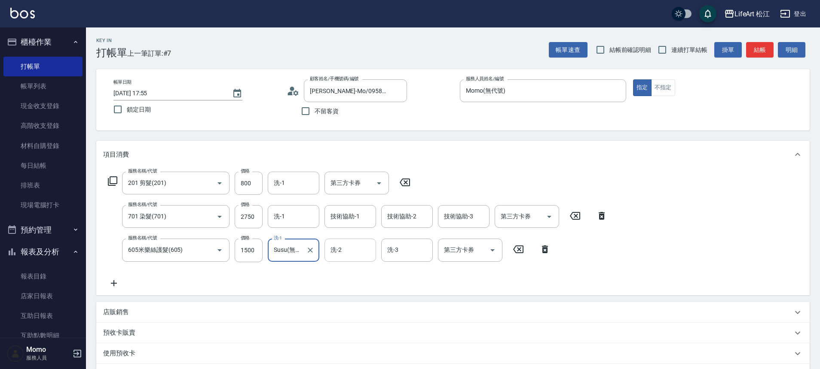
click at [347, 254] on input "洗-2" at bounding box center [350, 250] width 44 height 15
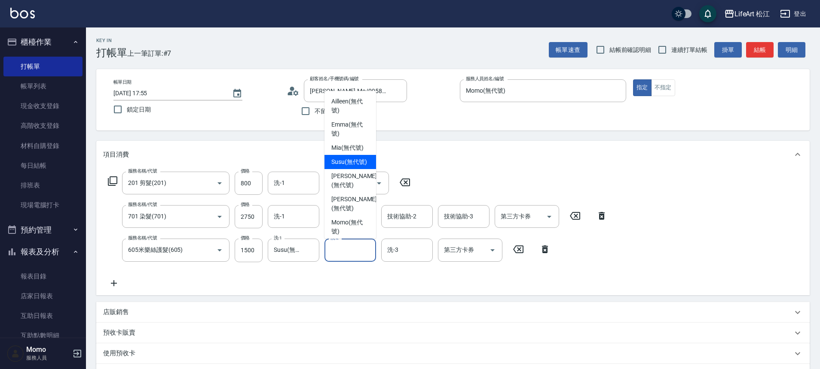
click at [349, 162] on span "Susu (無代號)" at bounding box center [349, 162] width 36 height 9
type input "Susu(無代號)"
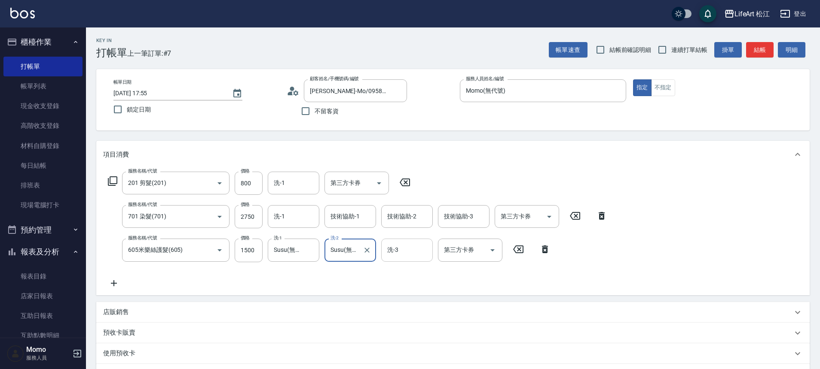
click at [401, 248] on input "洗-3" at bounding box center [407, 250] width 44 height 15
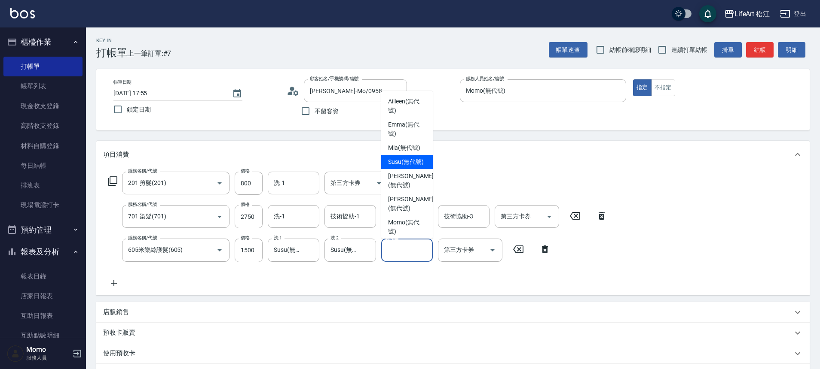
click at [396, 167] on span "Susu (無代號)" at bounding box center [406, 162] width 36 height 9
type input "Susu(無代號)"
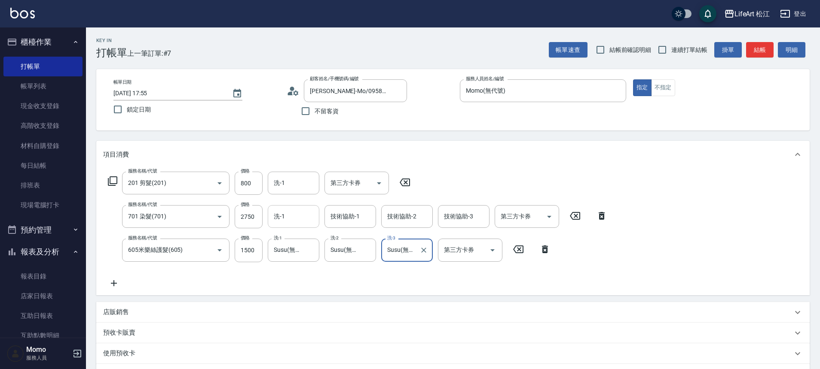
click at [311, 218] on input "洗-1" at bounding box center [293, 216] width 44 height 15
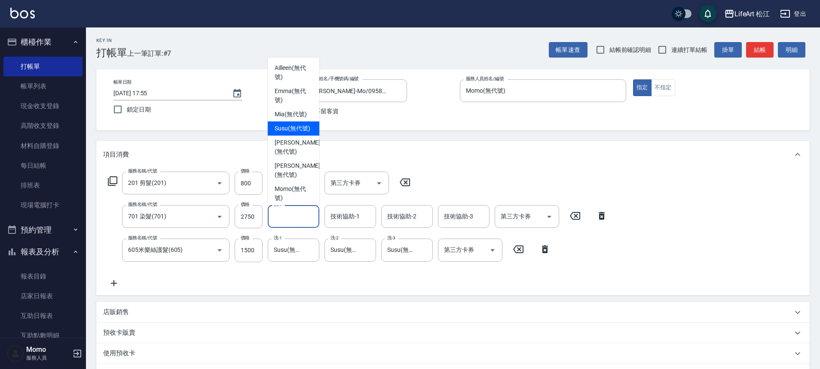
click at [279, 133] on span "Susu (無代號)" at bounding box center [292, 128] width 36 height 9
type input "Susu(無代號)"
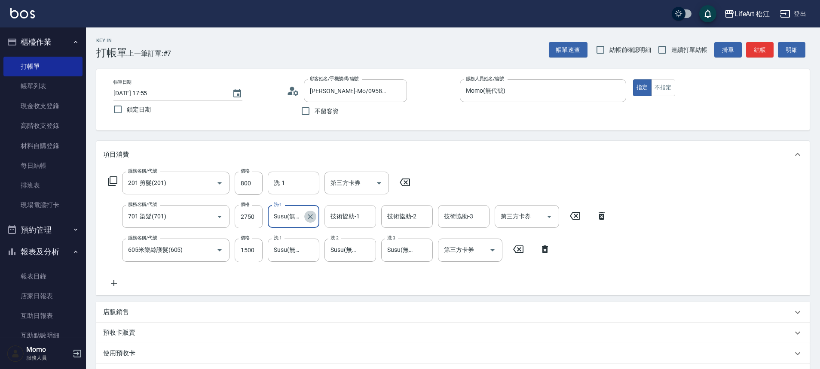
drag, startPoint x: 311, startPoint y: 214, endPoint x: 335, endPoint y: 212, distance: 24.2
click at [311, 215] on icon "Clear" at bounding box center [310, 217] width 9 height 9
click at [339, 215] on div "技術協助-1 技術協助-1" at bounding box center [350, 216] width 52 height 23
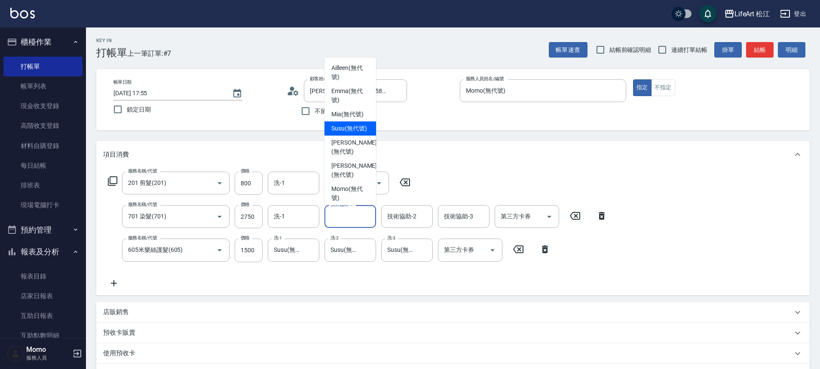
click at [341, 133] on span "Susu (無代號)" at bounding box center [349, 128] width 36 height 9
type input "Susu(無代號)"
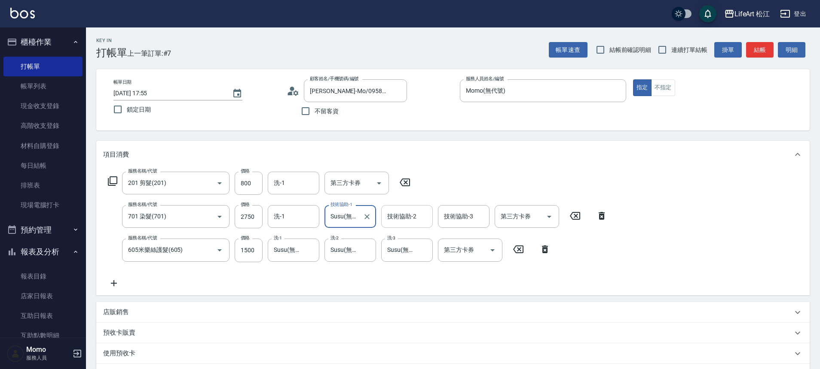
click at [425, 218] on input "技術協助-2" at bounding box center [407, 216] width 44 height 15
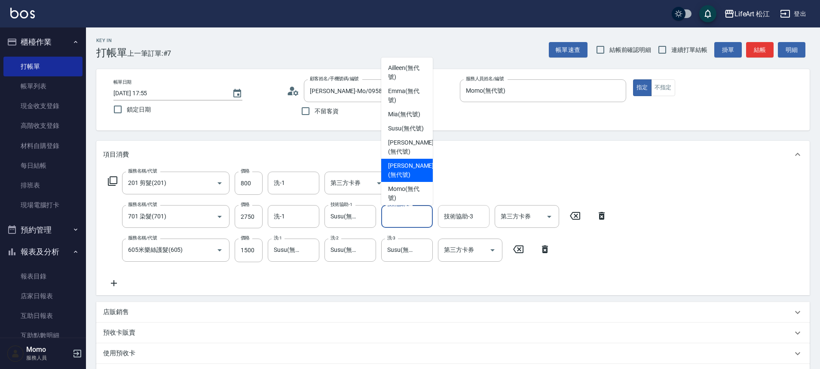
click at [464, 220] on div "技術協助-3 技術協助-3" at bounding box center [464, 216] width 52 height 23
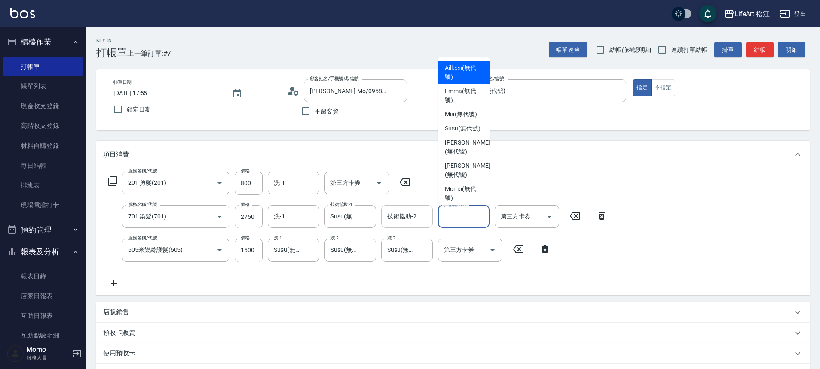
click at [403, 214] on div "技術協助-2 技術協助-2" at bounding box center [407, 216] width 52 height 23
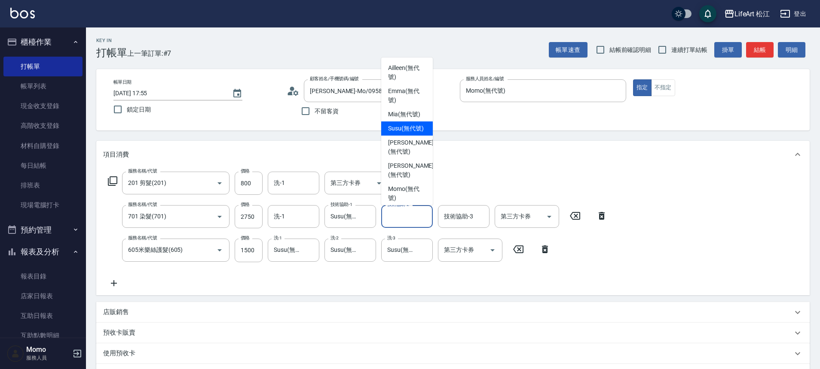
click at [396, 132] on span "Susu (無代號)" at bounding box center [406, 128] width 36 height 9
type input "Susu(無代號)"
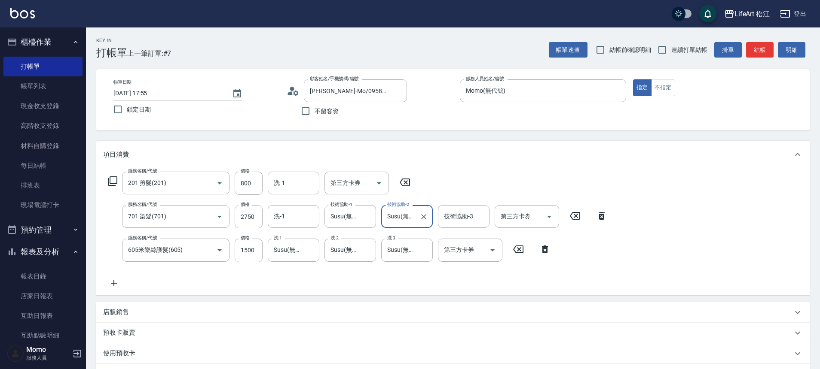
click at [459, 214] on div "技術協助-3 技術協助-3" at bounding box center [464, 216] width 52 height 23
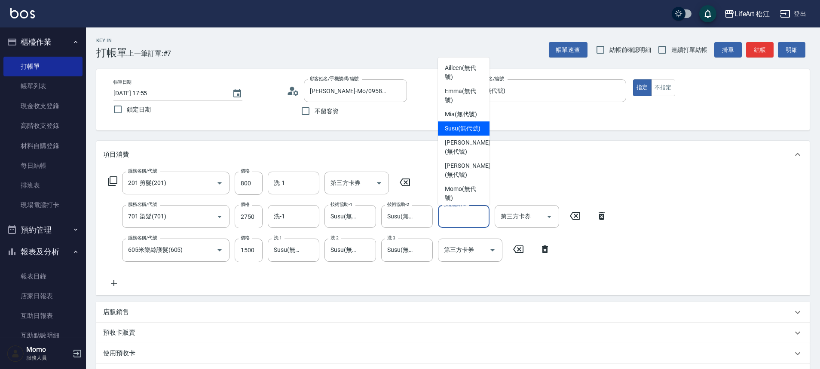
click at [451, 126] on span "Susu (無代號)" at bounding box center [463, 128] width 36 height 9
type input "Susu(無代號)"
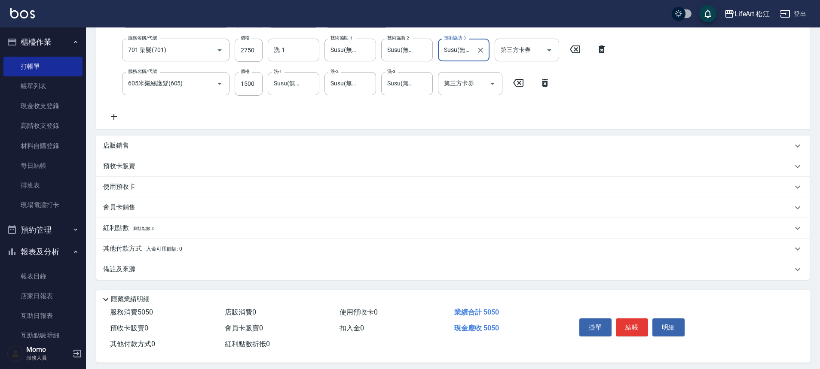
scroll to position [174, 0]
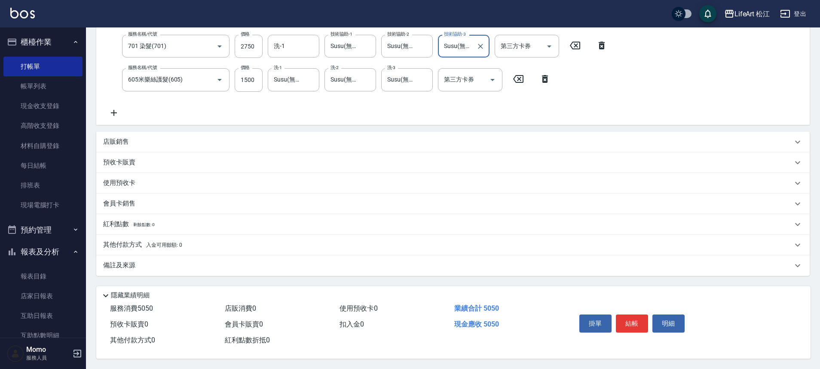
click at [148, 224] on p "紅利點數 剩餘點數: 0" at bounding box center [128, 224] width 51 height 9
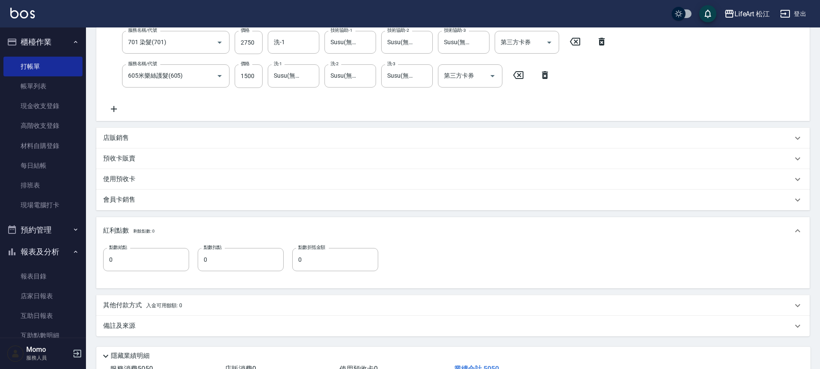
click at [152, 203] on div "會員卡銷售" at bounding box center [447, 199] width 689 height 9
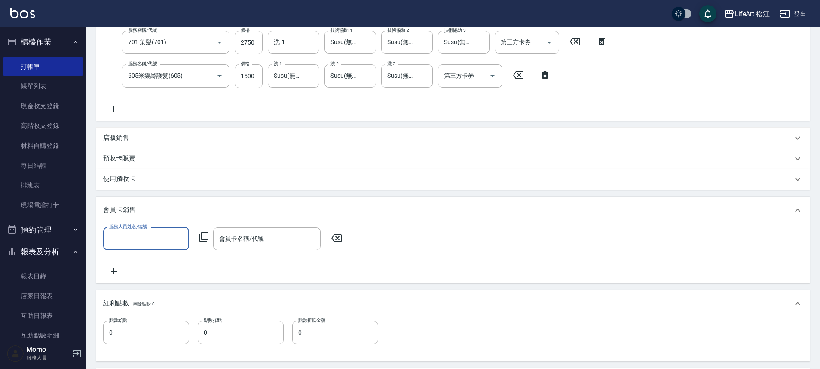
scroll to position [0, 0]
click at [134, 253] on div "服務人員姓名/編號 服務人員姓名/編號 會員卡名稱/代號 會員卡名稱/代號" at bounding box center [452, 252] width 699 height 49
click at [138, 241] on input "服務人員姓名/編號" at bounding box center [146, 239] width 78 height 15
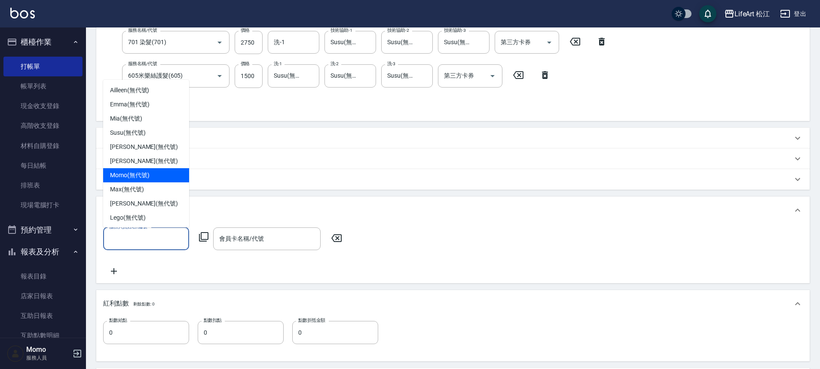
click at [136, 177] on span "Momo (無代號)" at bounding box center [130, 175] width 40 height 9
type input "Momo(無代號)"
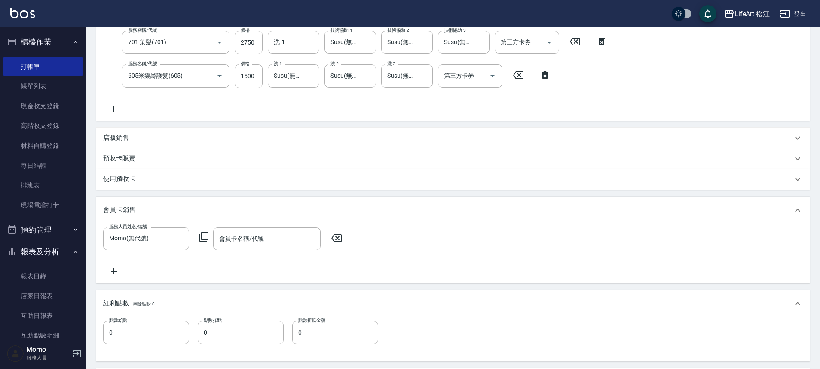
click at [268, 257] on div "服務人員姓名/編號 [PERSON_NAME](無代號) 服務人員姓名/編號 會員卡名稱/代號 會員卡名稱/代號" at bounding box center [452, 252] width 699 height 49
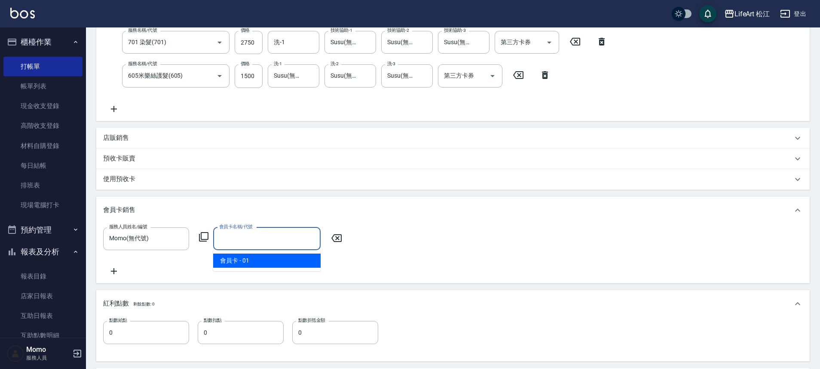
click at [264, 242] on input "會員卡名稱/代號" at bounding box center [267, 239] width 100 height 15
click at [259, 262] on span "會員卡 - 01" at bounding box center [266, 261] width 107 height 14
type input "會員卡-0天"
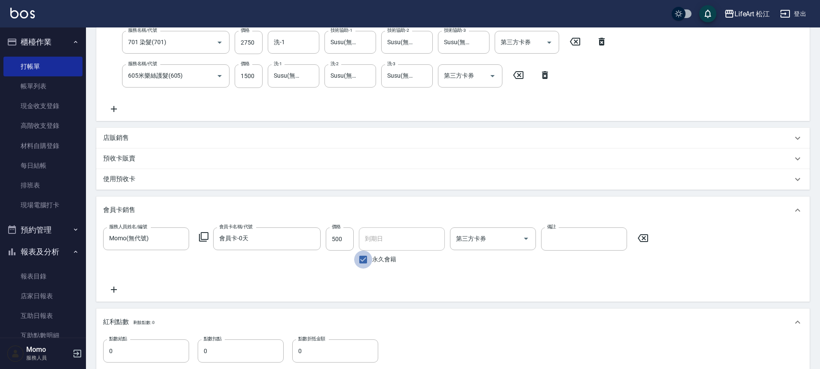
click at [363, 261] on input "永久會籍" at bounding box center [363, 260] width 18 height 18
checkbox input "false"
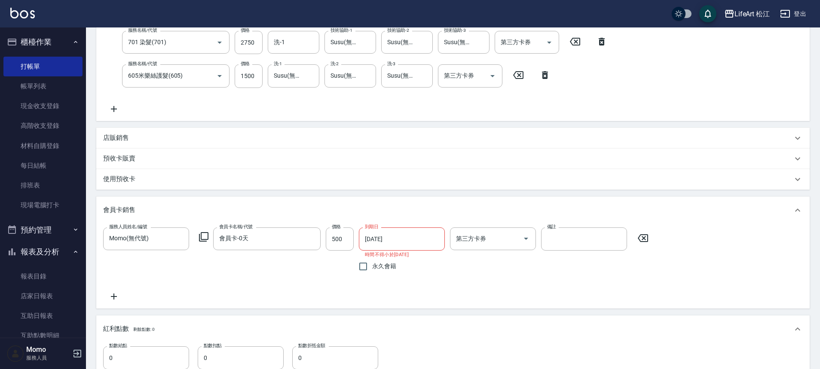
click at [380, 243] on input "[DATE]" at bounding box center [399, 239] width 80 height 23
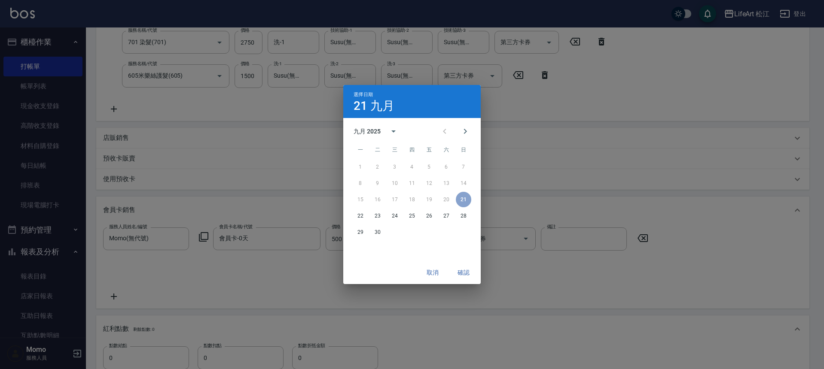
click at [376, 132] on div "九月 2025" at bounding box center [367, 131] width 27 height 9
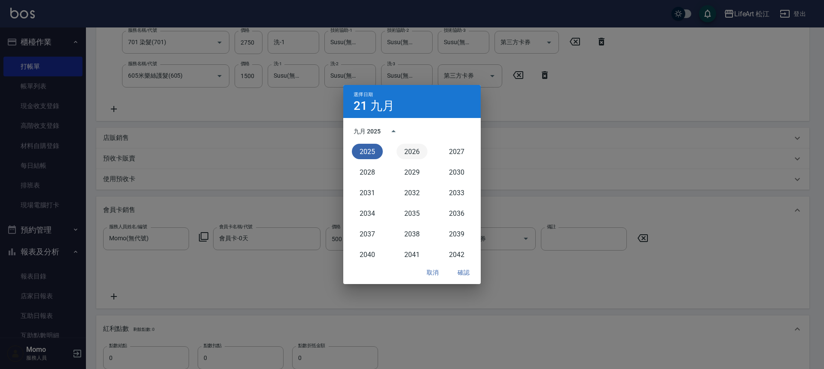
click at [404, 147] on button "2026" at bounding box center [411, 151] width 31 height 15
type input "[DATE]"
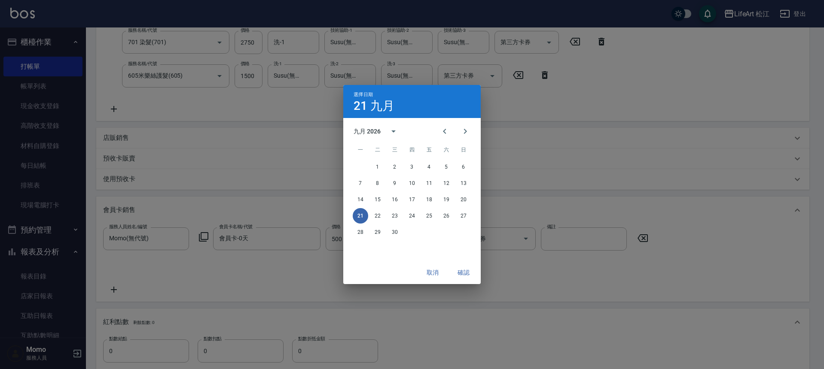
click at [471, 274] on button "確認" at bounding box center [463, 273] width 27 height 16
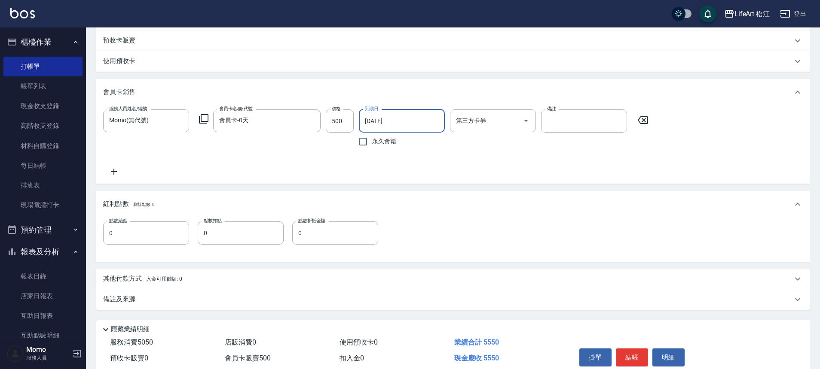
scroll to position [330, 0]
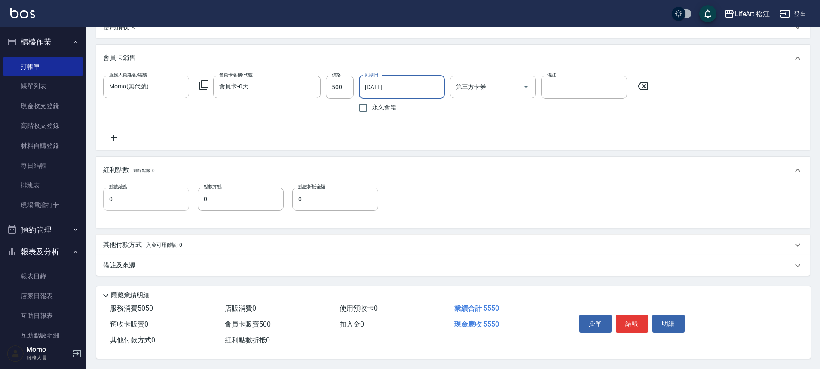
click at [156, 194] on input "0" at bounding box center [146, 199] width 86 height 23
type input "10"
click at [132, 261] on p "備註及來源" at bounding box center [119, 265] width 32 height 9
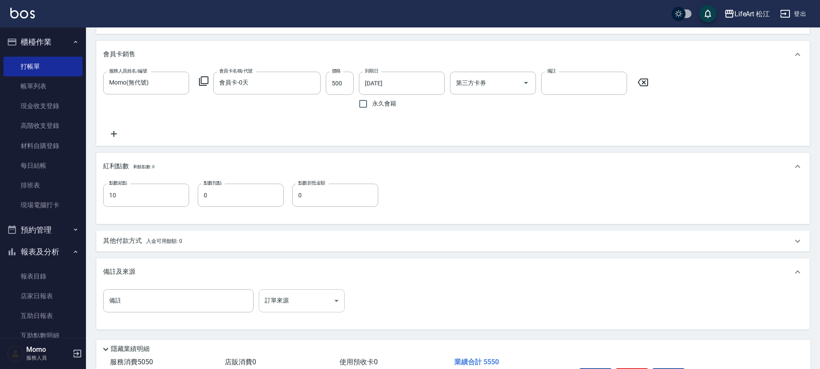
click at [290, 298] on body "LifeArt 松江 登出 櫃檯作業 打帳單 帳單列表 現金收支登錄 高階收支登錄 材料自購登錄 每日結帳 排班表 現場電腦打卡 預約管理 預約管理 單日預約…" at bounding box center [410, 46] width 820 height 753
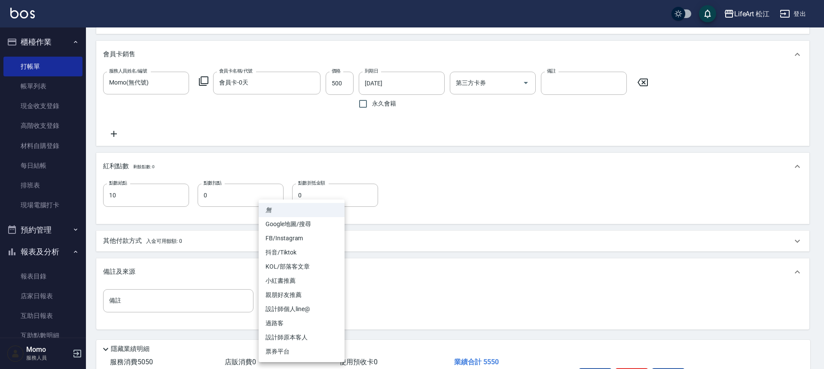
click at [278, 237] on li "FB/Instagram" at bounding box center [302, 239] width 86 height 14
type input "FB/Instagram"
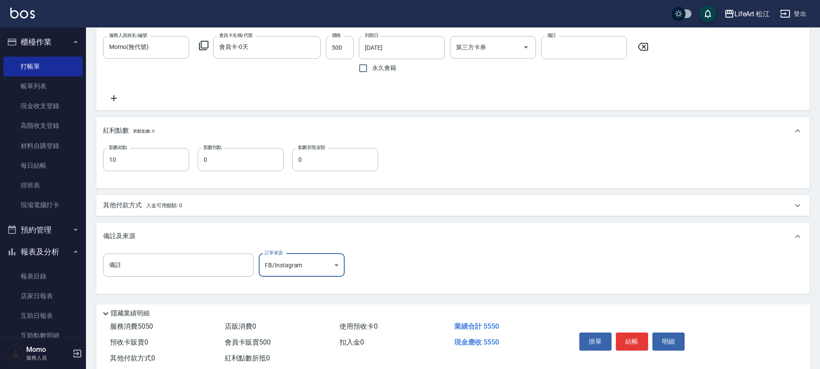
scroll to position [388, 0]
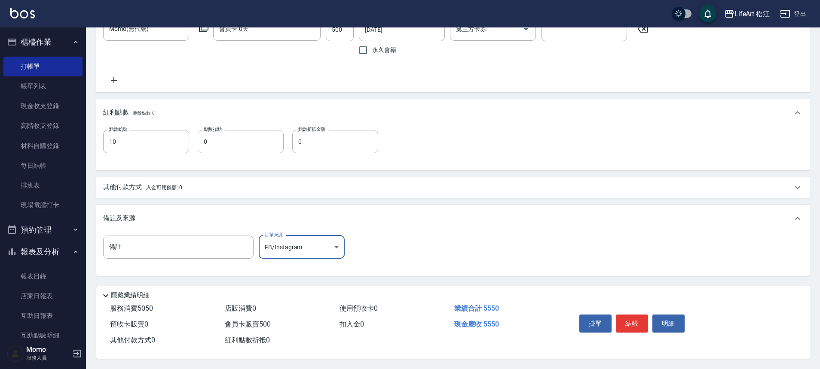
click at [633, 320] on button "結帳" at bounding box center [632, 324] width 32 height 18
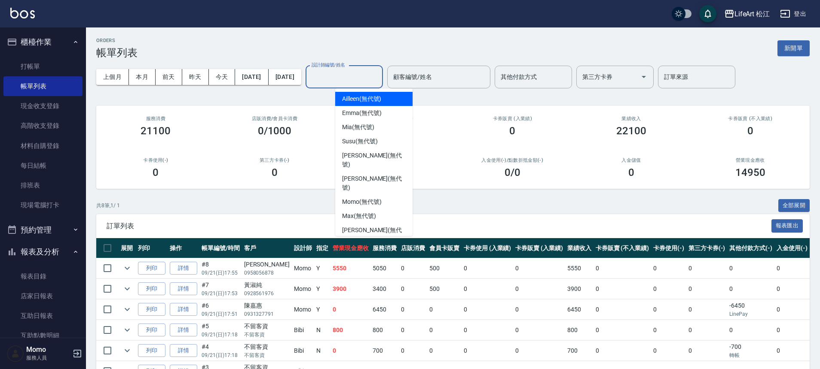
click at [376, 80] on input "設計師編號/姓名" at bounding box center [344, 77] width 70 height 15
click at [794, 50] on button "新開單" at bounding box center [793, 48] width 32 height 16
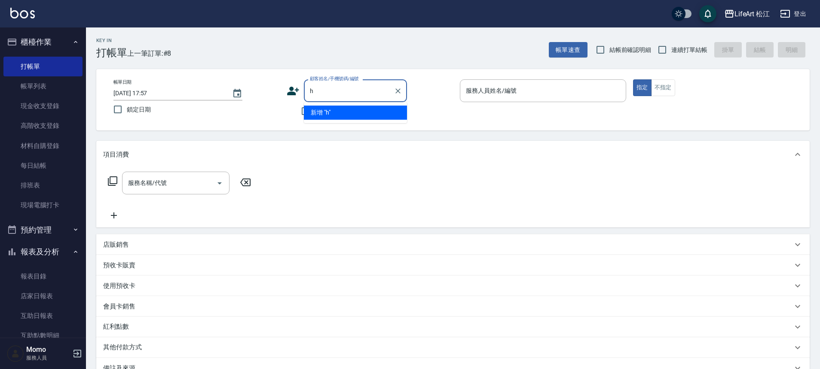
type input "h"
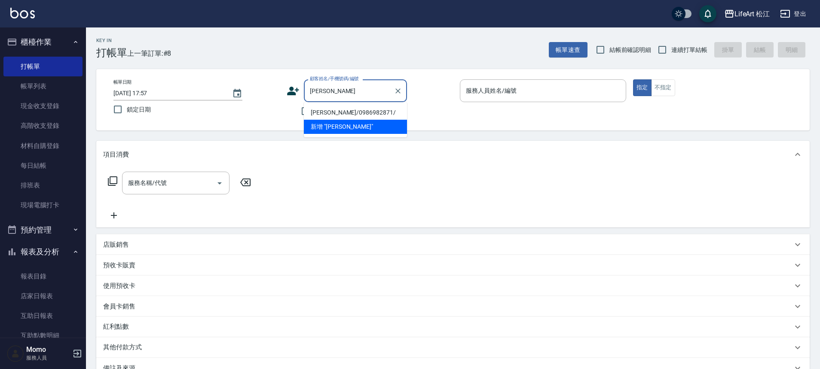
click at [361, 111] on li "[PERSON_NAME]/0986982871/" at bounding box center [355, 113] width 103 height 14
type input "[PERSON_NAME]/0986982871/"
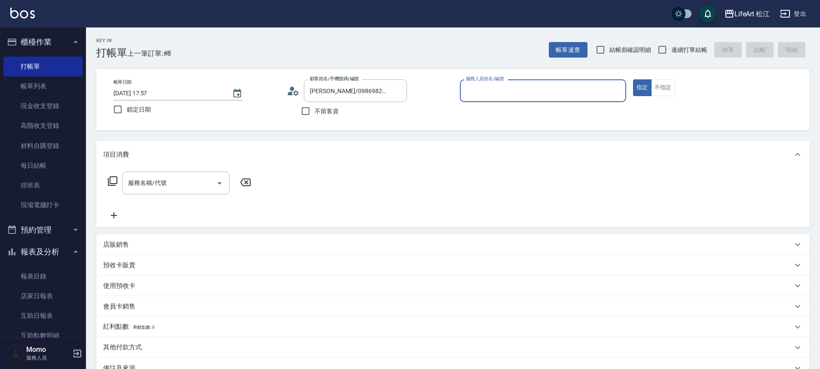
type input "Momo(無代號)"
click at [153, 181] on div "服務名稱/代號 服務名稱/代號" at bounding box center [175, 185] width 107 height 23
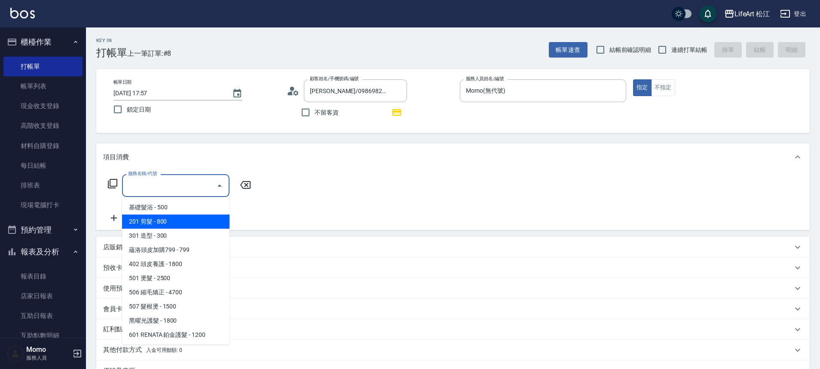
click at [167, 220] on span "201 剪髮 - 800" at bounding box center [175, 222] width 107 height 14
type input "201 剪髮(201)"
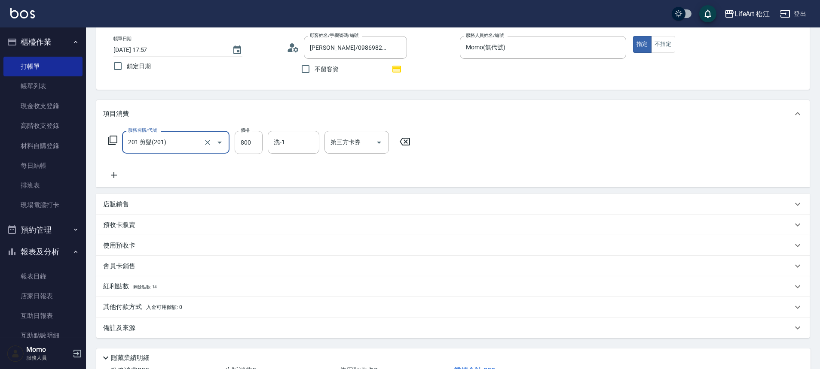
scroll to position [110, 0]
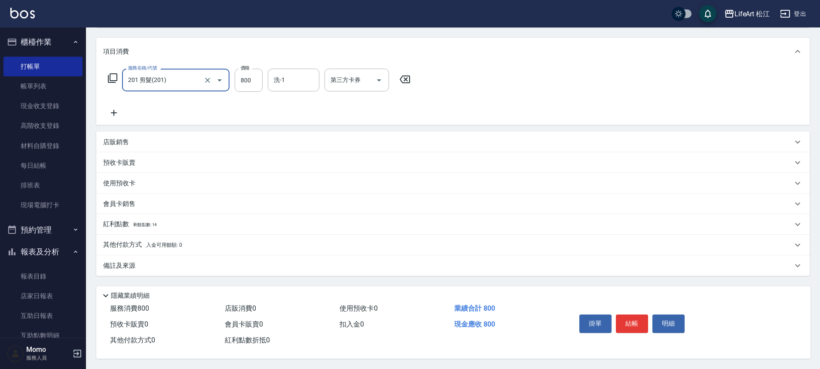
click at [149, 141] on div "店販銷售" at bounding box center [447, 142] width 689 height 9
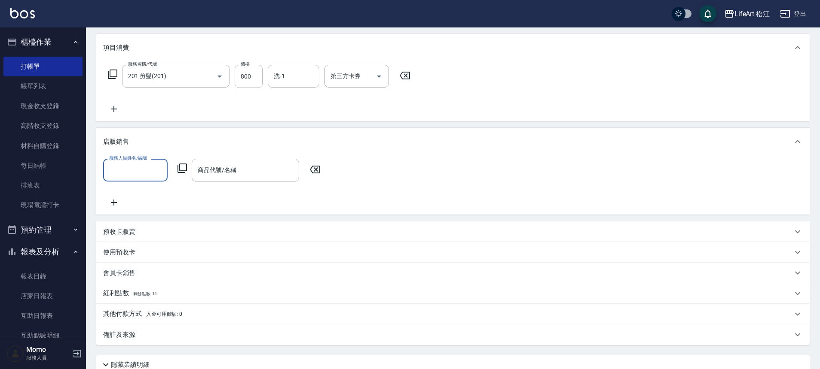
scroll to position [0, 0]
click at [137, 166] on input "服務人員姓名/編號" at bounding box center [135, 170] width 57 height 15
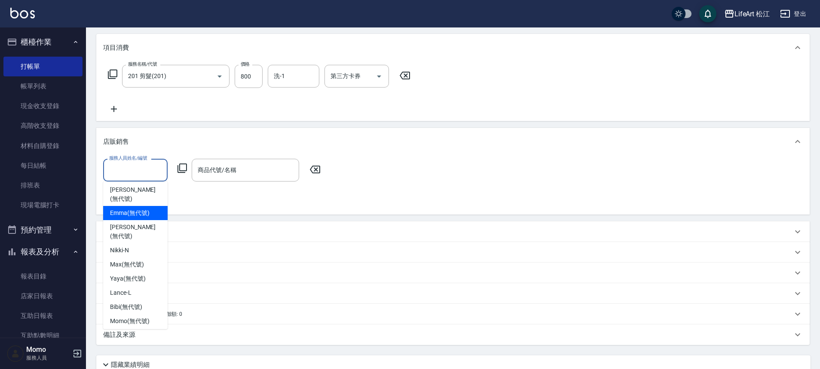
scroll to position [109, 0]
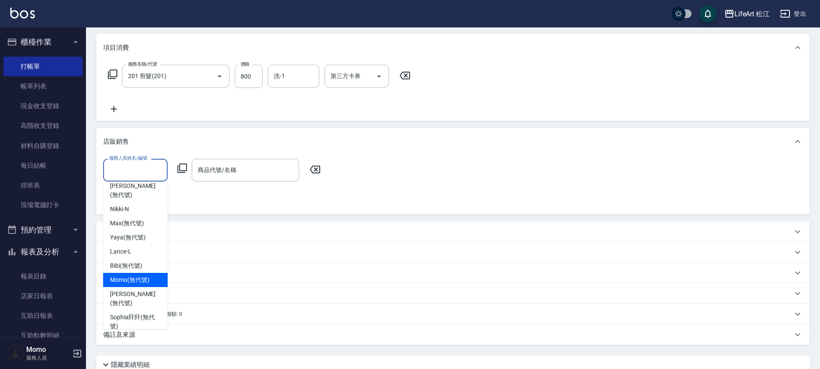
click at [142, 273] on div "Momo (無代號)" at bounding box center [135, 280] width 64 height 14
type input "Momo(無代號)"
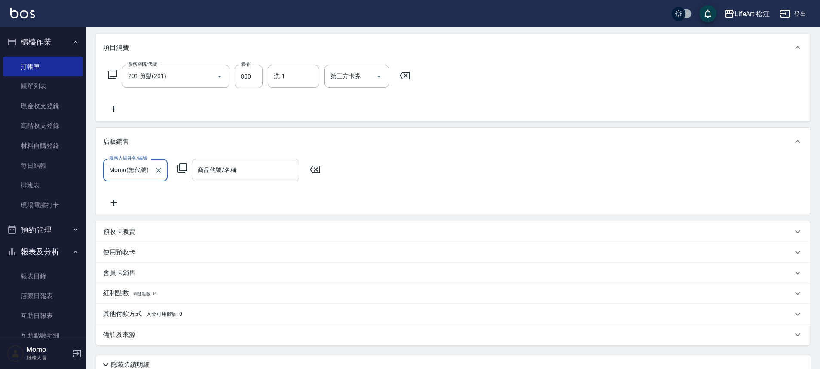
click at [233, 178] on div "商品代號/名稱" at bounding box center [245, 170] width 107 height 23
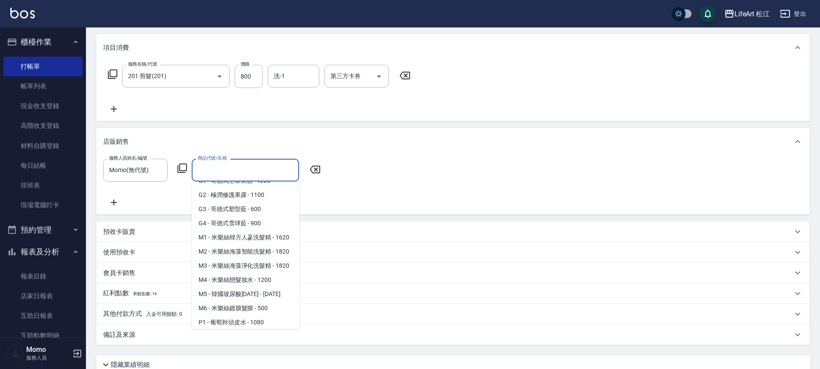
scroll to position [299, 0]
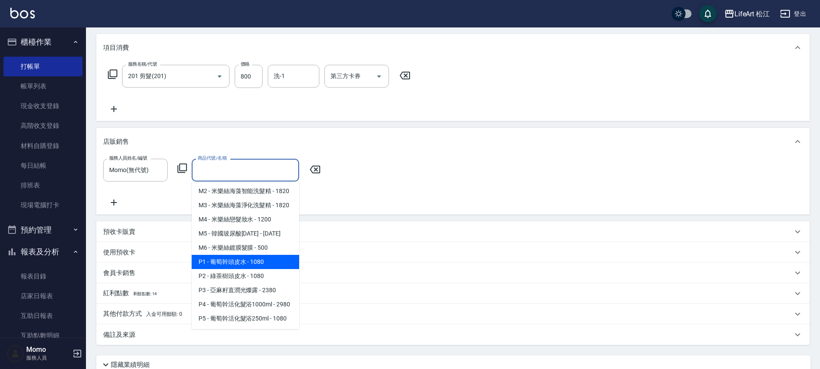
click at [248, 269] on span "P1 - 葡萄幹頭皮水 - 1080" at bounding box center [245, 262] width 107 height 14
type input "葡萄幹頭皮水"
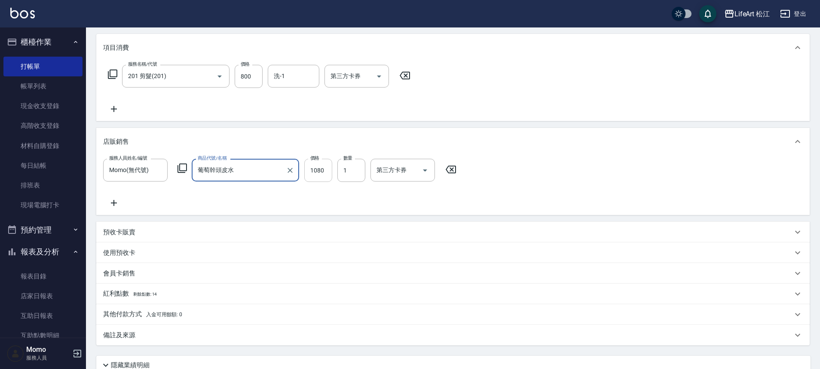
click at [329, 174] on input "1080" at bounding box center [318, 170] width 28 height 23
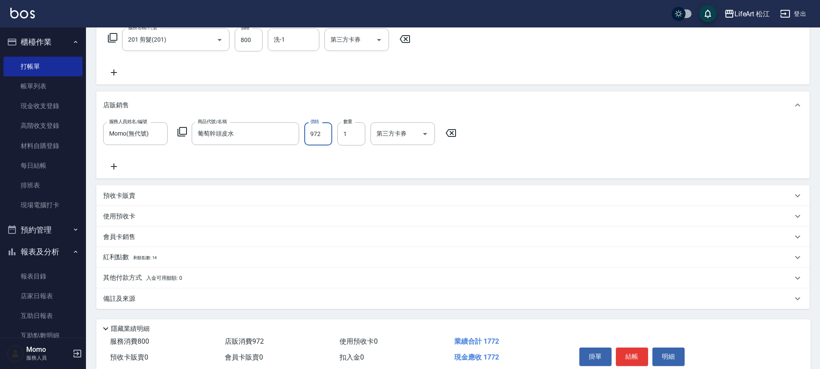
scroll to position [183, 0]
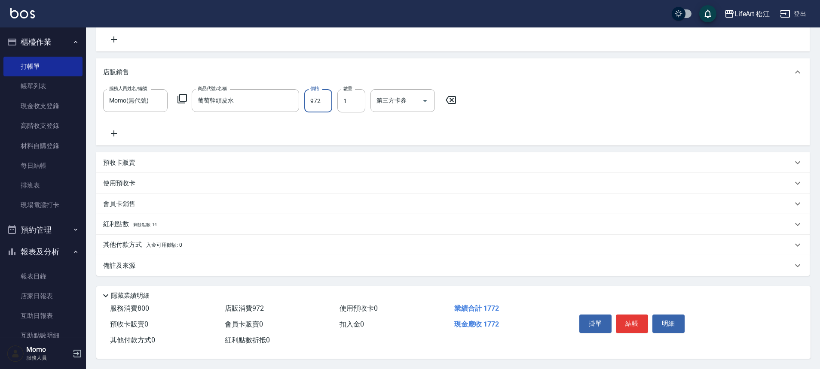
type input "972"
click at [168, 222] on div "紅利點數 剩餘點數: 14" at bounding box center [447, 224] width 689 height 9
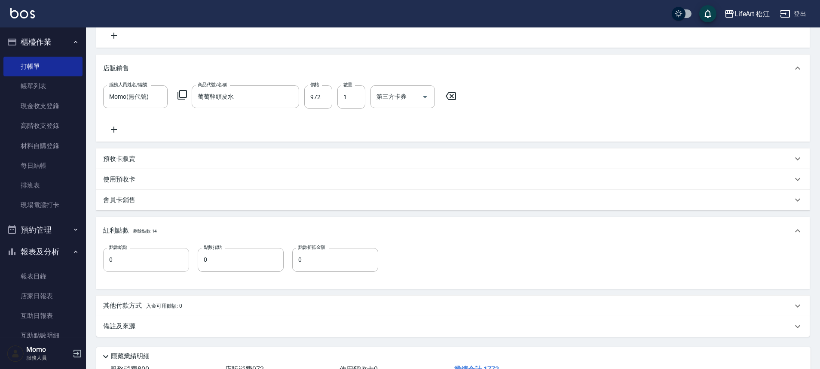
click at [140, 259] on input "0" at bounding box center [146, 259] width 86 height 23
type input "1"
click at [179, 320] on div "備註及來源" at bounding box center [452, 327] width 713 height 21
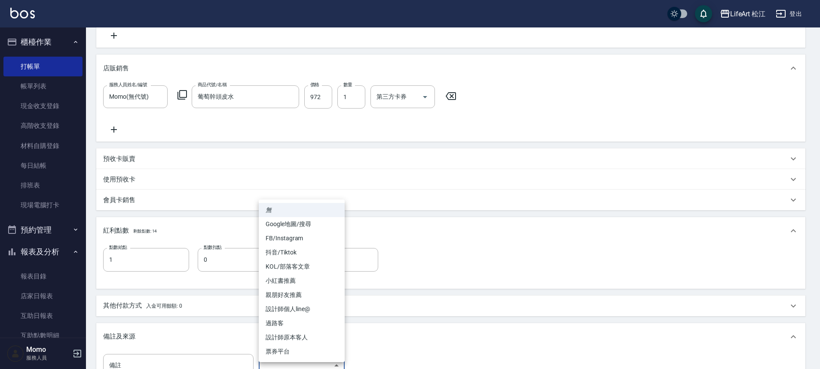
click at [315, 362] on body "LifeArt 松江 登出 櫃檯作業 打帳單 帳單列表 現金收支登錄 高階收支登錄 材料自購登錄 每日結帳 排班表 現場電腦打卡 預約管理 預約管理 單日預約…" at bounding box center [410, 152] width 820 height 671
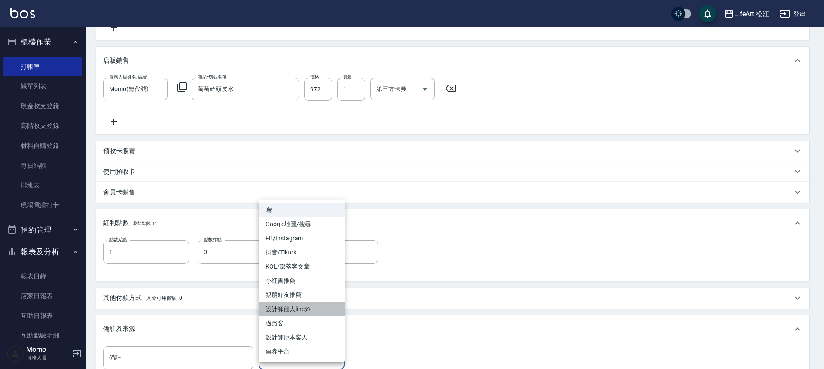
click at [296, 309] on li "設計師個人line@" at bounding box center [302, 309] width 86 height 14
type input "設計師個人line@"
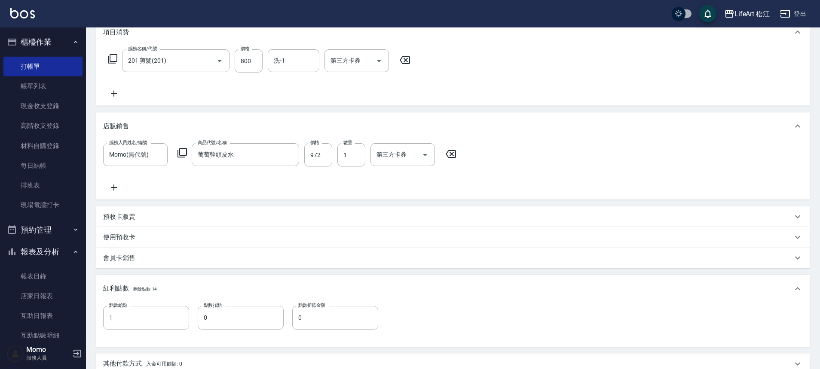
scroll to position [0, 0]
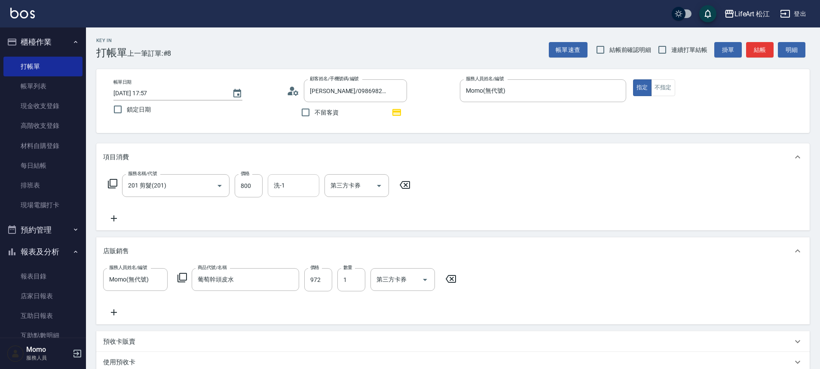
click at [289, 180] on input "洗-1" at bounding box center [293, 185] width 44 height 15
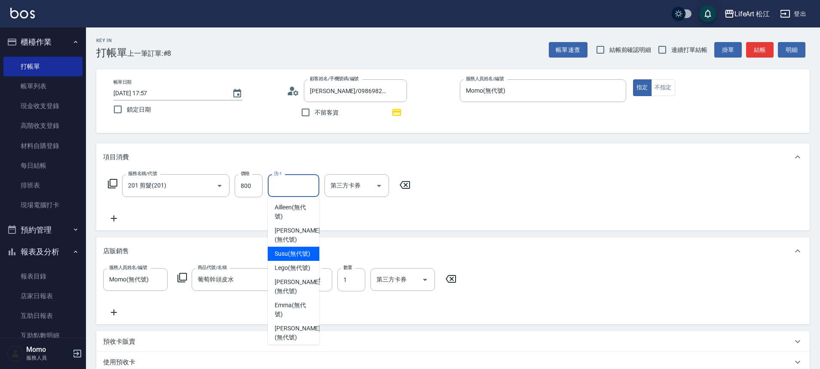
click at [290, 257] on span "Susu (無代號)" at bounding box center [292, 254] width 36 height 9
type input "Susu(無代號)"
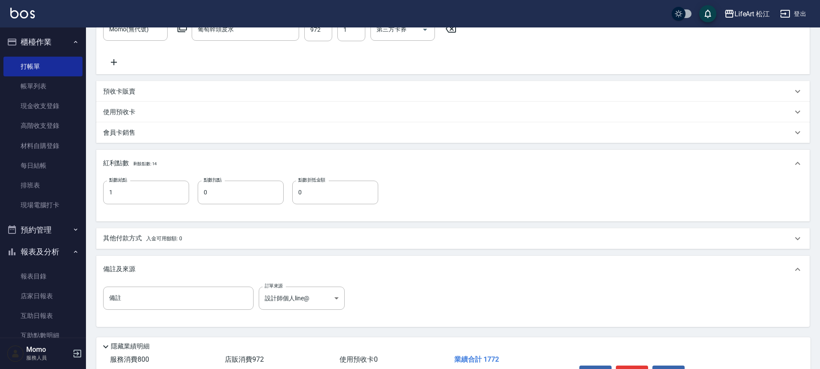
scroll to position [305, 0]
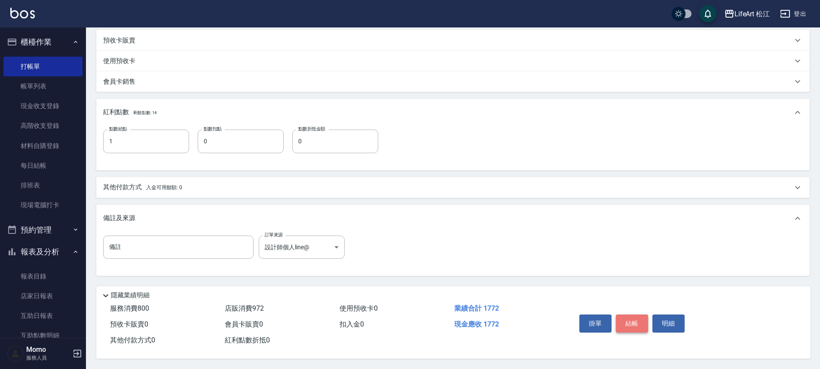
click at [627, 317] on button "結帳" at bounding box center [632, 324] width 32 height 18
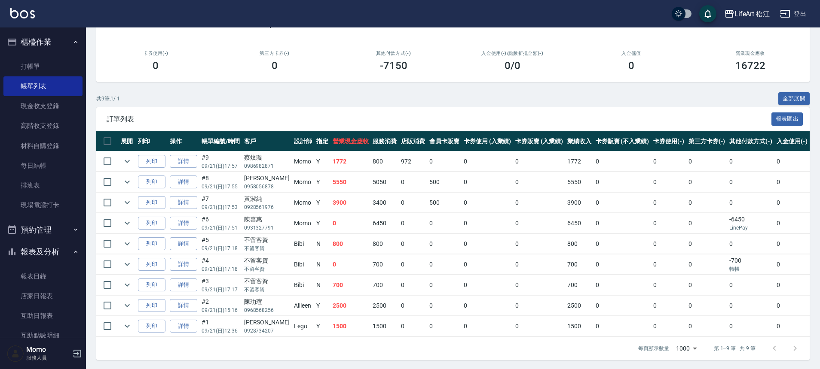
scroll to position [107, 0]
click at [193, 184] on link "詳情" at bounding box center [183, 181] width 27 height 13
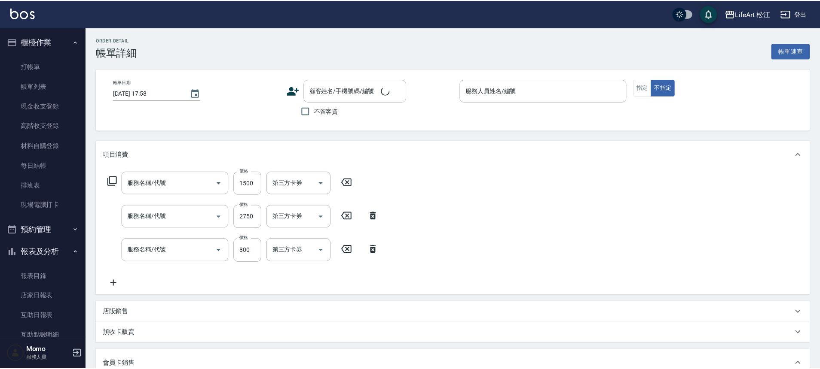
scroll to position [1, 0]
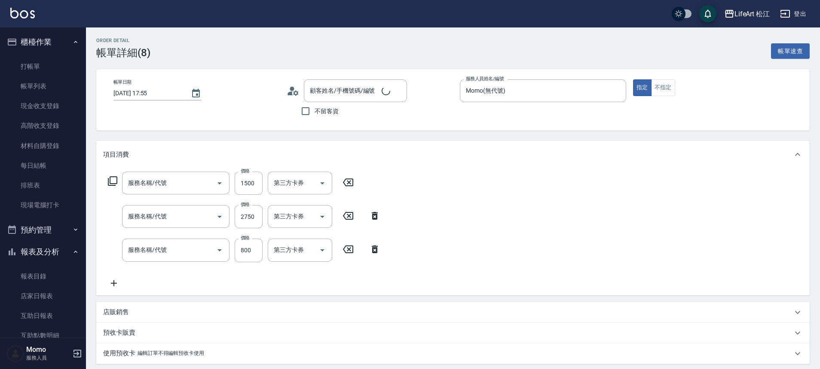
type input "[DATE] 17:55"
type input "Momo(無代號)"
type input "10"
type input "FB/Instagram"
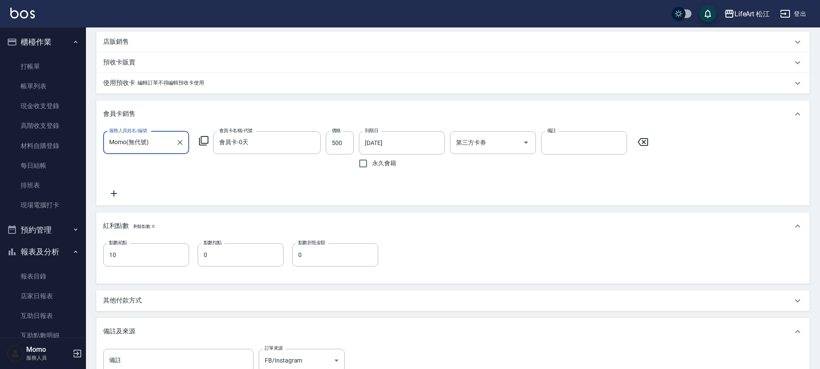
type input "605米樂絲護髮(605)"
type input "701 染髮(701)"
type input "201 剪髮(201)"
type input "[PERSON_NAME]-Mo/0958056878/"
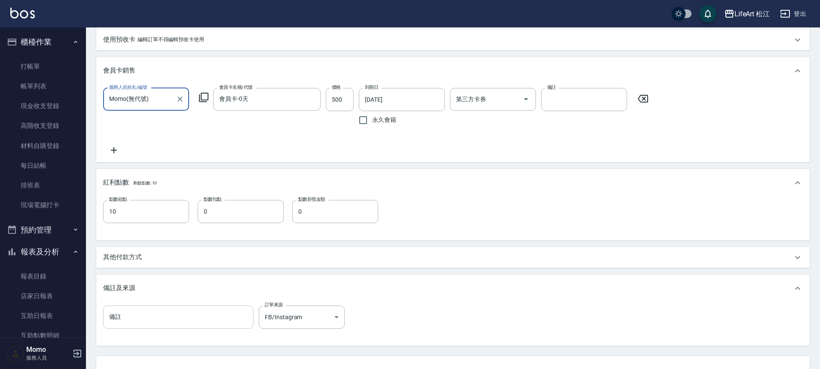
scroll to position [393, 0]
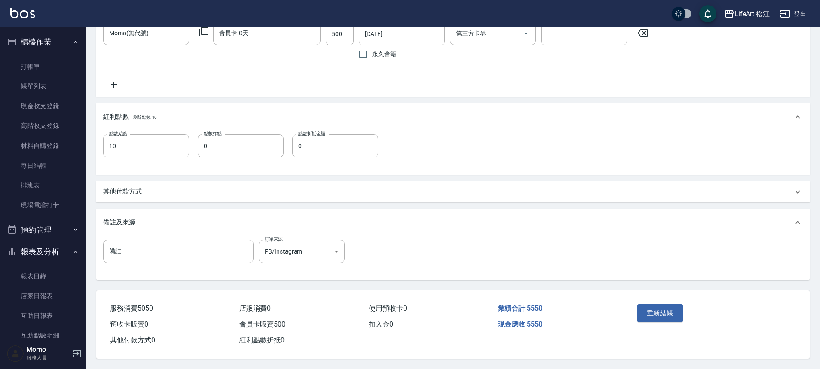
click at [184, 188] on div "其他付款方式" at bounding box center [447, 191] width 689 height 9
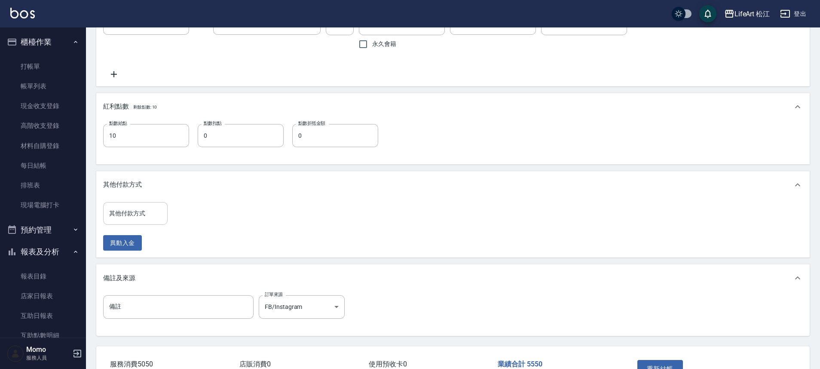
click at [138, 225] on div "其他付款方式" at bounding box center [135, 213] width 64 height 23
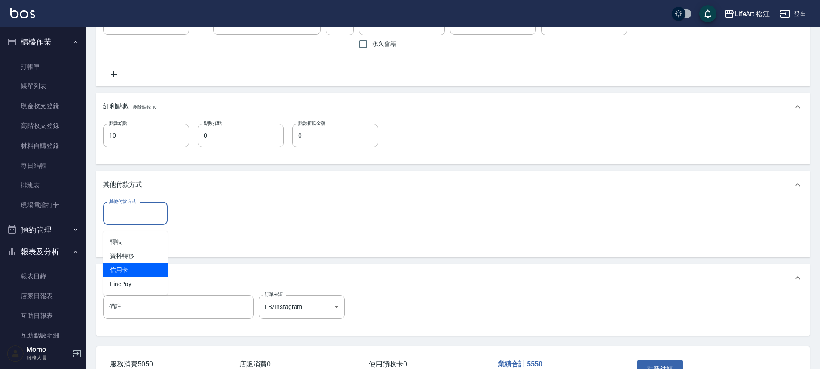
click at [136, 268] on span "信用卡" at bounding box center [135, 270] width 64 height 14
type input "信用卡"
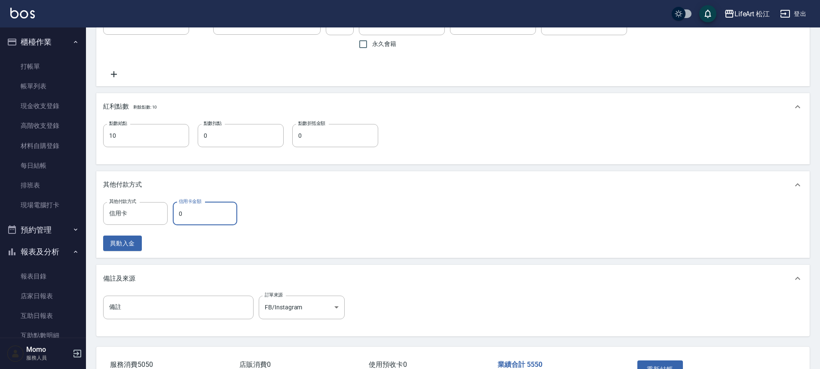
click at [194, 223] on input "0" at bounding box center [205, 213] width 64 height 23
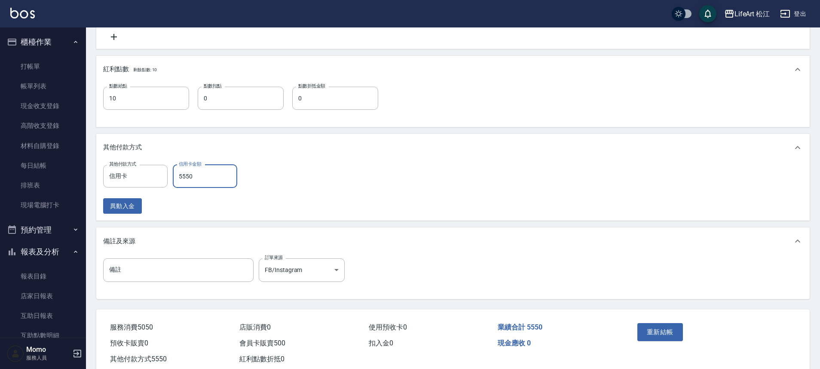
scroll to position [459, 0]
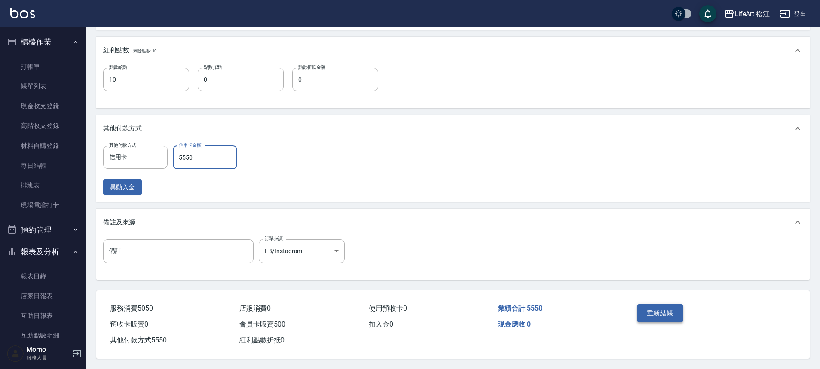
type input "5550"
click at [647, 316] on button "重新結帳" at bounding box center [660, 314] width 46 height 18
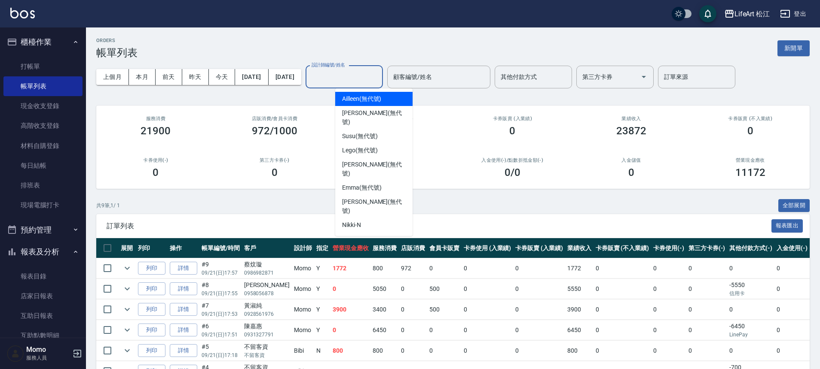
click at [349, 78] on input "設計師編號/姓名" at bounding box center [344, 77] width 70 height 15
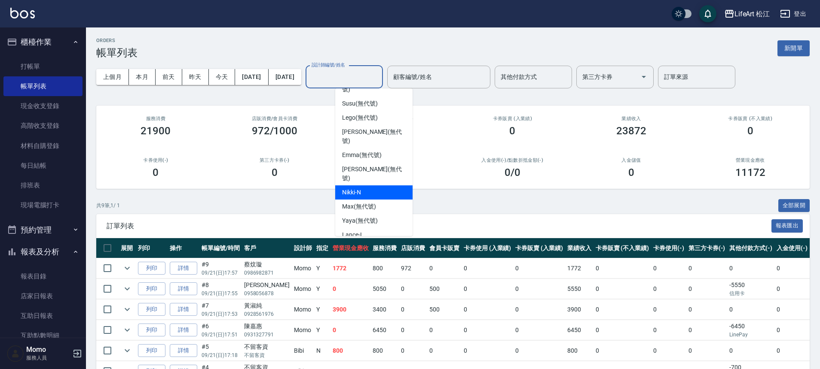
scroll to position [72, 0]
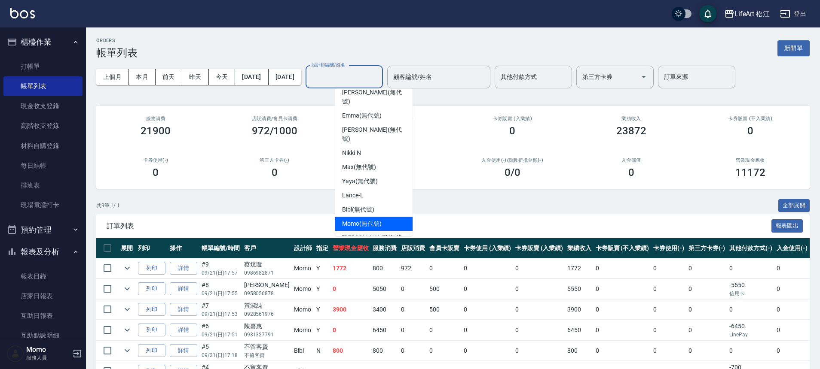
click at [365, 220] on span "Momo (無代號)" at bounding box center [362, 224] width 40 height 9
type input "Momo(無代號)"
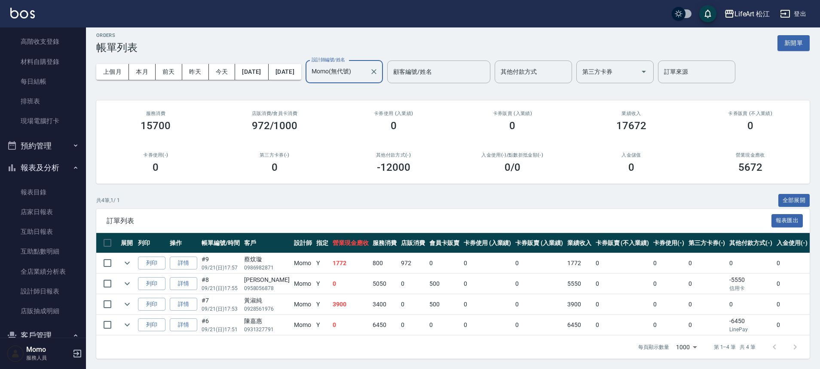
scroll to position [236, 0]
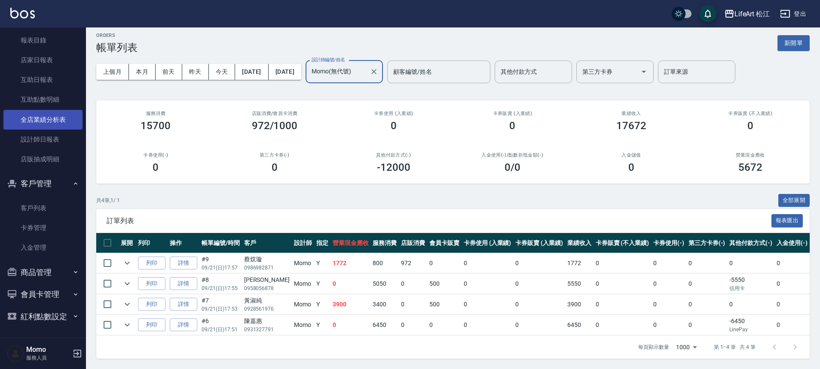
click at [49, 120] on link "全店業績分析表" at bounding box center [42, 120] width 79 height 20
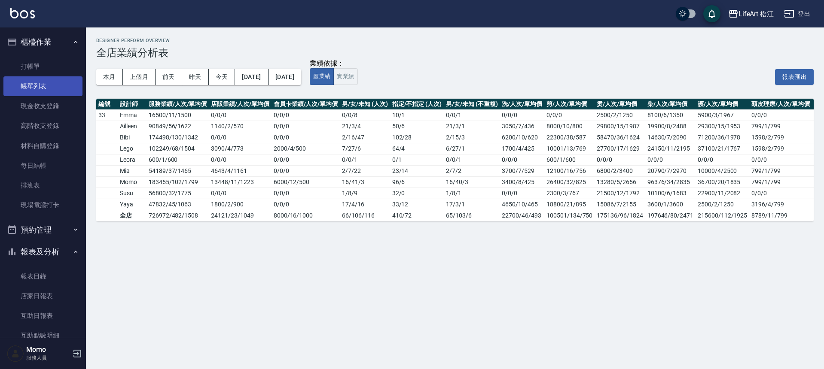
click at [34, 84] on link "帳單列表" at bounding box center [42, 86] width 79 height 20
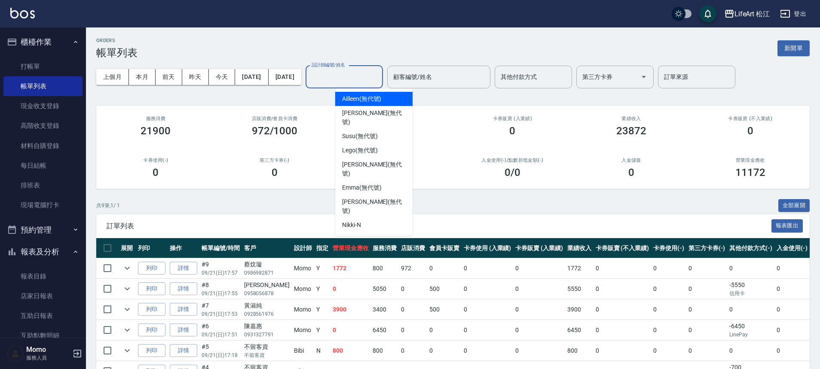
click at [360, 70] on div "設計師編號/姓名 設計師編號/姓名" at bounding box center [343, 77] width 77 height 23
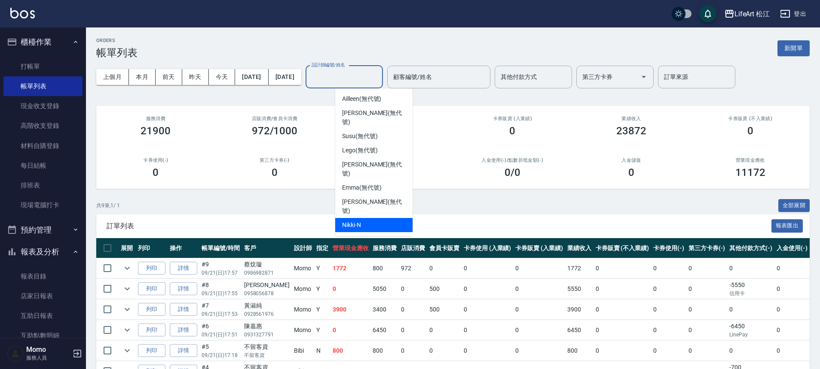
scroll to position [100, 0]
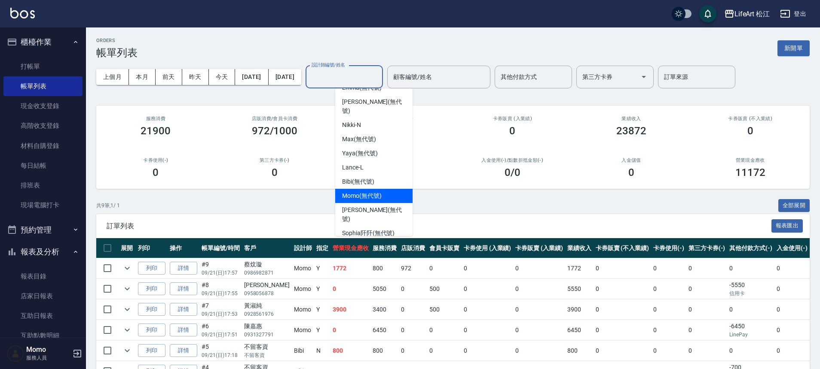
click at [354, 192] on span "Momo (無代號)" at bounding box center [362, 196] width 40 height 9
type input "Momo(無代號)"
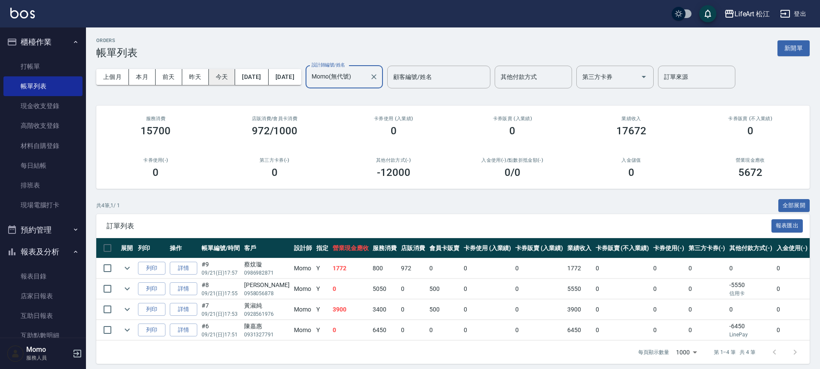
click at [222, 76] on button "今天" at bounding box center [222, 77] width 27 height 16
click at [202, 75] on button "昨天" at bounding box center [195, 77] width 27 height 16
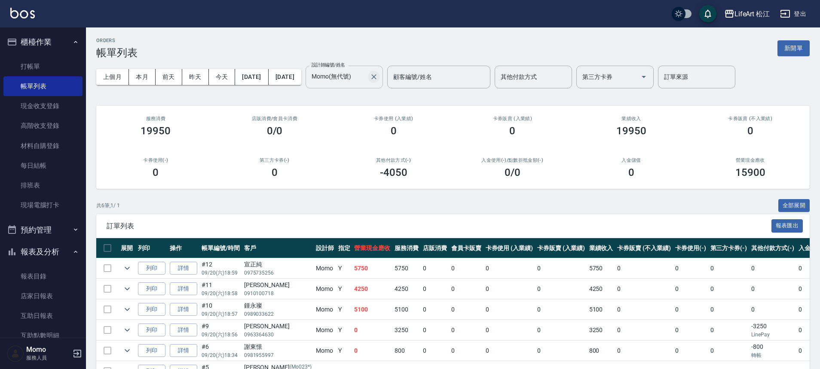
click at [376, 76] on icon "Clear" at bounding box center [373, 76] width 5 height 5
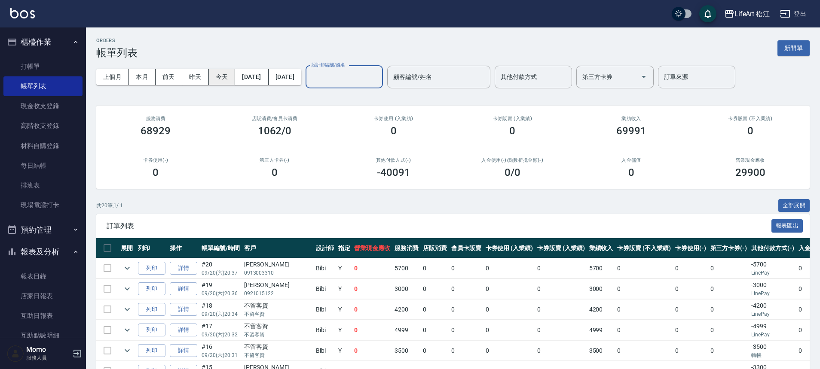
click at [213, 79] on button "今天" at bounding box center [222, 77] width 27 height 16
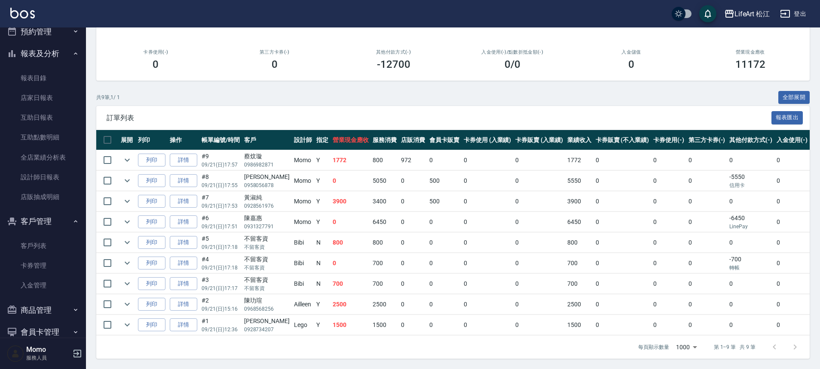
scroll to position [236, 0]
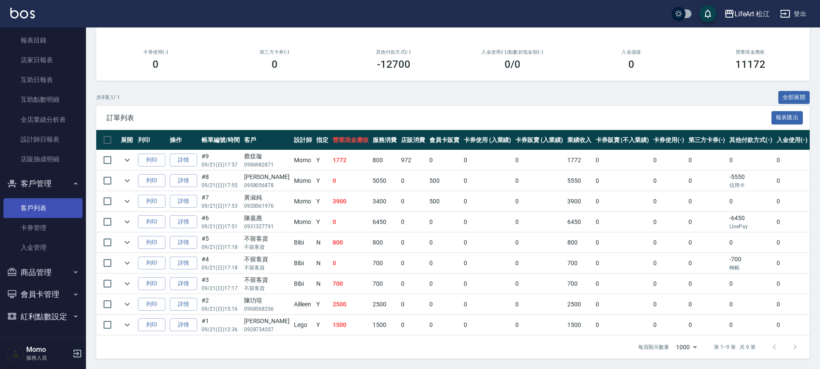
click at [50, 210] on link "客戶列表" at bounding box center [42, 208] width 79 height 20
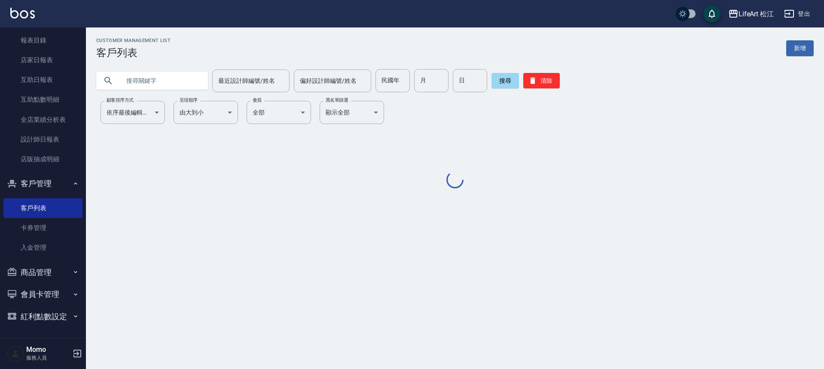
click at [178, 79] on input "text" at bounding box center [160, 80] width 81 height 23
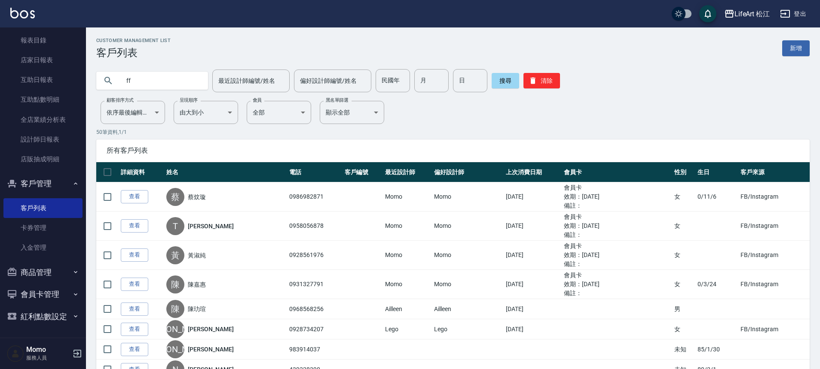
type input "f"
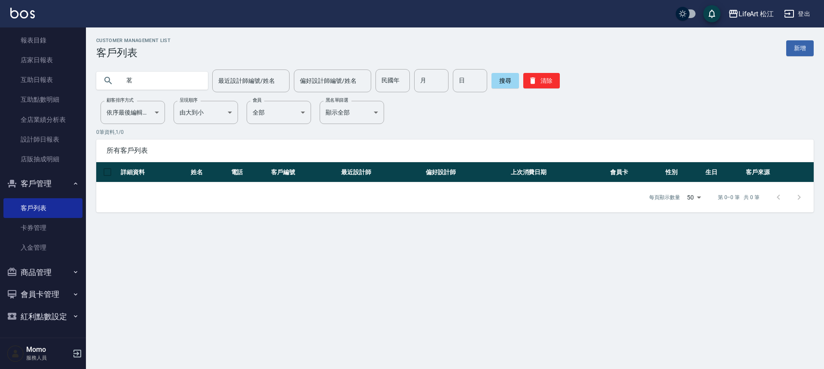
type input "茗"
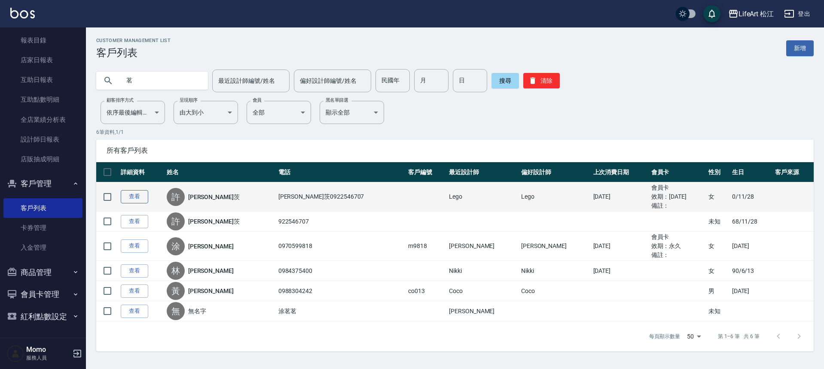
click at [134, 195] on link "查看" at bounding box center [134, 196] width 27 height 13
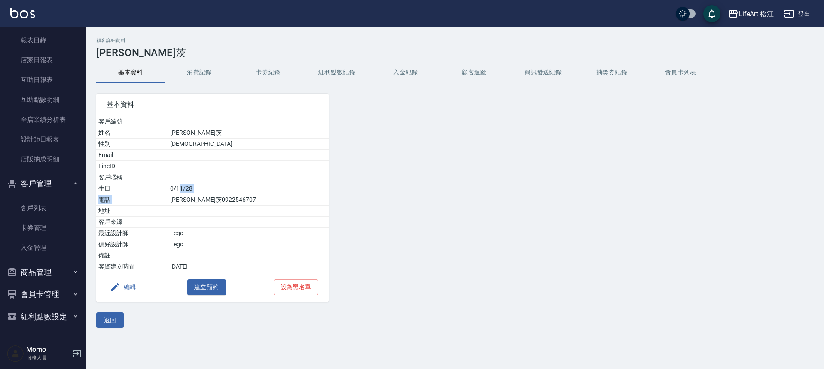
drag, startPoint x: 204, startPoint y: 189, endPoint x: 240, endPoint y: 195, distance: 35.7
click at [240, 195] on tbody "客戶編號 姓名 許[DEMOGRAPHIC_DATA] 性別 [DEMOGRAPHIC_DATA] Email LineID 客戶暱稱 生日 0/11/28 …" at bounding box center [212, 194] width 232 height 156
click at [192, 63] on button "消費記錄" at bounding box center [199, 72] width 69 height 21
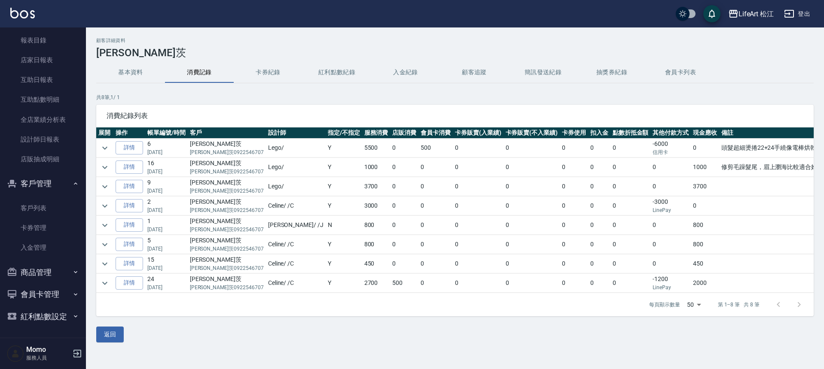
click at [203, 73] on button "消費記錄" at bounding box center [199, 72] width 69 height 21
click at [111, 184] on td at bounding box center [104, 186] width 17 height 19
click at [109, 185] on icon "expand row" at bounding box center [105, 187] width 10 height 10
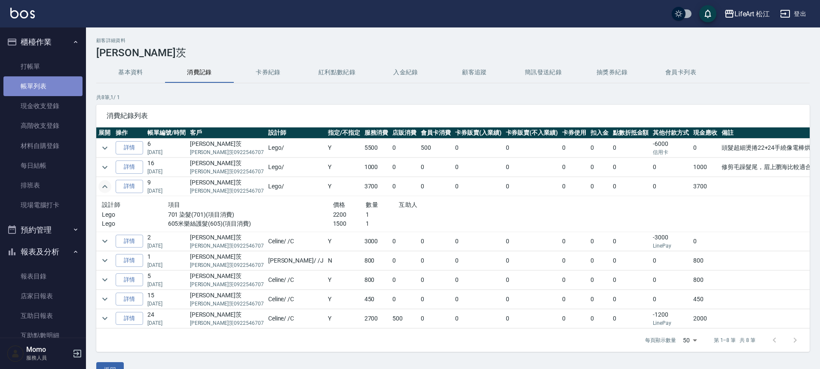
click at [69, 88] on link "帳單列表" at bounding box center [42, 86] width 79 height 20
click at [68, 94] on link "帳單列表" at bounding box center [42, 86] width 79 height 20
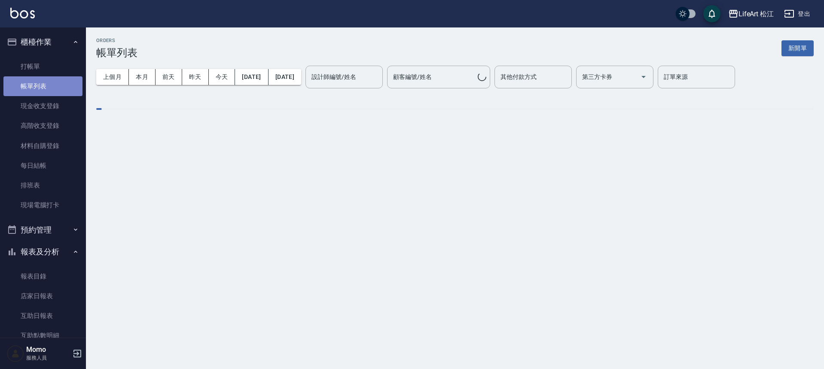
click at [67, 94] on link "帳單列表" at bounding box center [42, 86] width 79 height 20
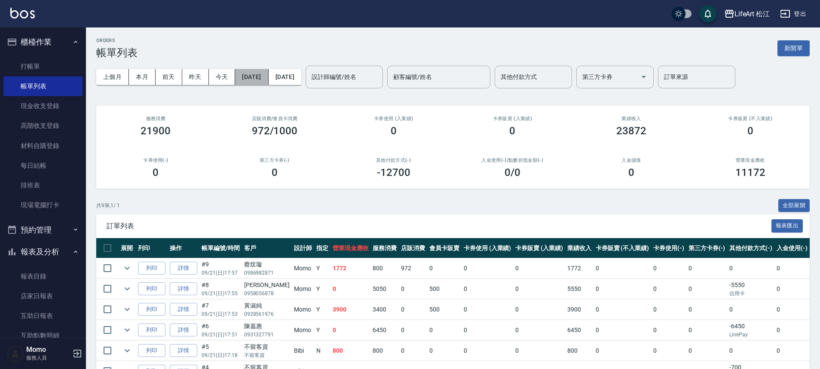
click at [247, 74] on button "[DATE]" at bounding box center [251, 77] width 33 height 16
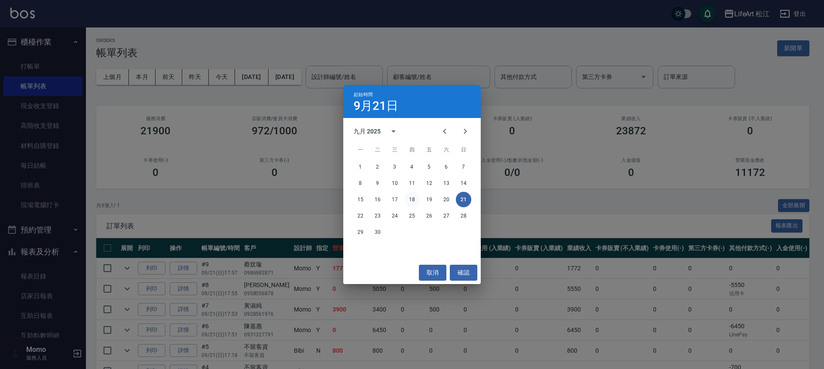
click at [416, 199] on button "18" at bounding box center [411, 199] width 15 height 15
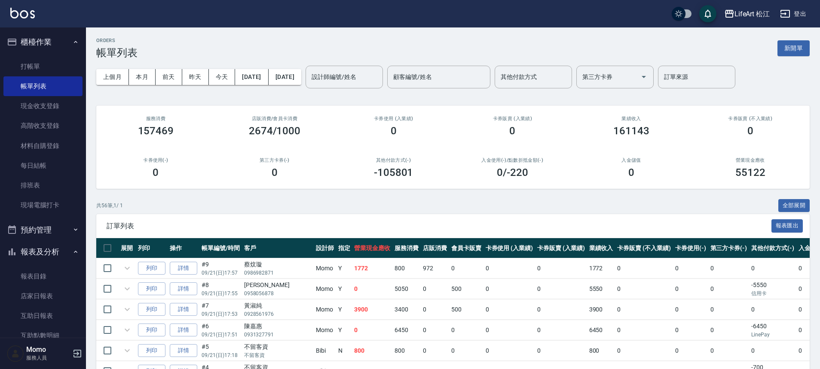
click at [363, 77] on div "設計師編號/姓名 設計師編號/姓名" at bounding box center [343, 77] width 77 height 23
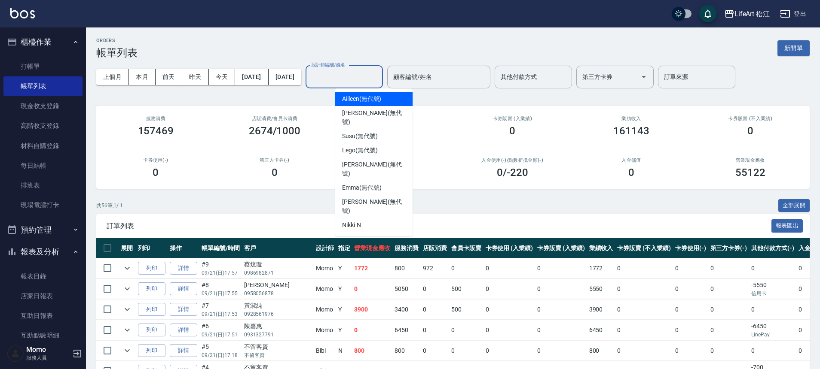
click at [363, 79] on input "設計師編號/姓名" at bounding box center [344, 77] width 70 height 15
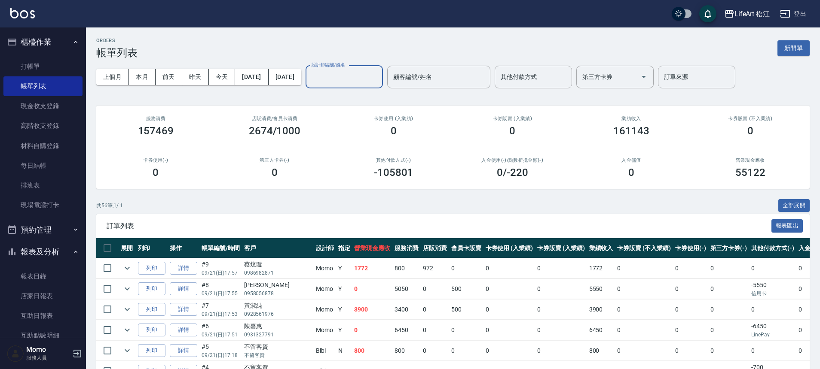
click at [363, 79] on input "設計師編號/姓名" at bounding box center [344, 77] width 70 height 15
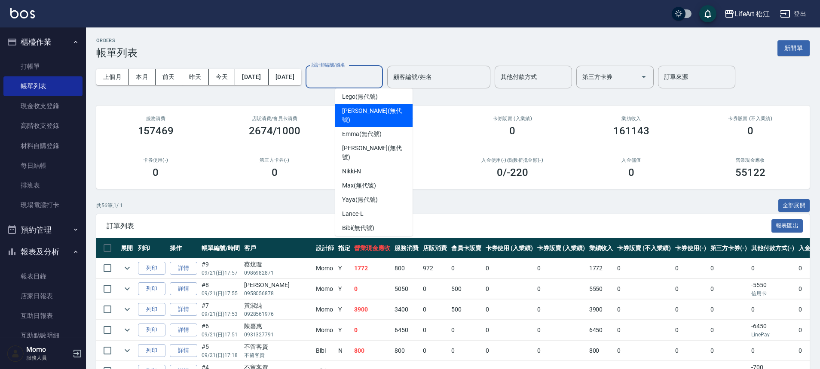
scroll to position [100, 0]
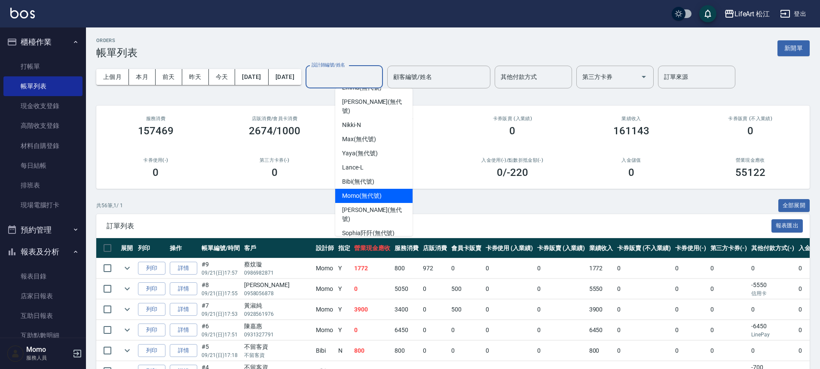
click at [362, 192] on span "Momo (無代號)" at bounding box center [362, 196] width 40 height 9
type input "Momo(無代號)"
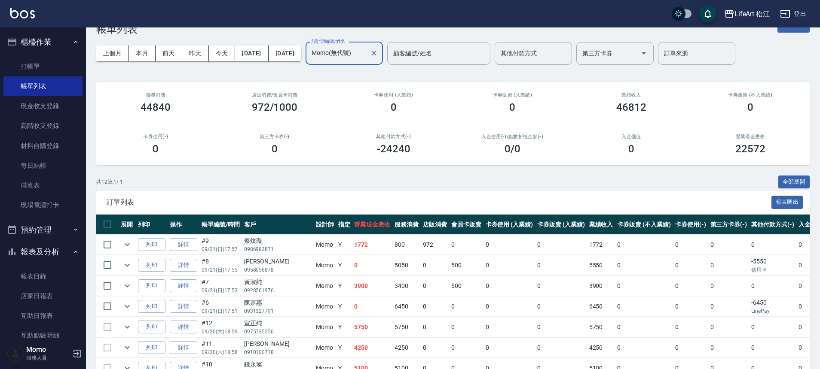
scroll to position [177, 0]
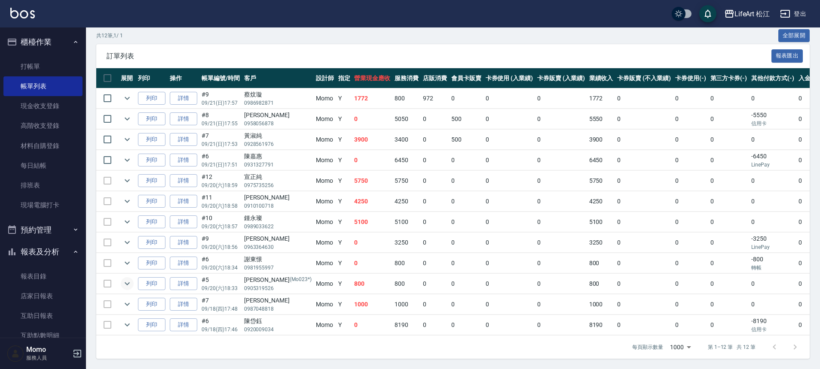
click at [124, 279] on icon "expand row" at bounding box center [127, 284] width 10 height 10
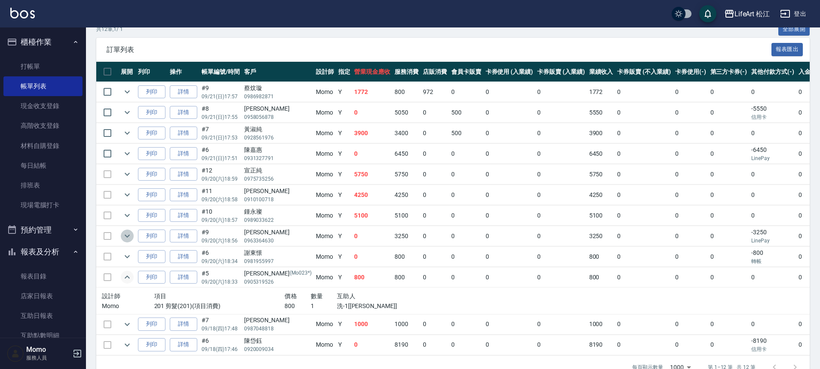
click at [126, 235] on icon "expand row" at bounding box center [127, 236] width 10 height 10
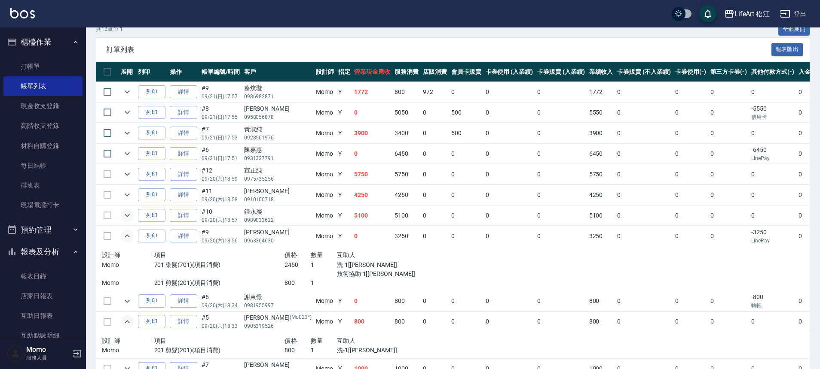
click at [128, 221] on button "expand row" at bounding box center [127, 215] width 13 height 13
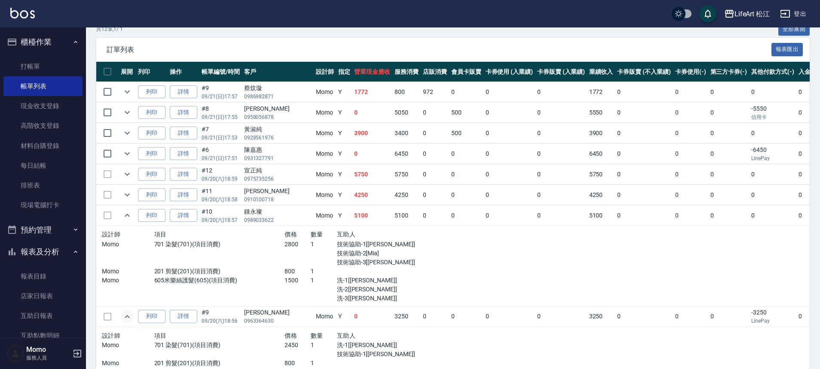
click at [132, 199] on td at bounding box center [127, 195] width 17 height 20
click at [127, 198] on icon "expand row" at bounding box center [127, 195] width 10 height 10
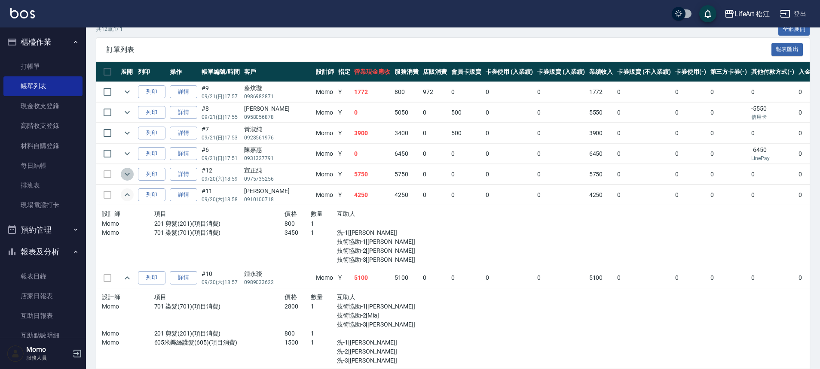
click at [128, 176] on icon "expand row" at bounding box center [127, 174] width 10 height 10
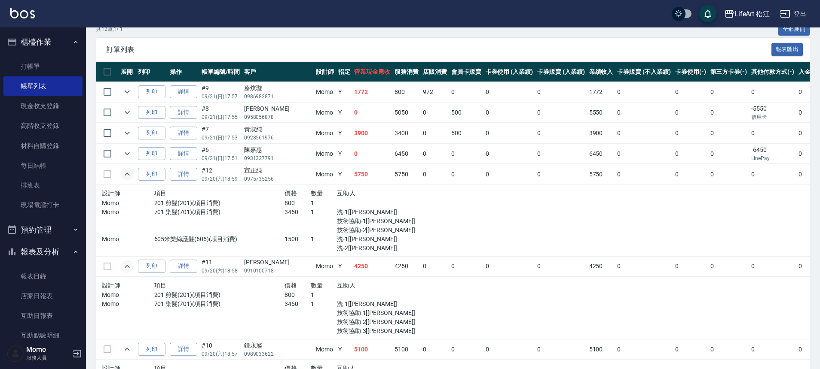
click at [136, 154] on td "列印" at bounding box center [152, 154] width 32 height 20
click at [134, 154] on td at bounding box center [127, 154] width 17 height 20
click at [129, 153] on icon "expand row" at bounding box center [127, 154] width 10 height 10
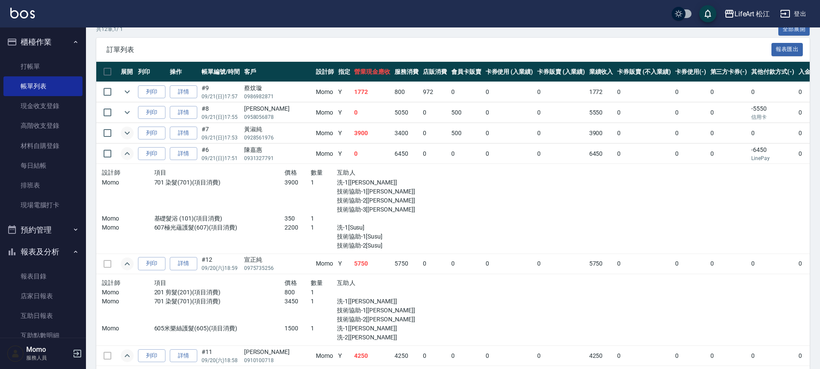
click at [130, 136] on icon "expand row" at bounding box center [127, 133] width 10 height 10
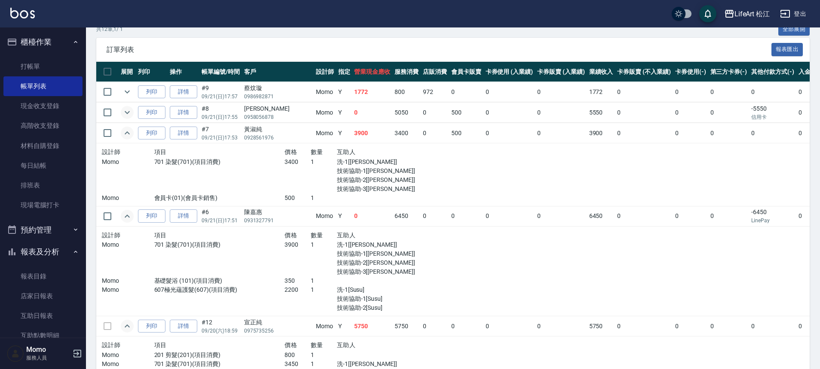
click at [123, 112] on icon "expand row" at bounding box center [127, 112] width 10 height 10
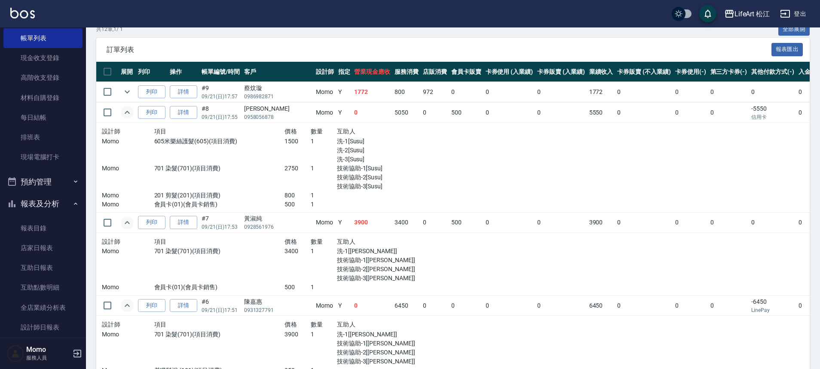
scroll to position [236, 0]
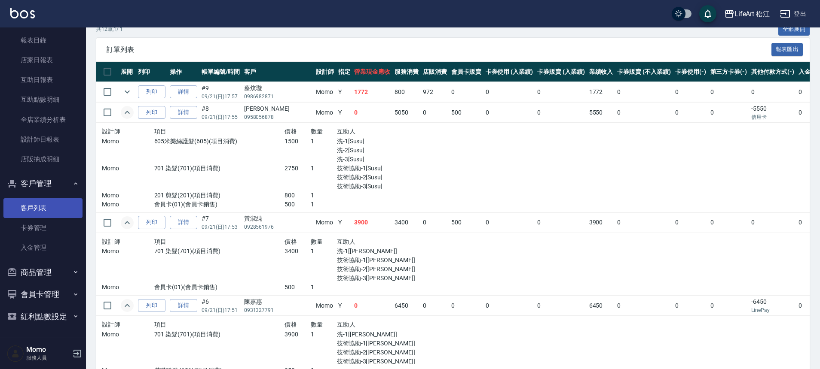
click at [48, 207] on link "客戶列表" at bounding box center [42, 208] width 79 height 20
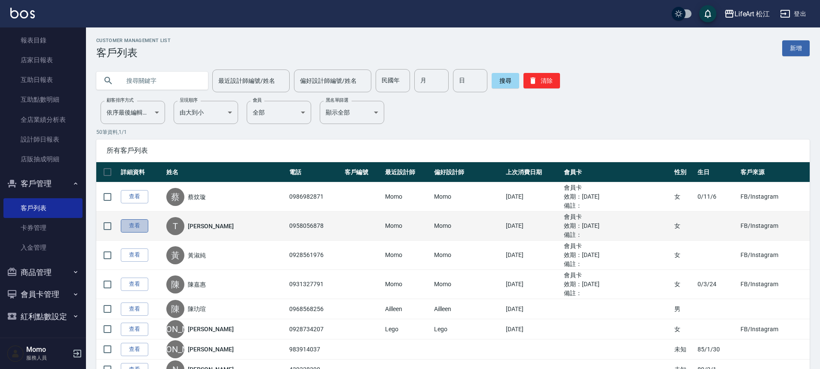
click at [137, 226] on link "查看" at bounding box center [134, 226] width 27 height 13
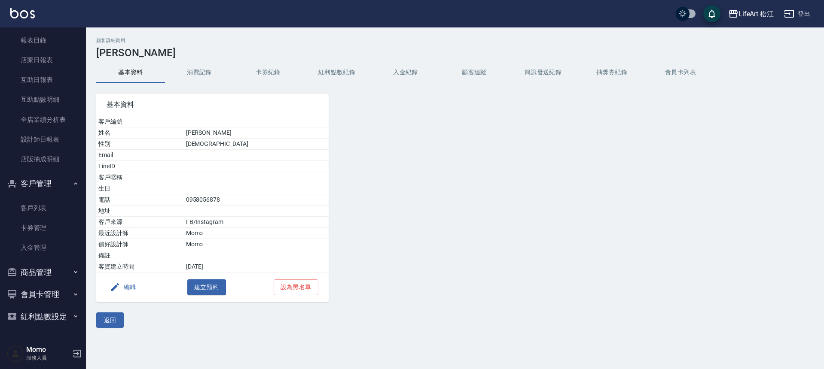
click at [128, 287] on button "編輯" at bounding box center [123, 288] width 33 height 16
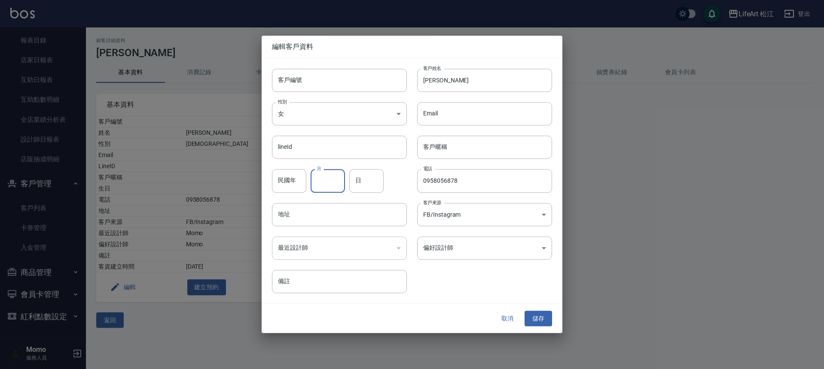
click at [322, 179] on input "月" at bounding box center [328, 181] width 34 height 23
type input "10"
click at [372, 180] on input "日" at bounding box center [366, 181] width 34 height 23
type input "13"
click at [544, 316] on button "儲存" at bounding box center [538, 319] width 27 height 16
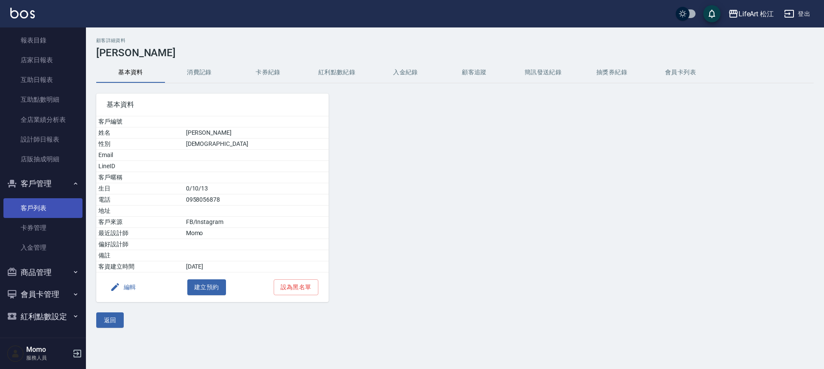
click at [43, 205] on link "客戶列表" at bounding box center [42, 208] width 79 height 20
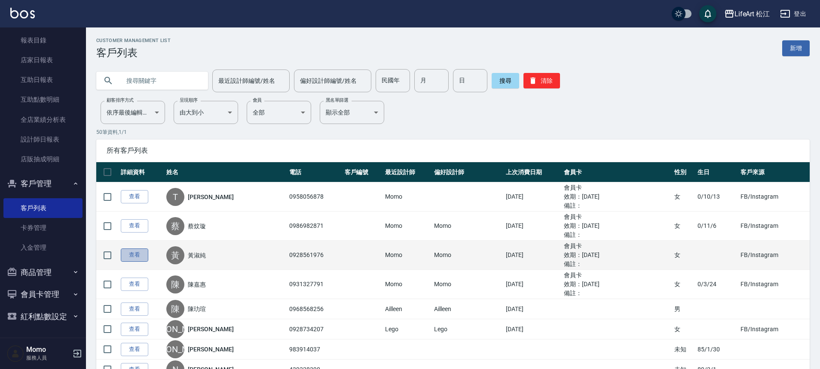
click at [143, 255] on link "查看" at bounding box center [134, 255] width 27 height 13
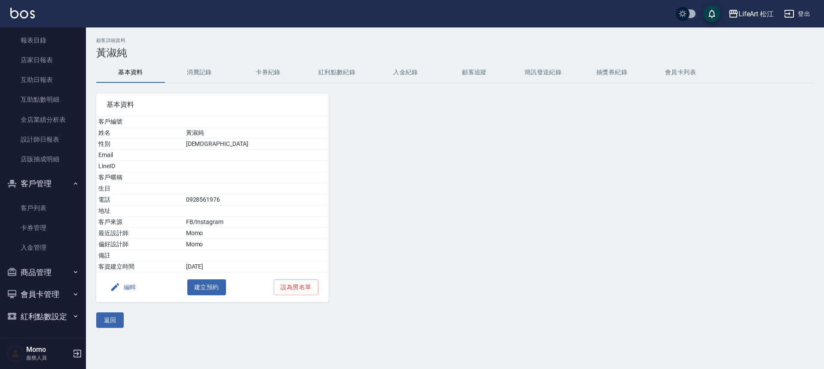
click at [107, 287] on button "編輯" at bounding box center [123, 288] width 33 height 16
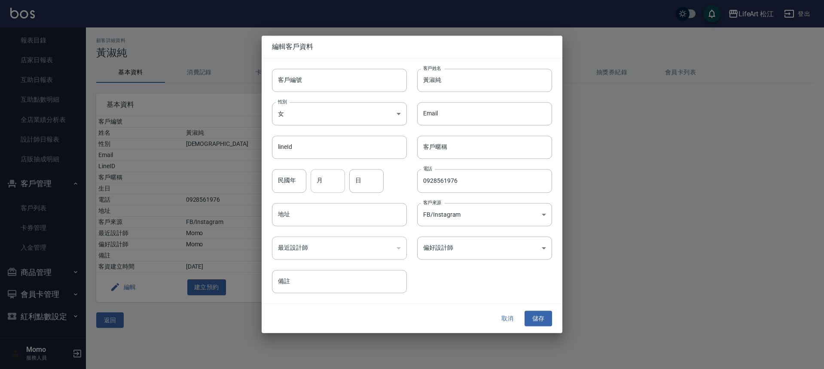
click at [326, 181] on input "月" at bounding box center [328, 181] width 34 height 23
type input "5"
click at [363, 177] on input "日" at bounding box center [366, 181] width 34 height 23
type input "19"
click at [535, 323] on button "儲存" at bounding box center [538, 319] width 27 height 16
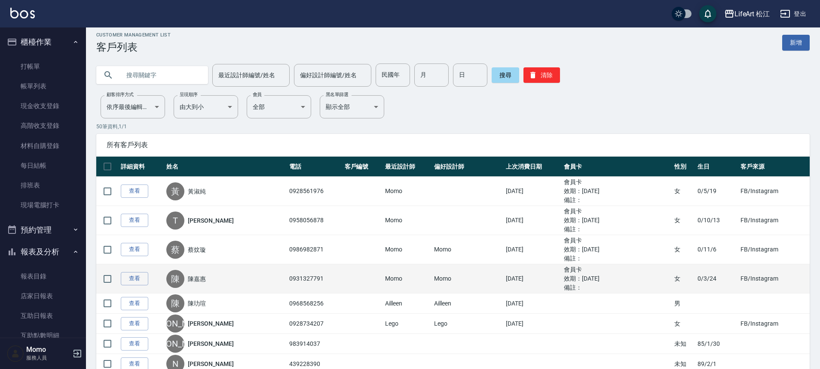
scroll to position [6, 0]
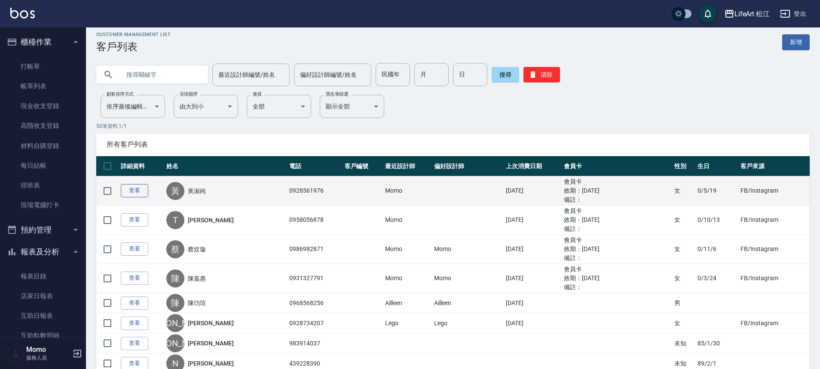
click at [139, 191] on link "查看" at bounding box center [134, 190] width 27 height 13
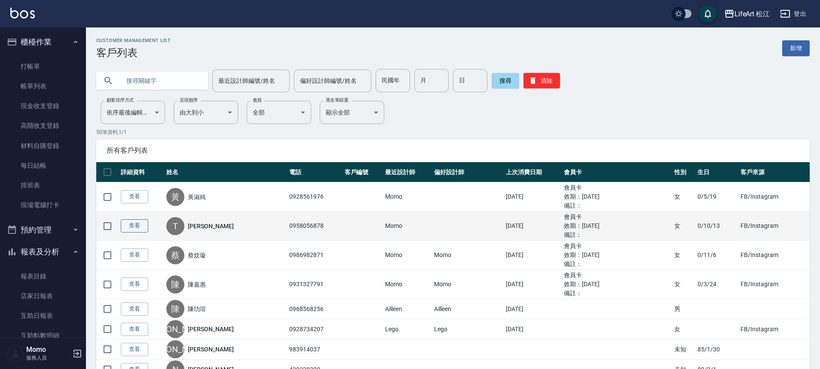
click at [138, 229] on link "查看" at bounding box center [134, 226] width 27 height 13
